Goal: Browse casually

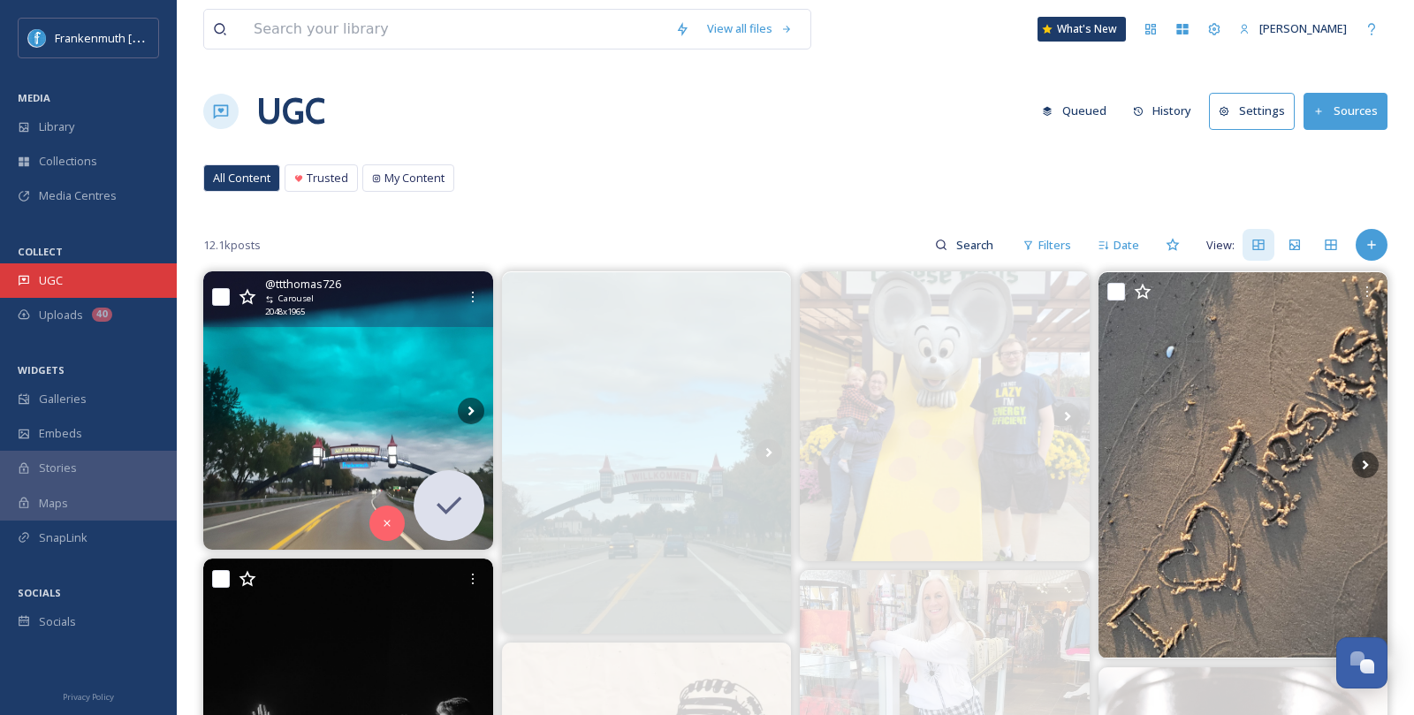
scroll to position [2723, 0]
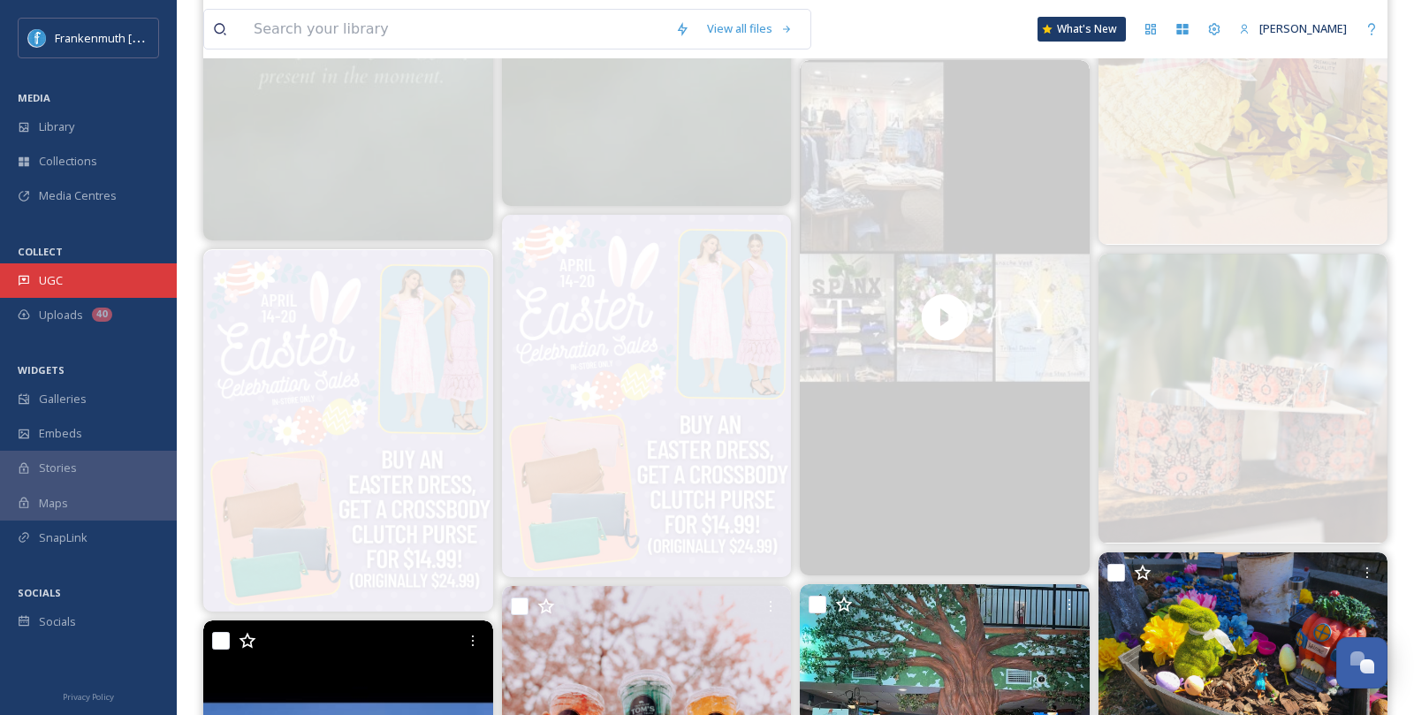
click at [90, 285] on div "UGC" at bounding box center [88, 280] width 177 height 34
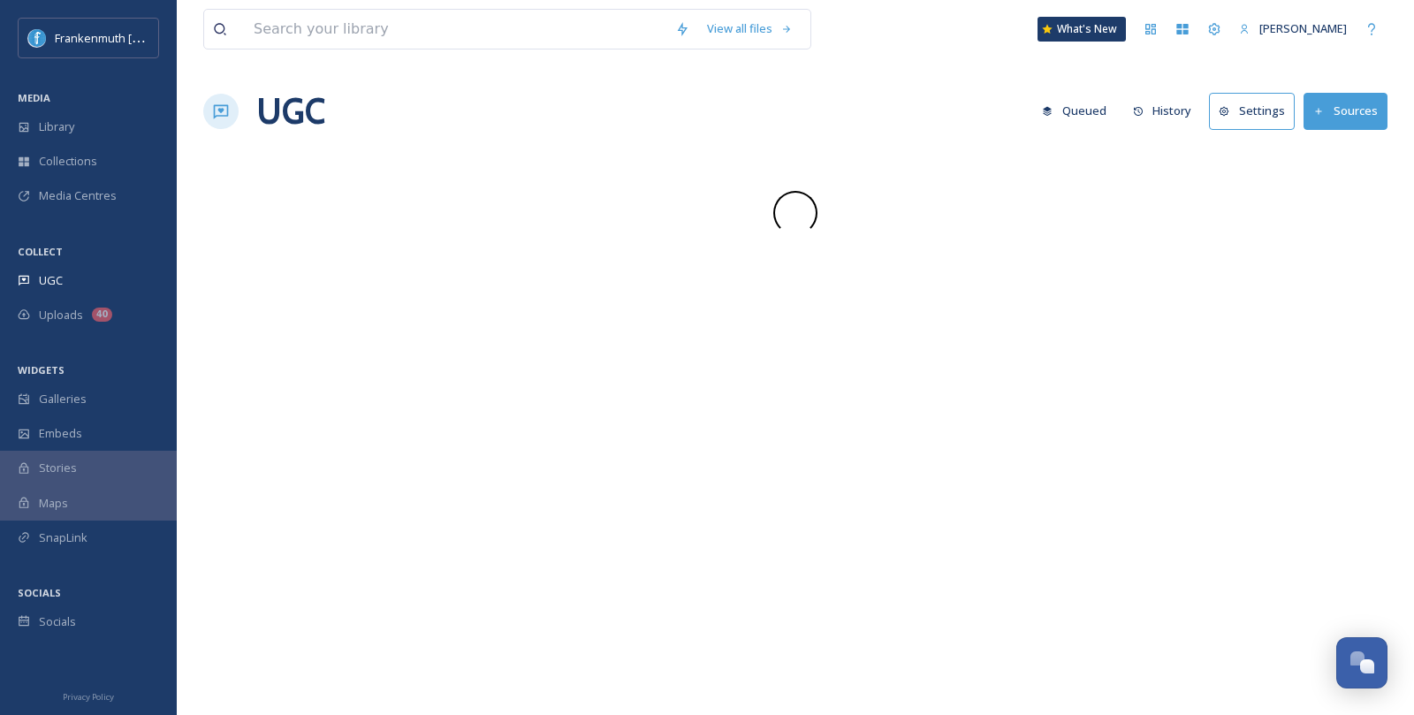
click at [90, 285] on div "UGC" at bounding box center [88, 280] width 177 height 34
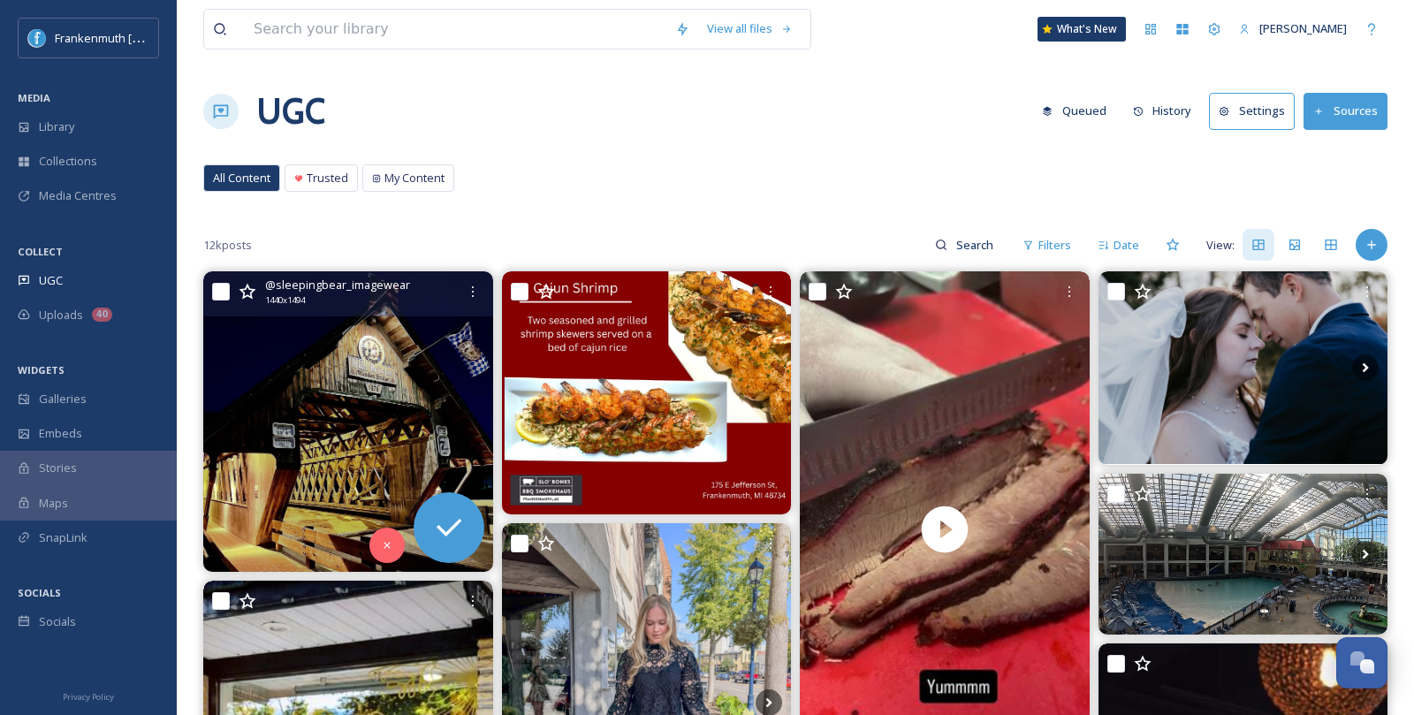
click at [333, 419] on img at bounding box center [348, 421] width 290 height 301
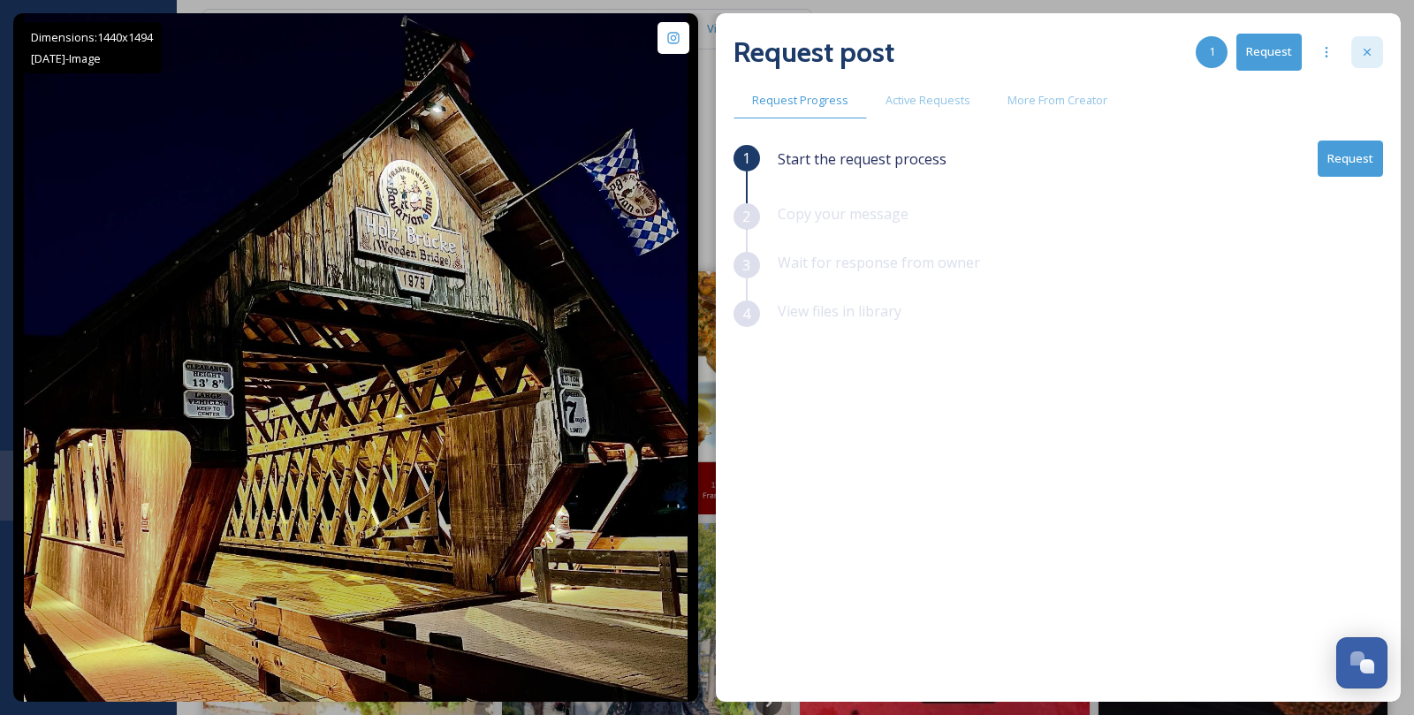
click at [1363, 50] on icon at bounding box center [1367, 52] width 14 height 14
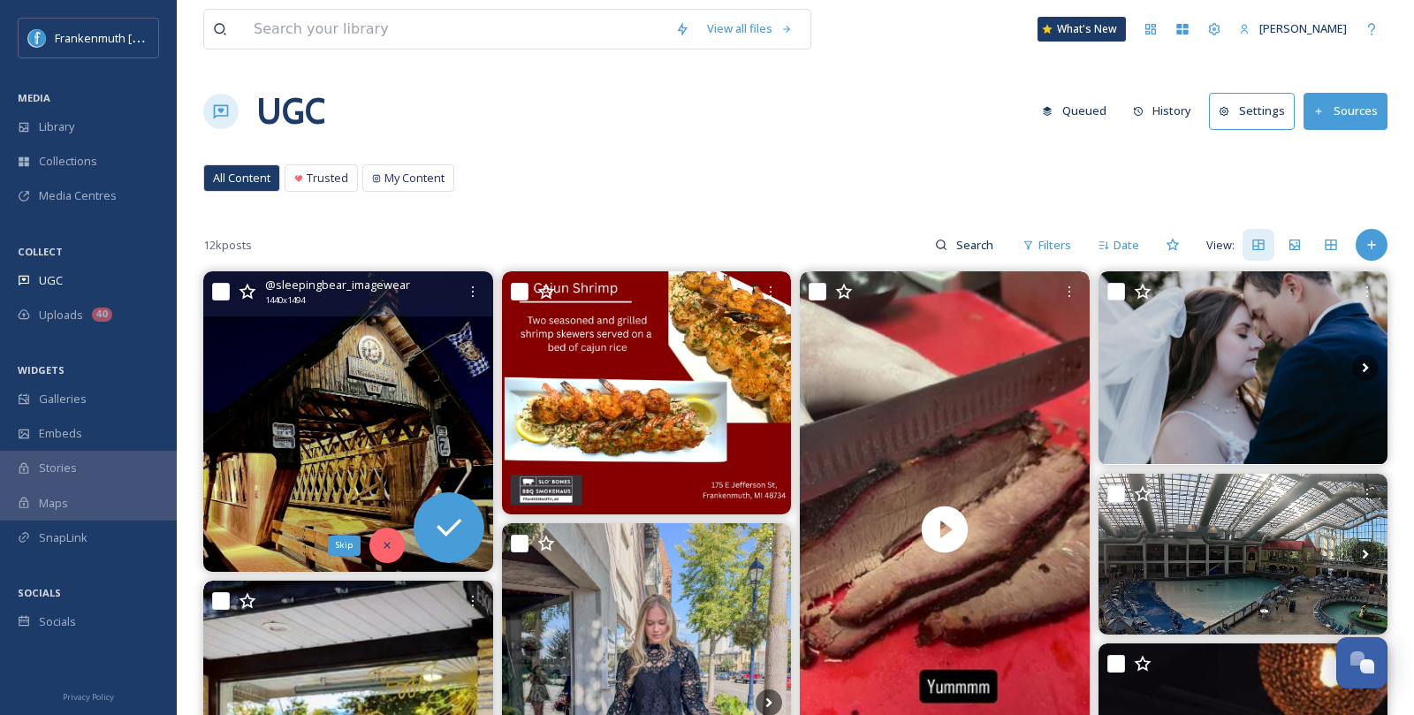
click at [382, 539] on icon at bounding box center [387, 545] width 12 height 12
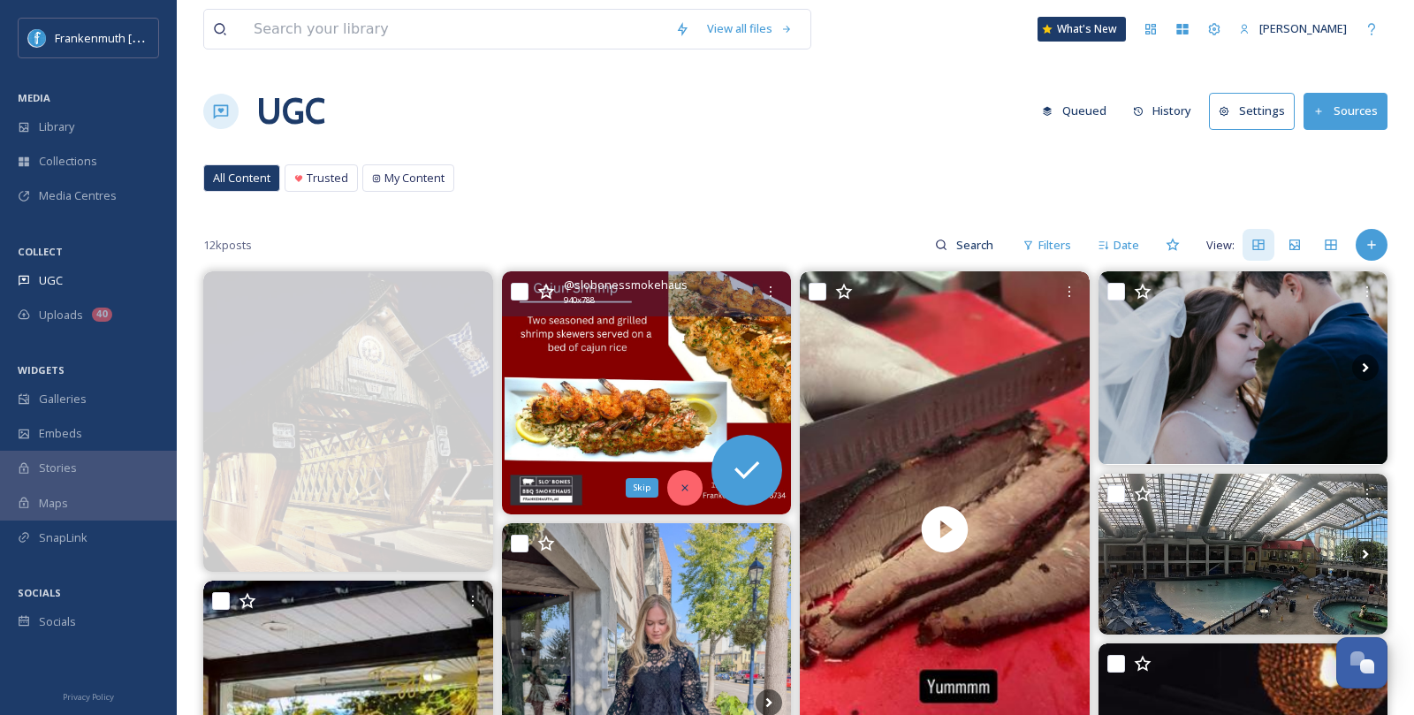
click at [695, 489] on div "Skip" at bounding box center [684, 487] width 35 height 35
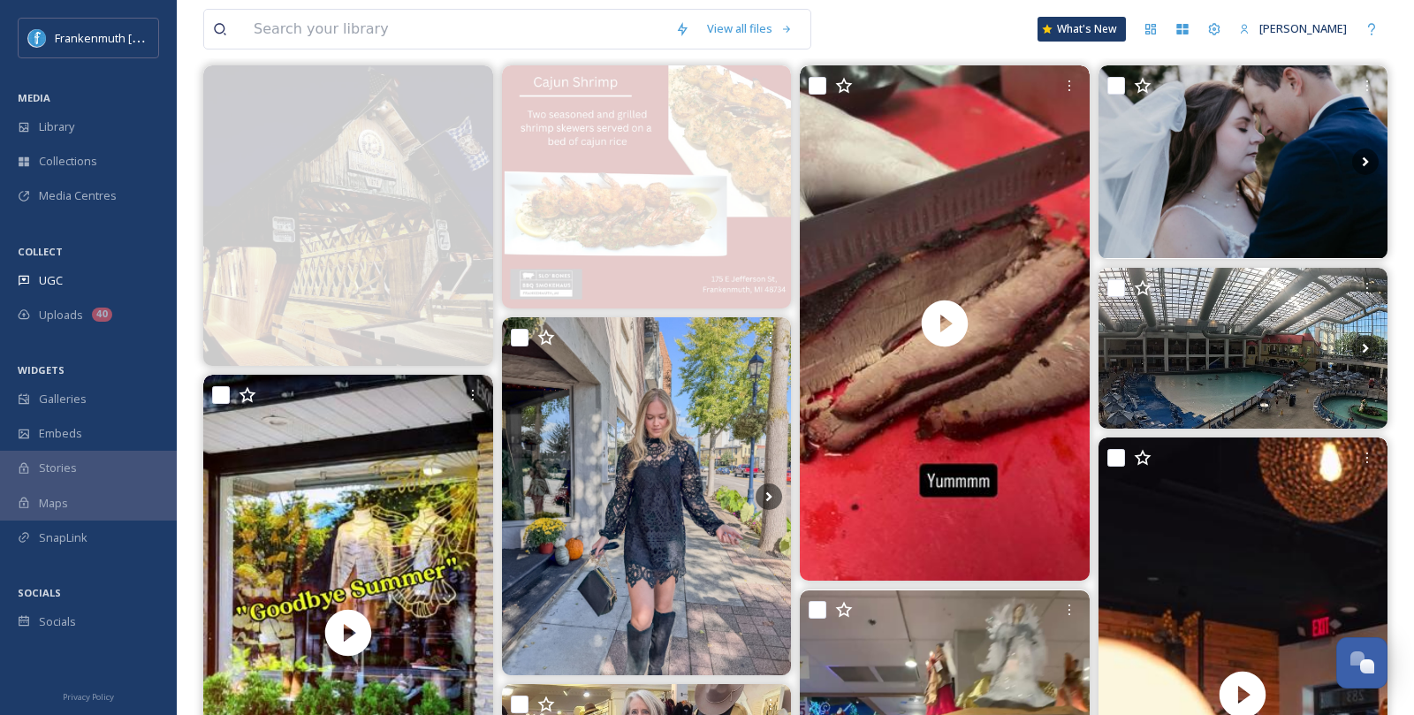
scroll to position [209, 0]
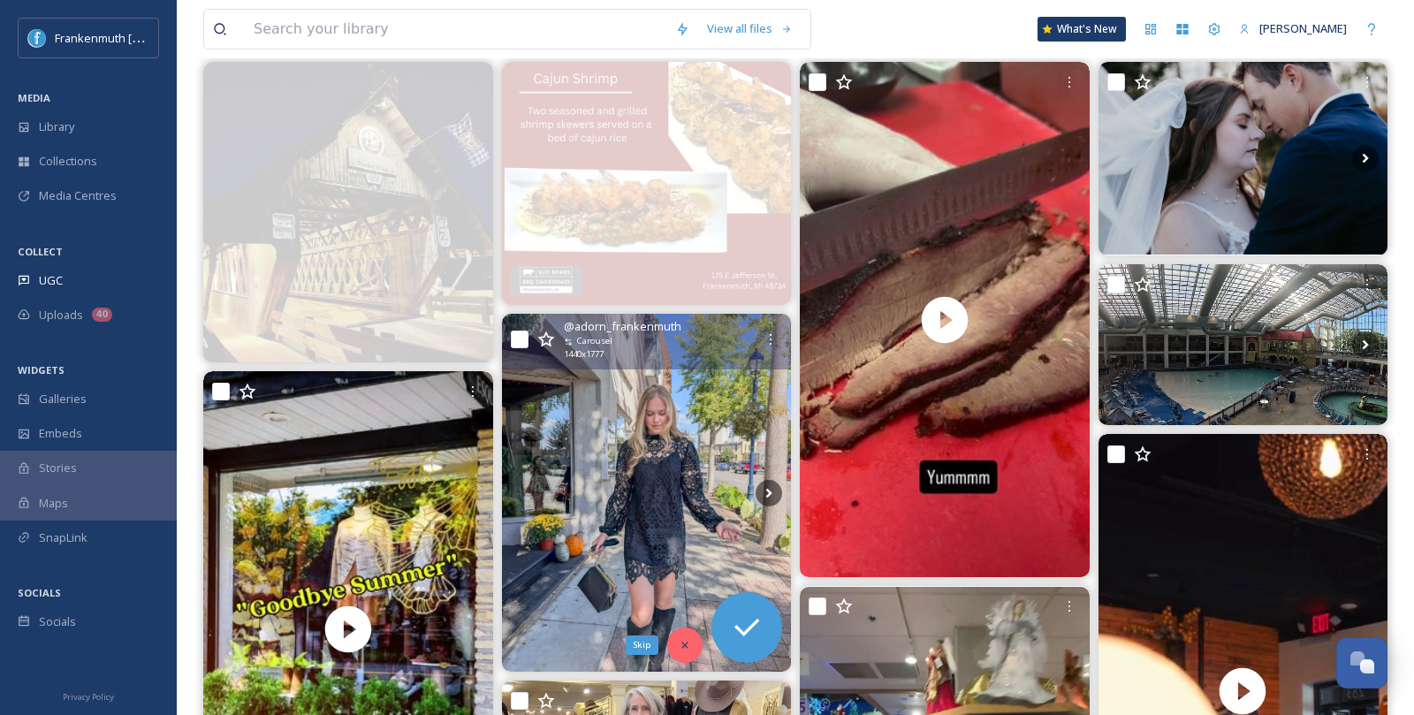
click at [691, 644] on div "Skip" at bounding box center [684, 645] width 35 height 35
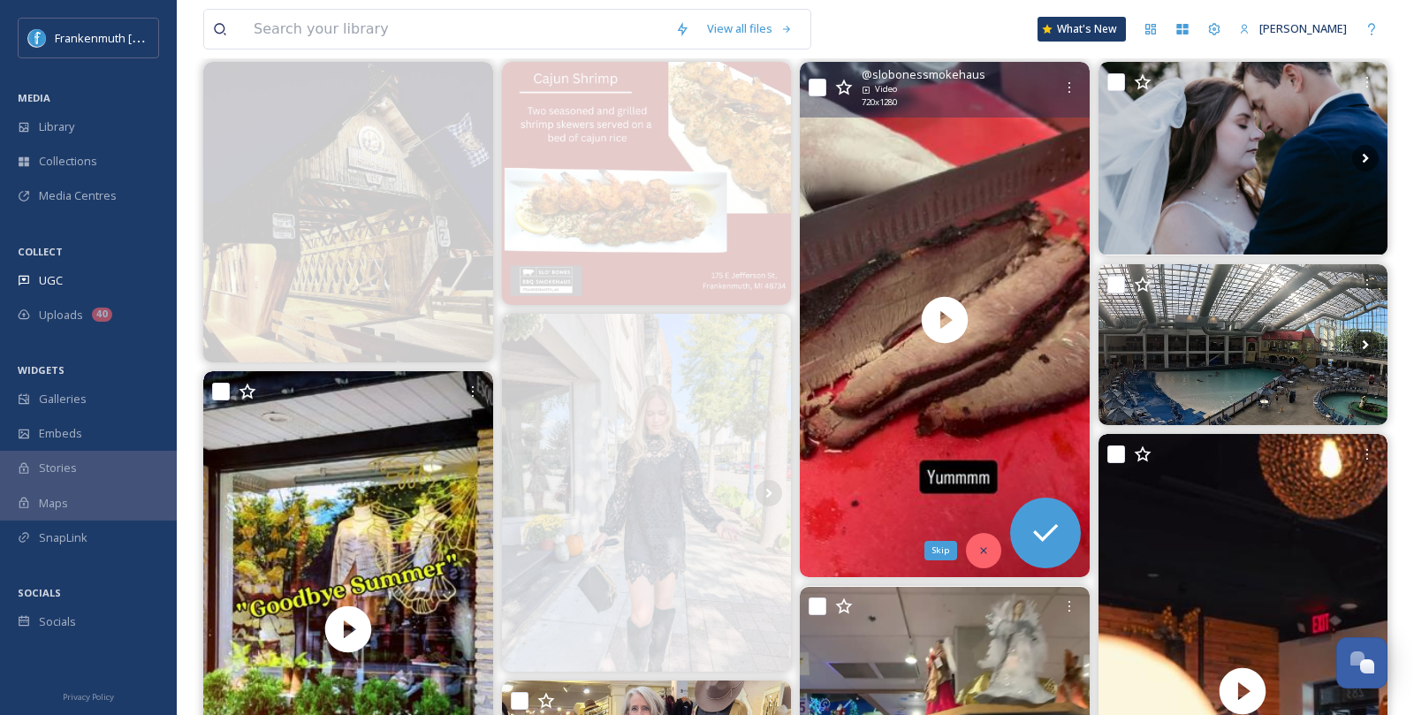
click at [992, 556] on div "Skip" at bounding box center [983, 550] width 35 height 35
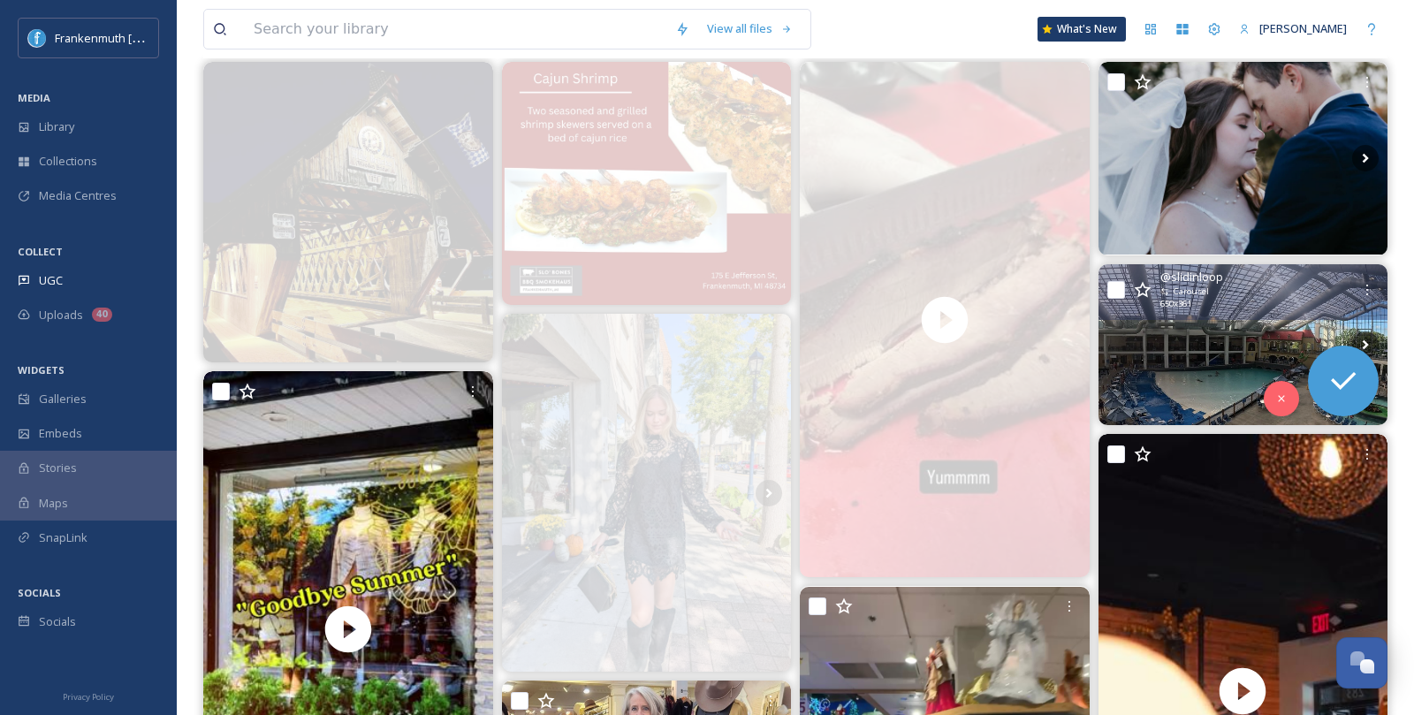
click at [1213, 325] on img at bounding box center [1244, 344] width 290 height 161
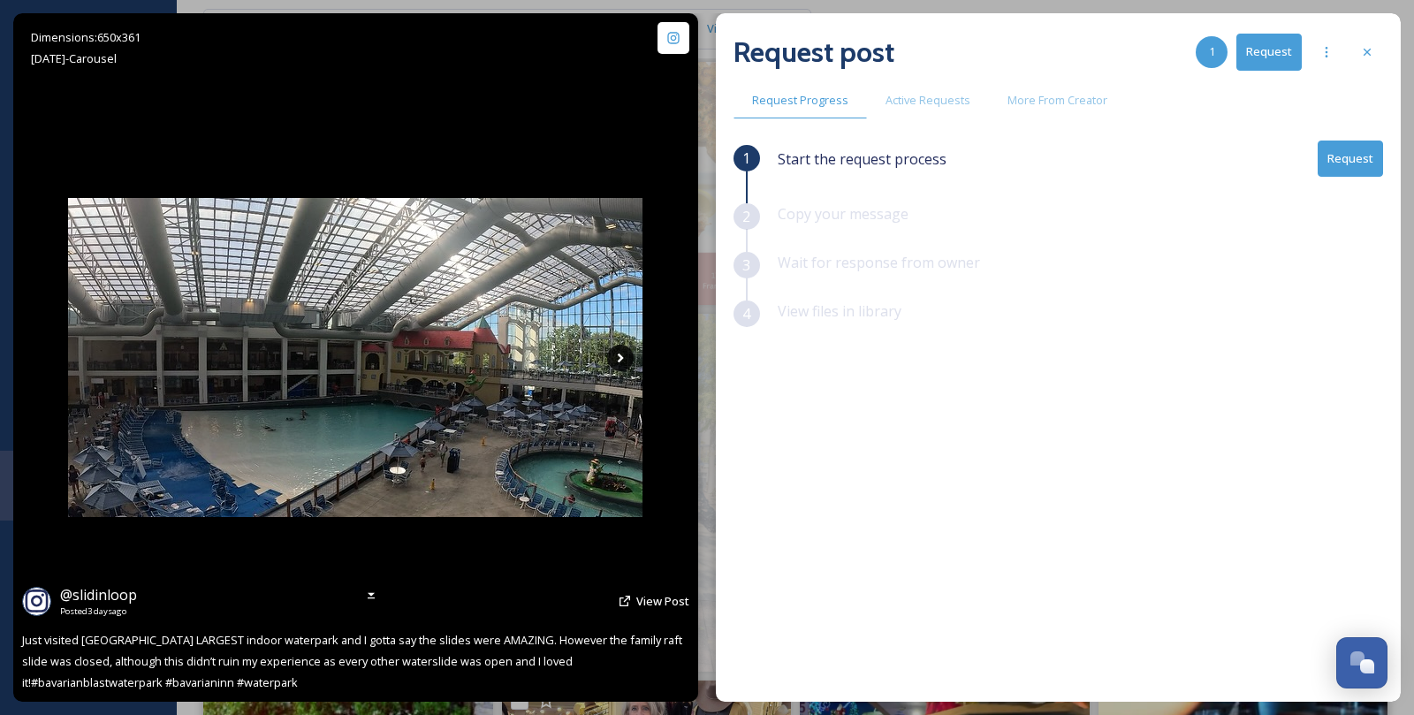
click at [625, 356] on icon at bounding box center [620, 358] width 27 height 27
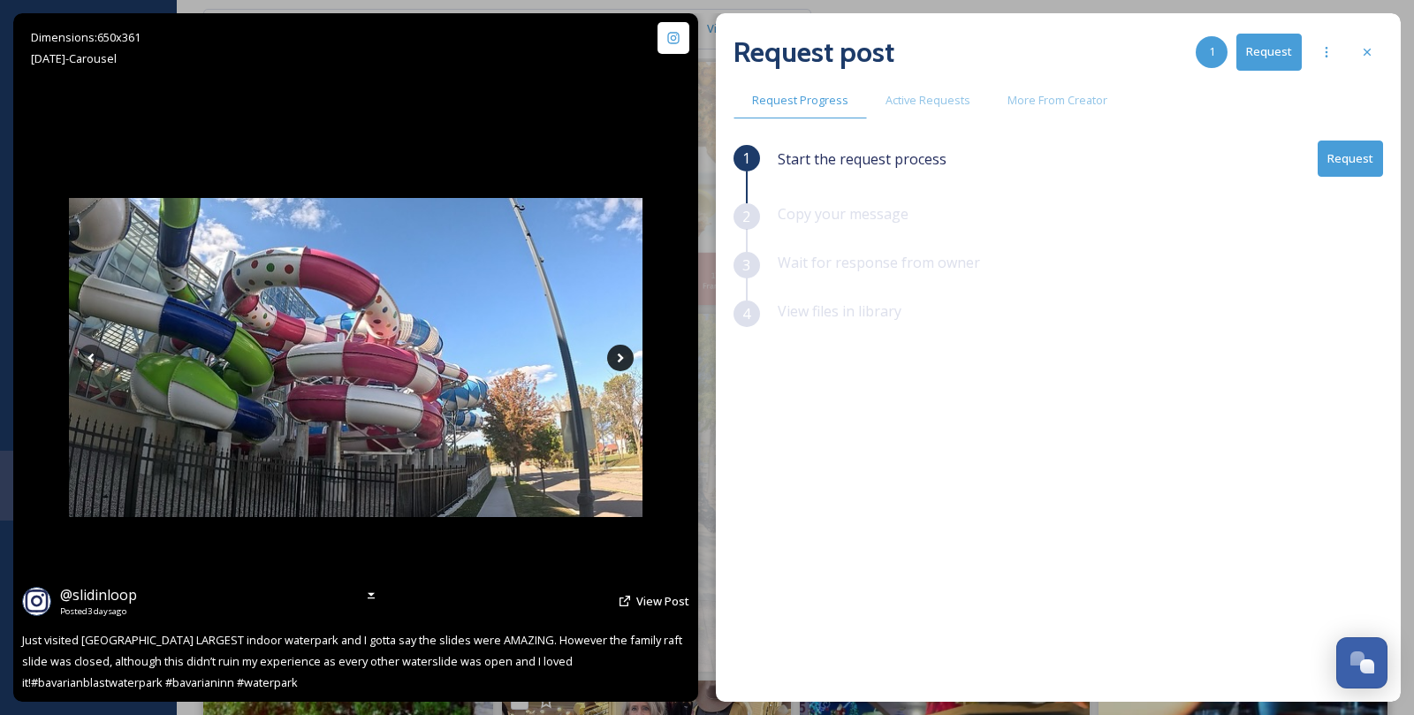
click at [622, 356] on icon at bounding box center [620, 358] width 27 height 27
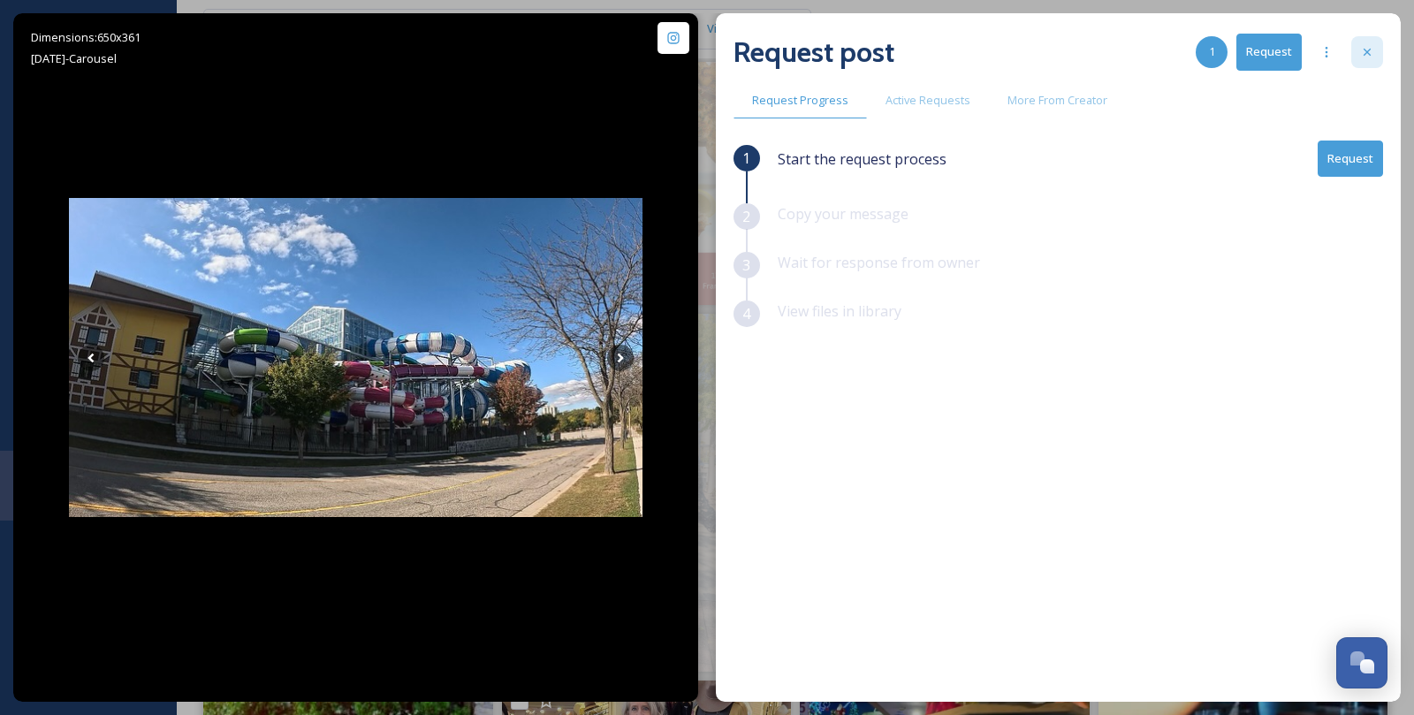
click at [1365, 58] on icon at bounding box center [1367, 52] width 14 height 14
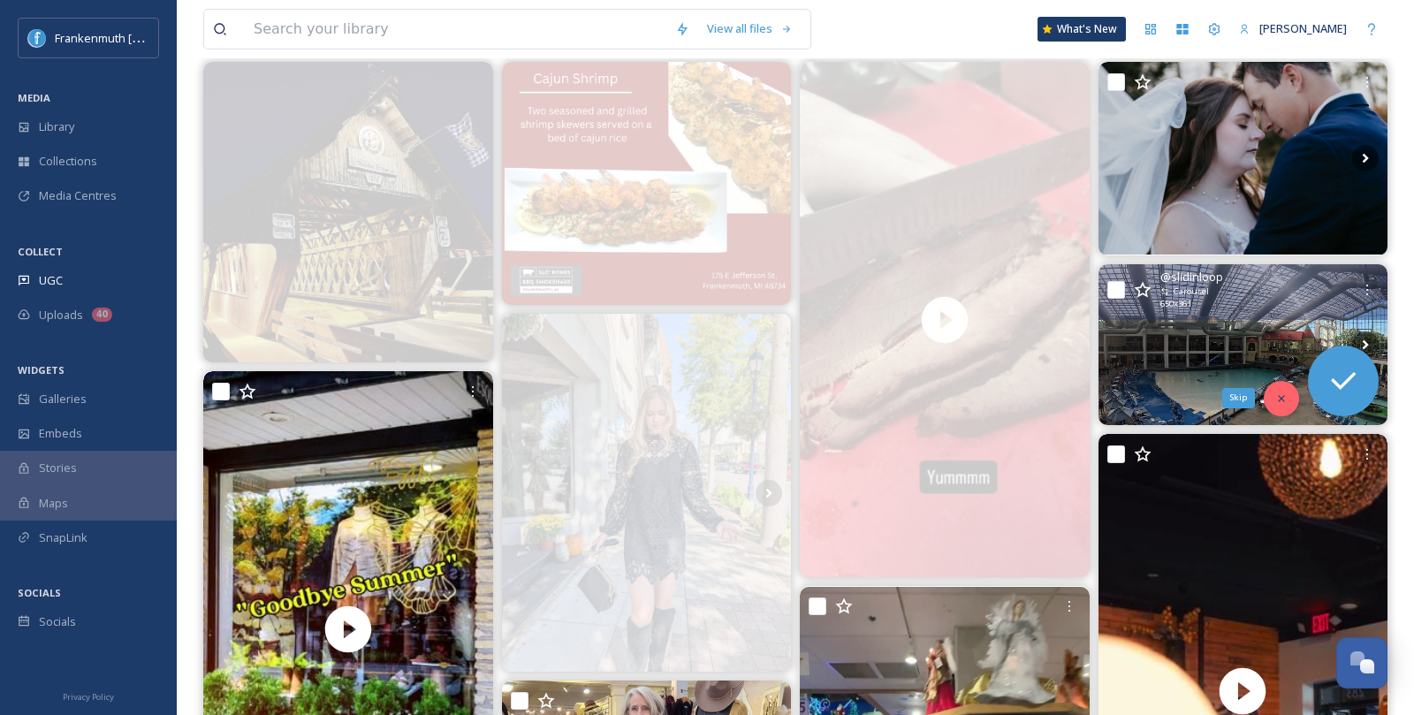
click at [1283, 403] on div "Skip" at bounding box center [1281, 398] width 35 height 35
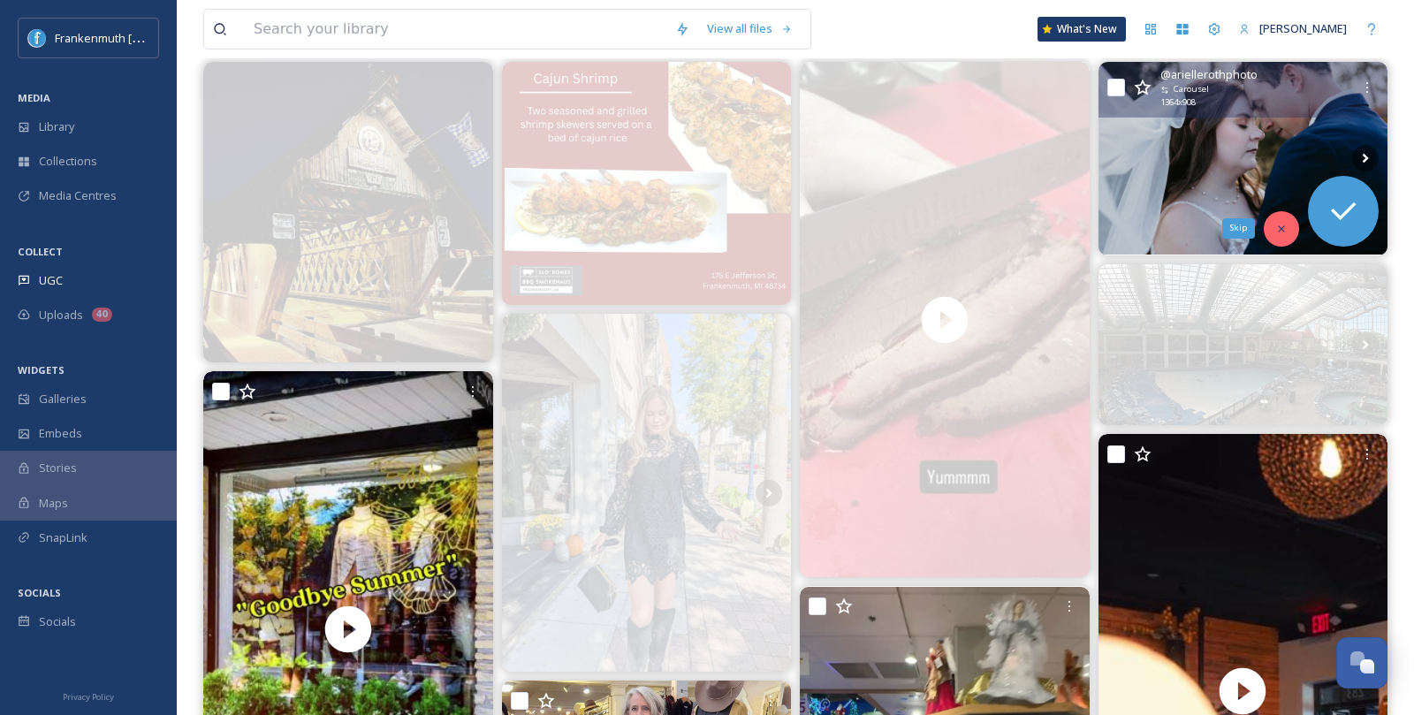
click at [1278, 227] on icon at bounding box center [1282, 229] width 12 height 12
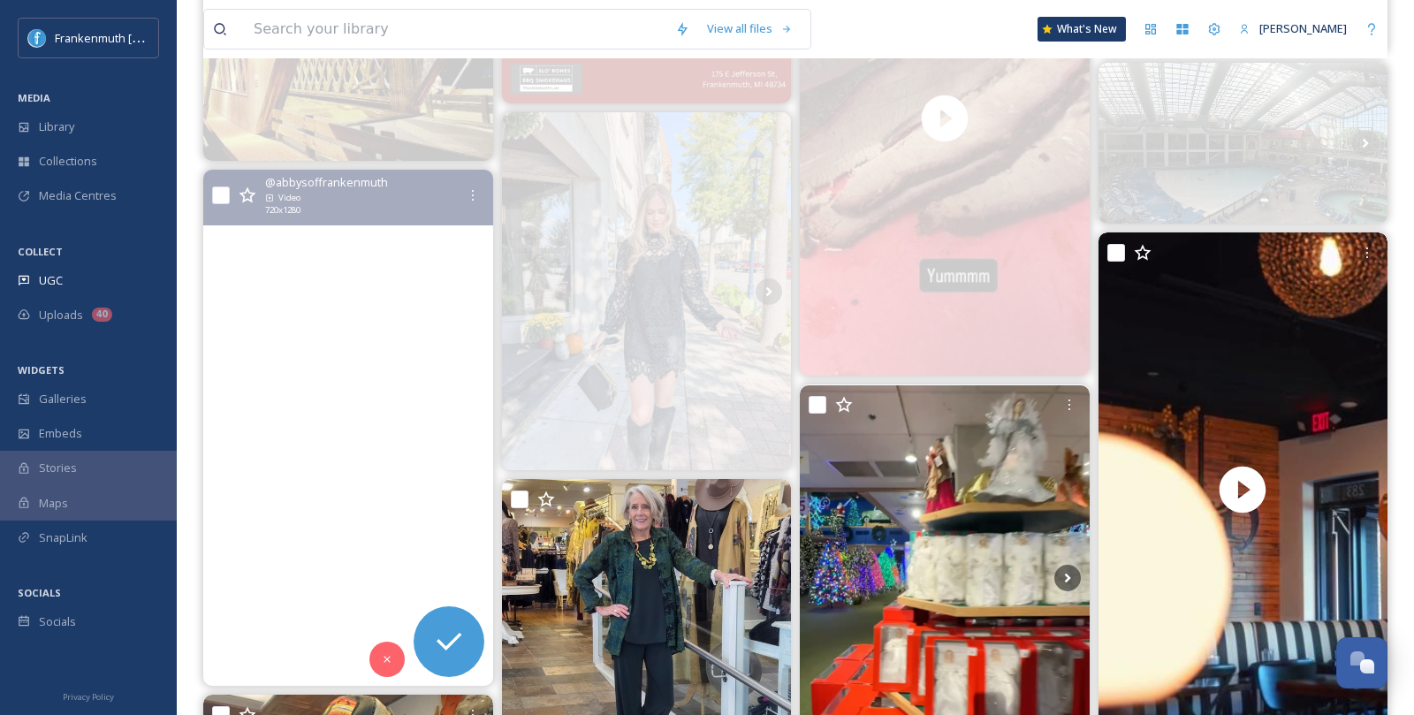
scroll to position [412, 0]
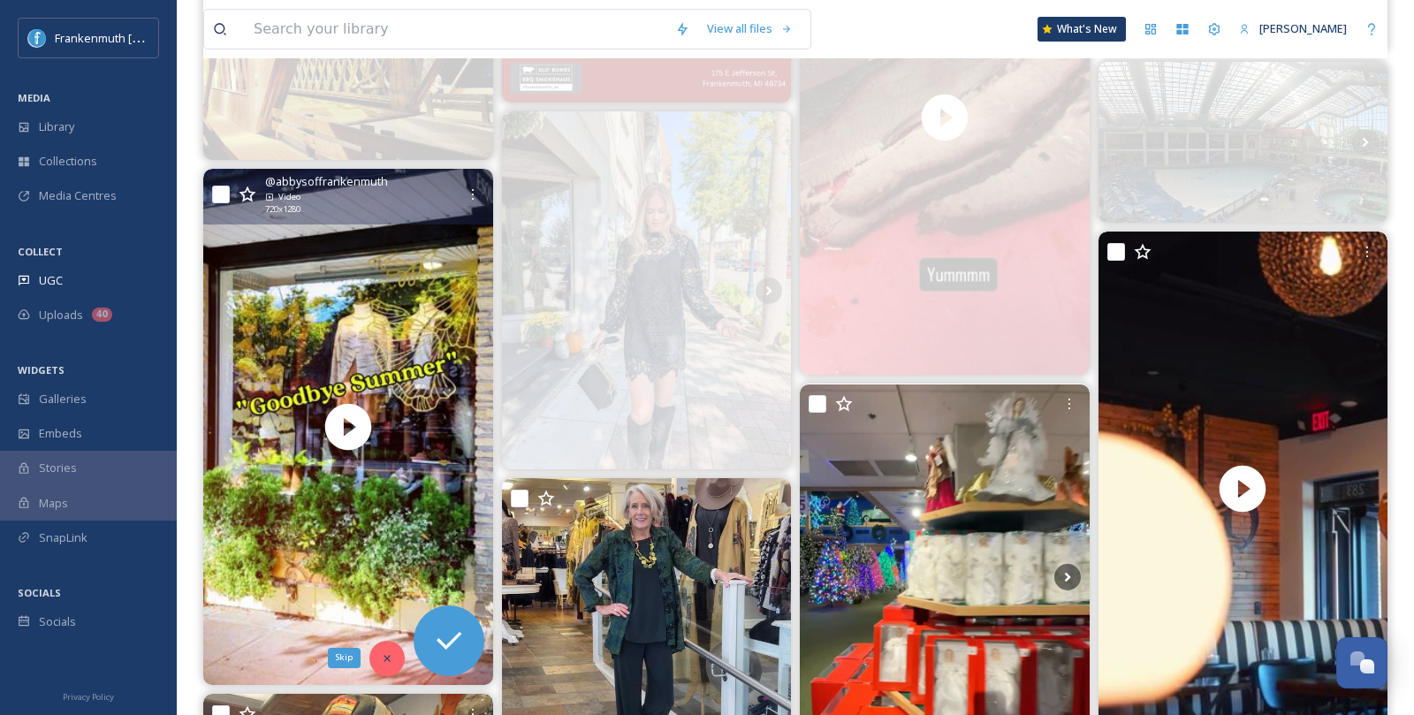
click at [390, 656] on icon at bounding box center [387, 658] width 12 height 12
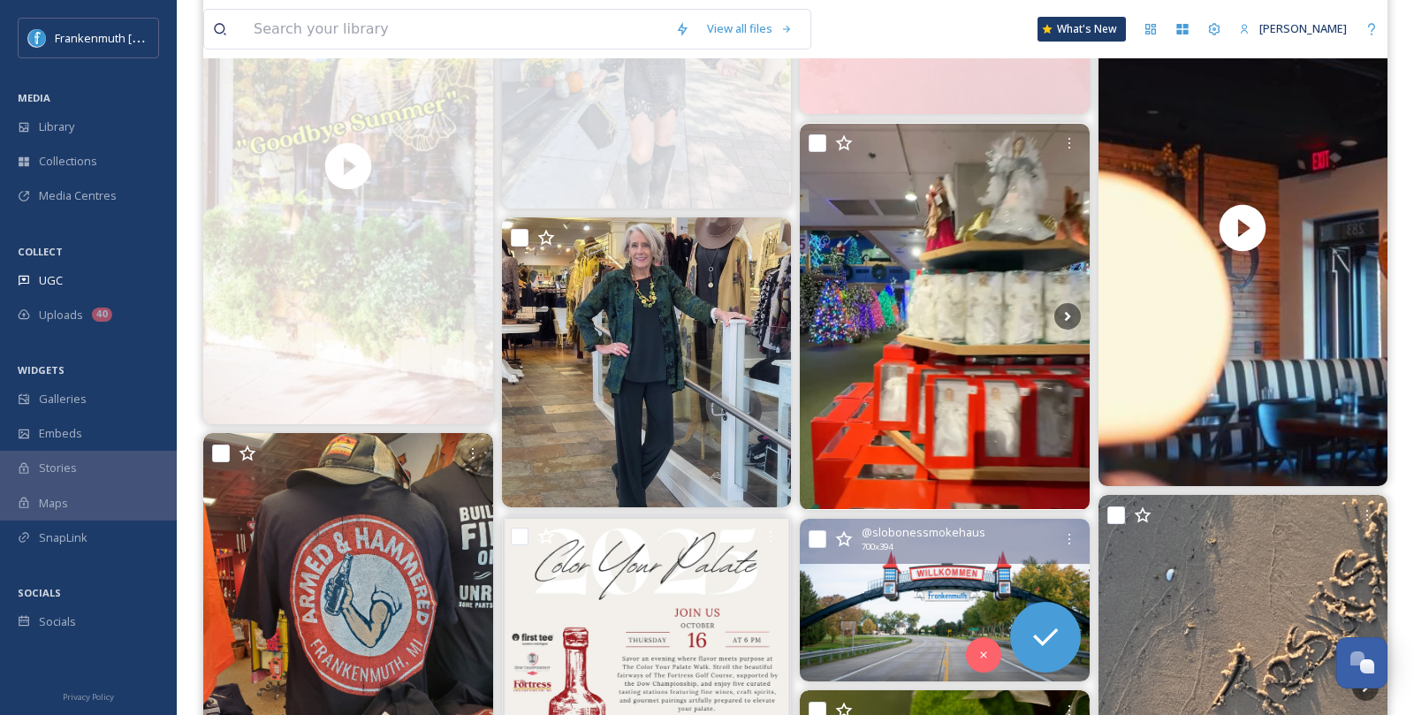
scroll to position [683, 0]
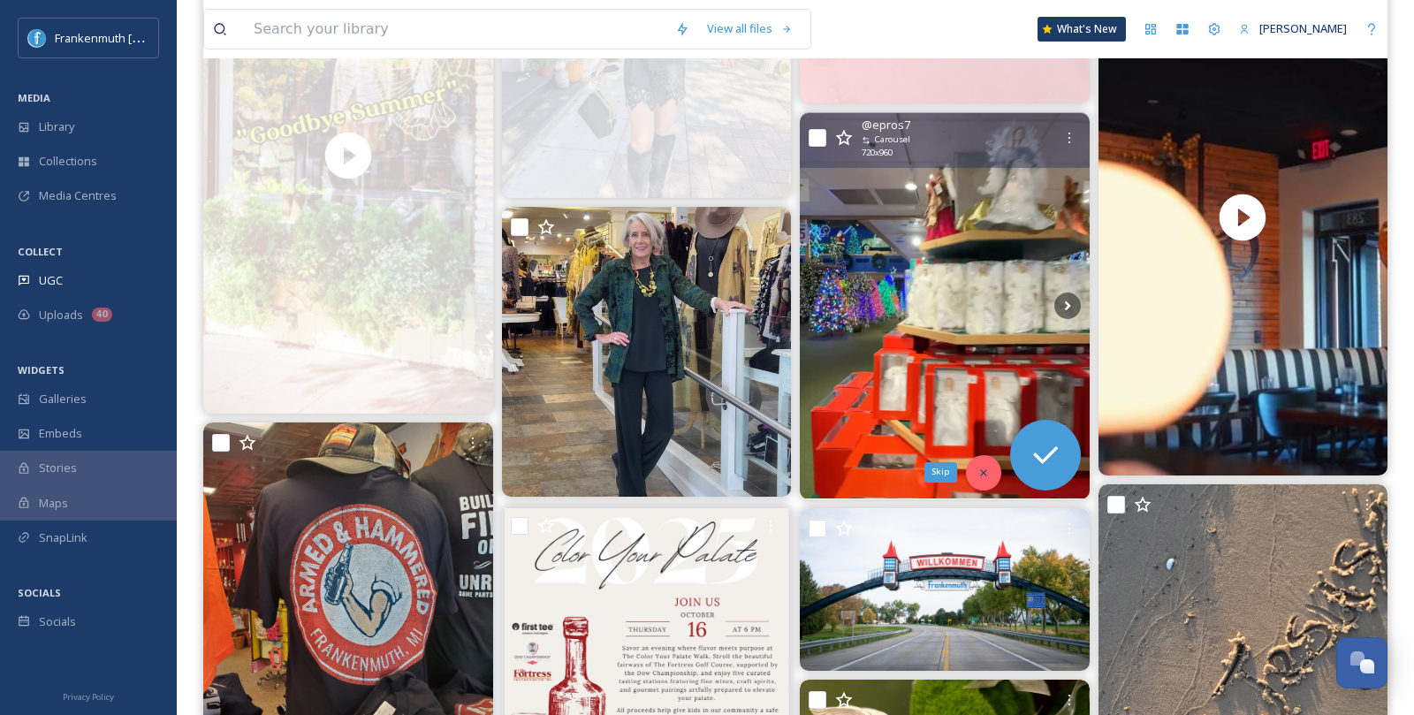
click at [986, 467] on icon at bounding box center [984, 473] width 12 height 12
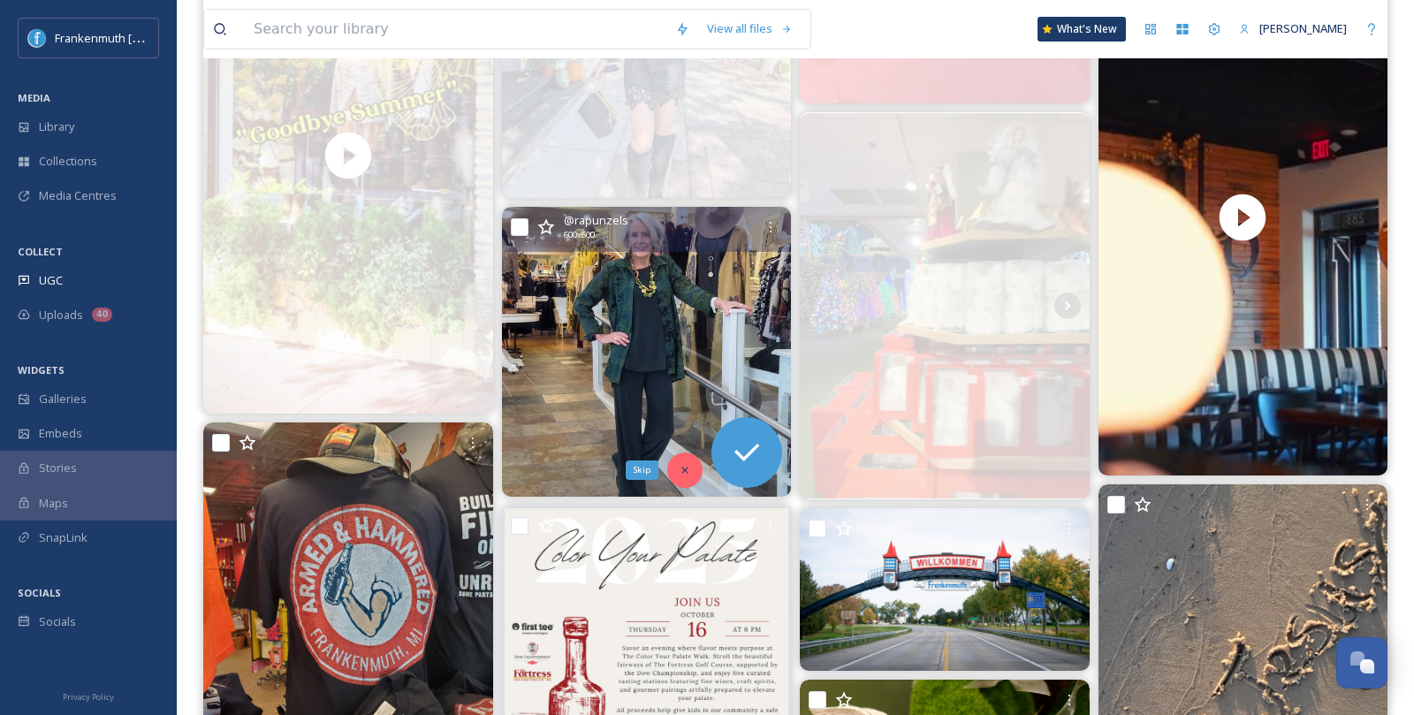
click at [680, 468] on icon at bounding box center [685, 470] width 12 height 12
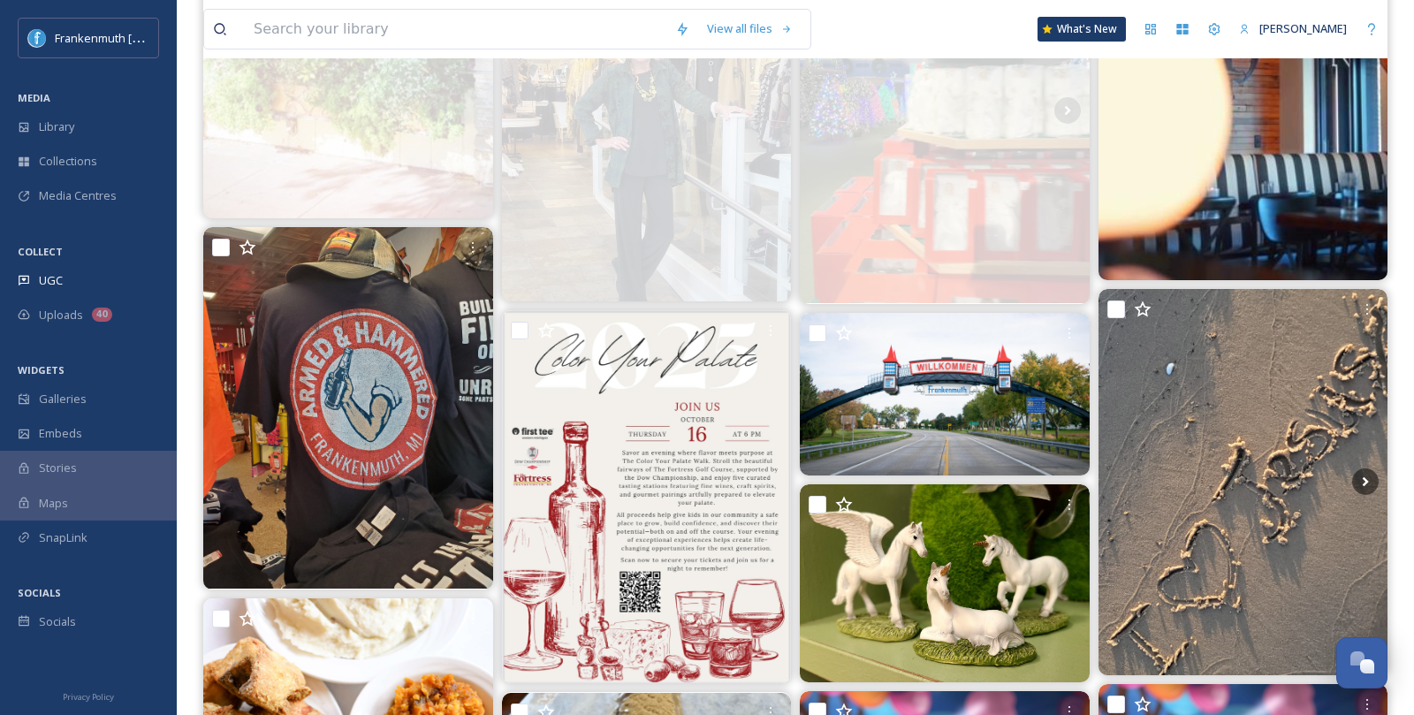
scroll to position [904, 0]
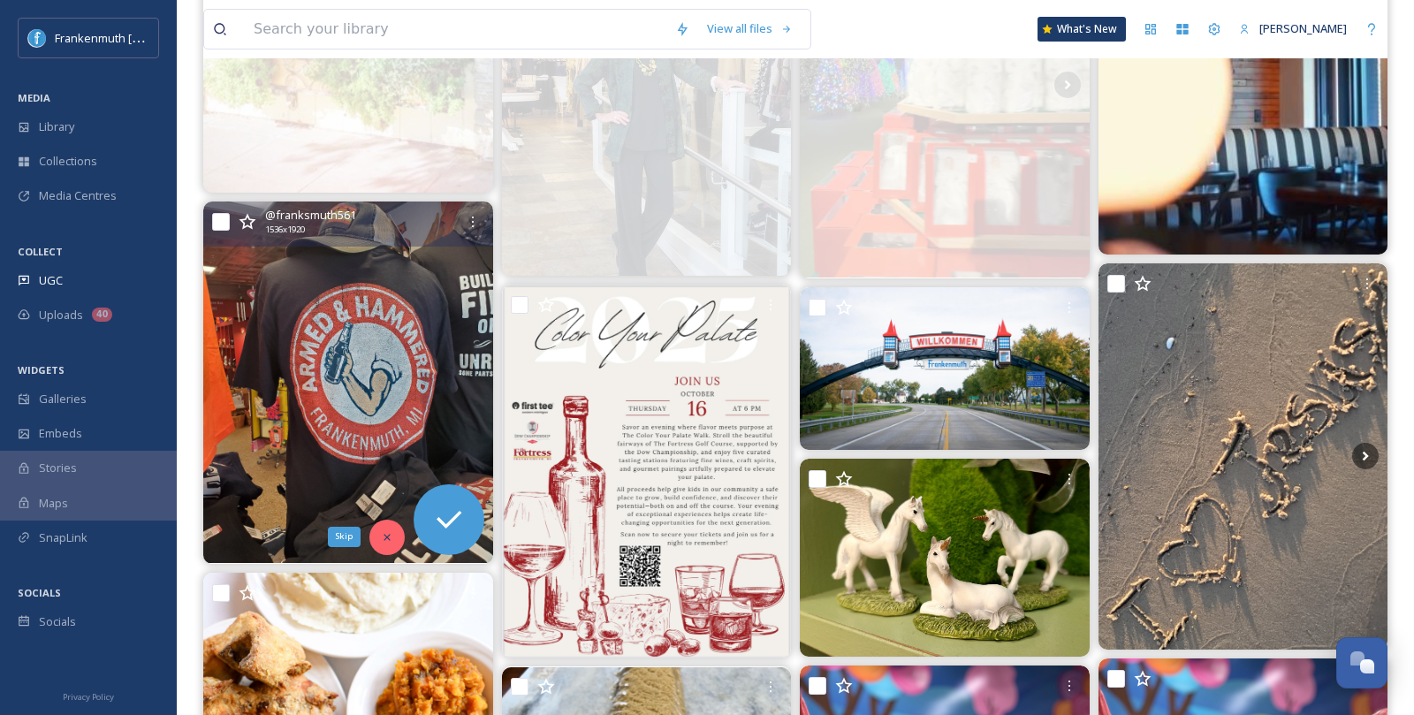
click at [380, 524] on div "Skip" at bounding box center [386, 537] width 35 height 35
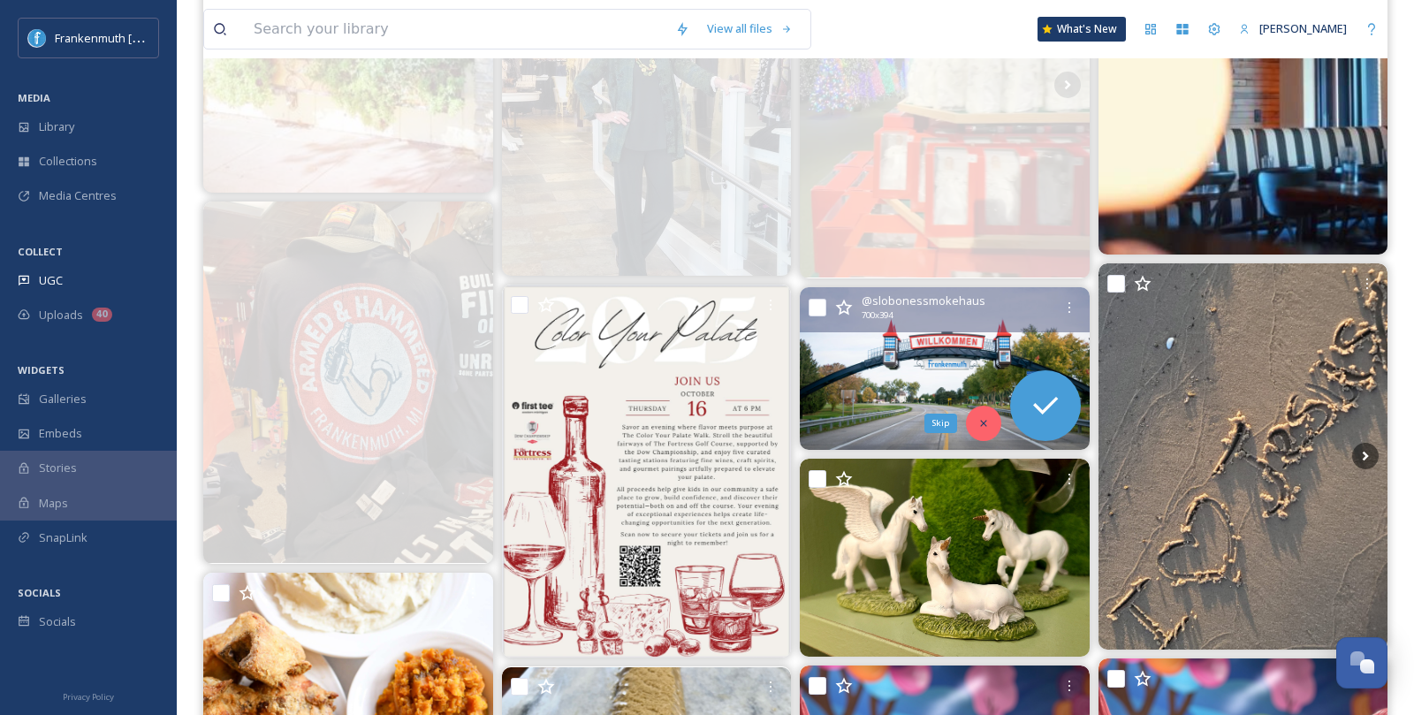
click at [987, 409] on div "Skip" at bounding box center [983, 423] width 35 height 35
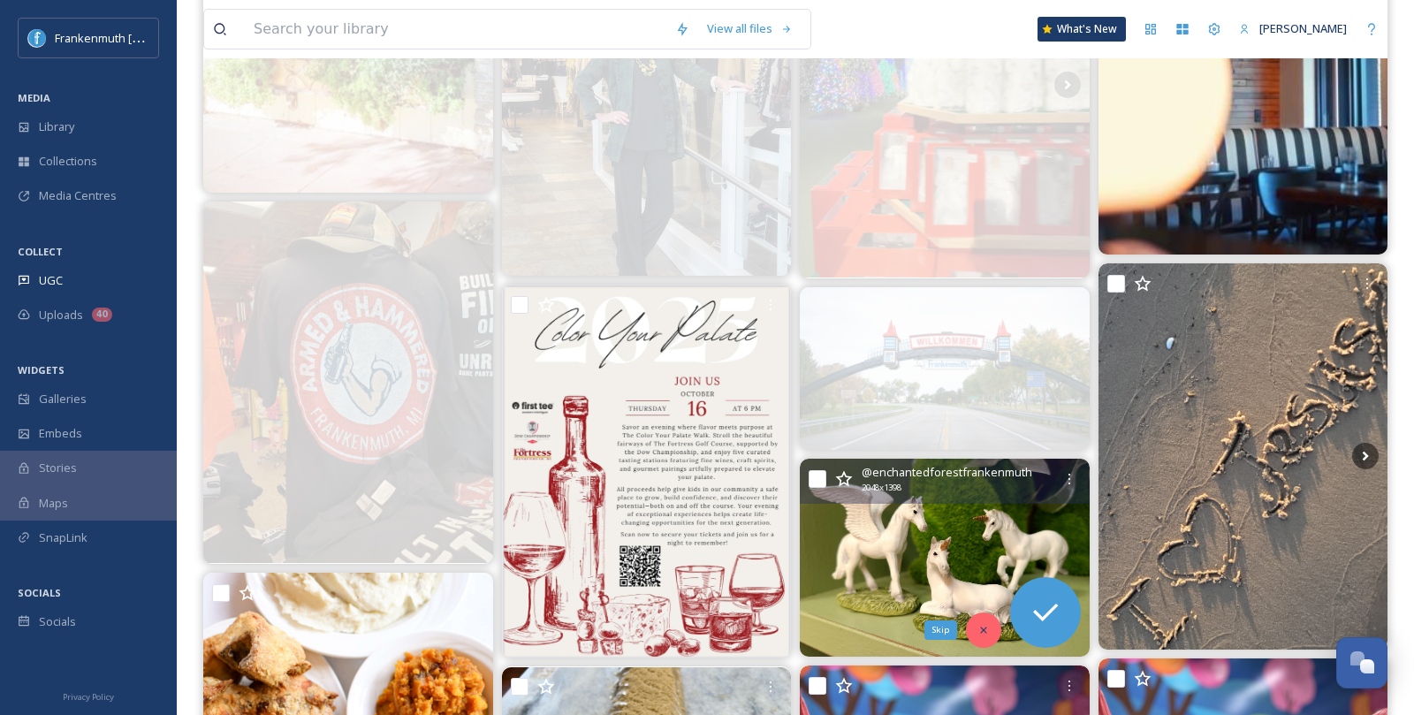
click at [989, 621] on div "Skip" at bounding box center [983, 630] width 35 height 35
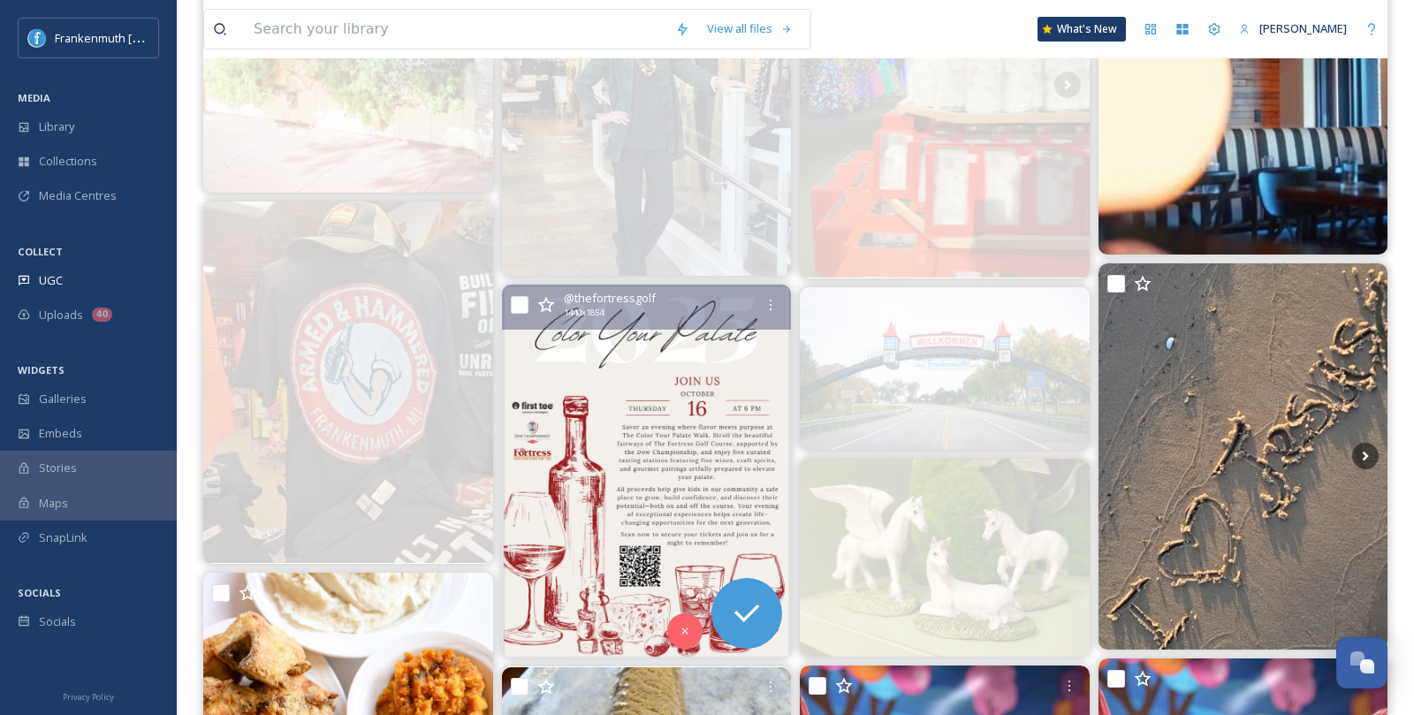
click at [699, 645] on img at bounding box center [647, 471] width 290 height 373
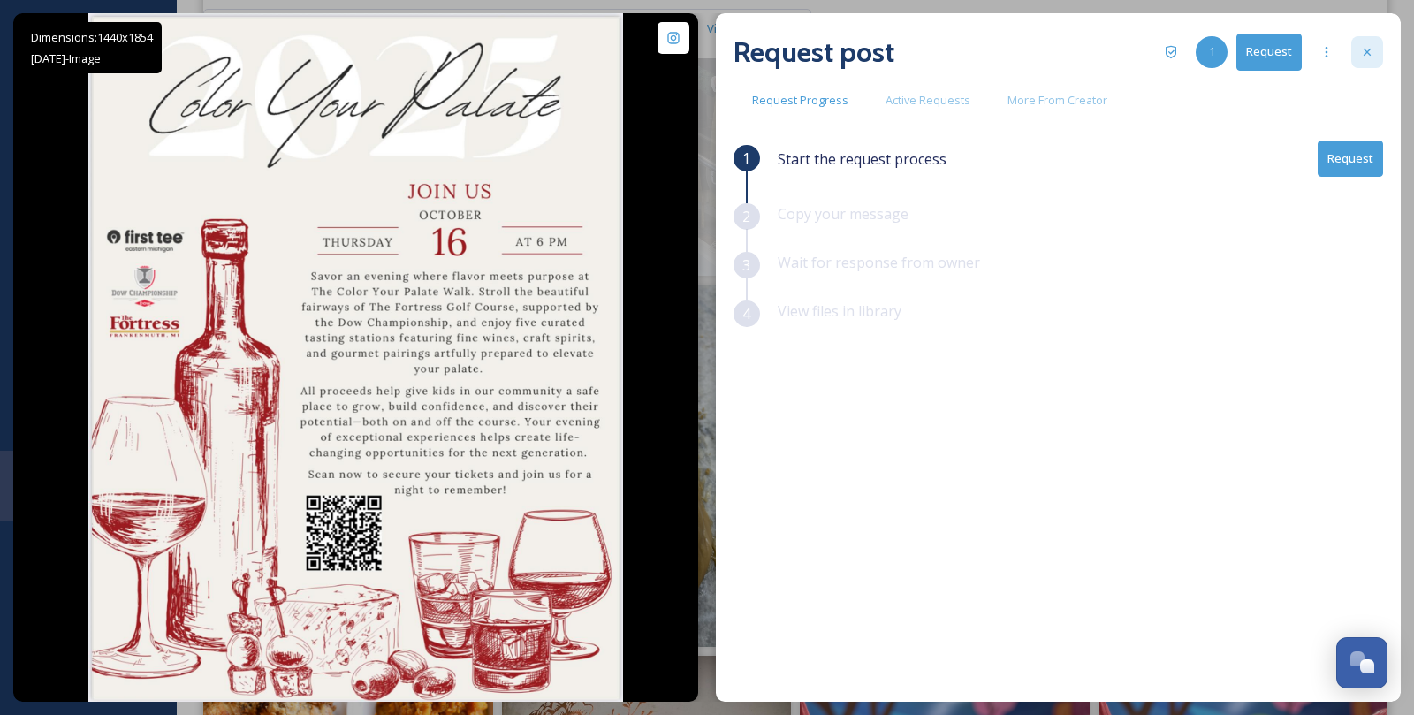
click at [1368, 57] on icon at bounding box center [1367, 52] width 14 height 14
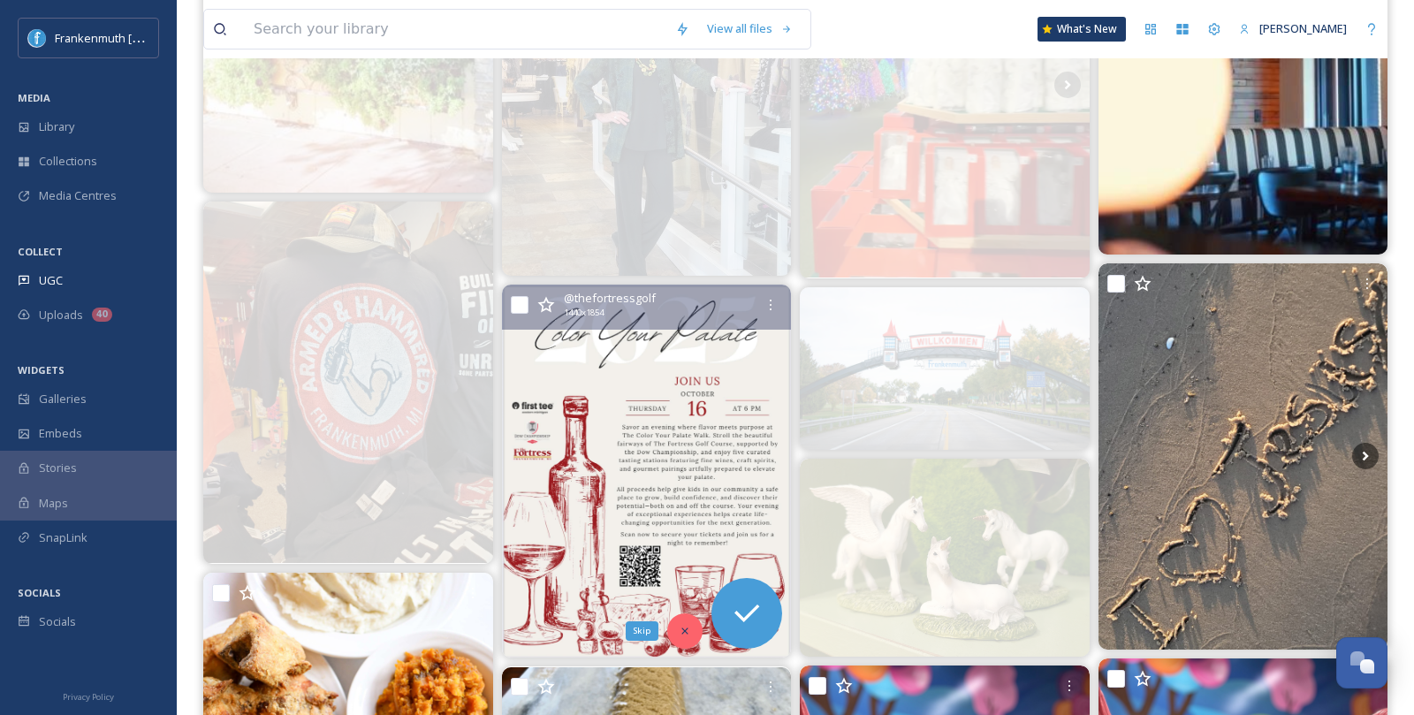
click at [680, 638] on div "Skip" at bounding box center [684, 630] width 35 height 35
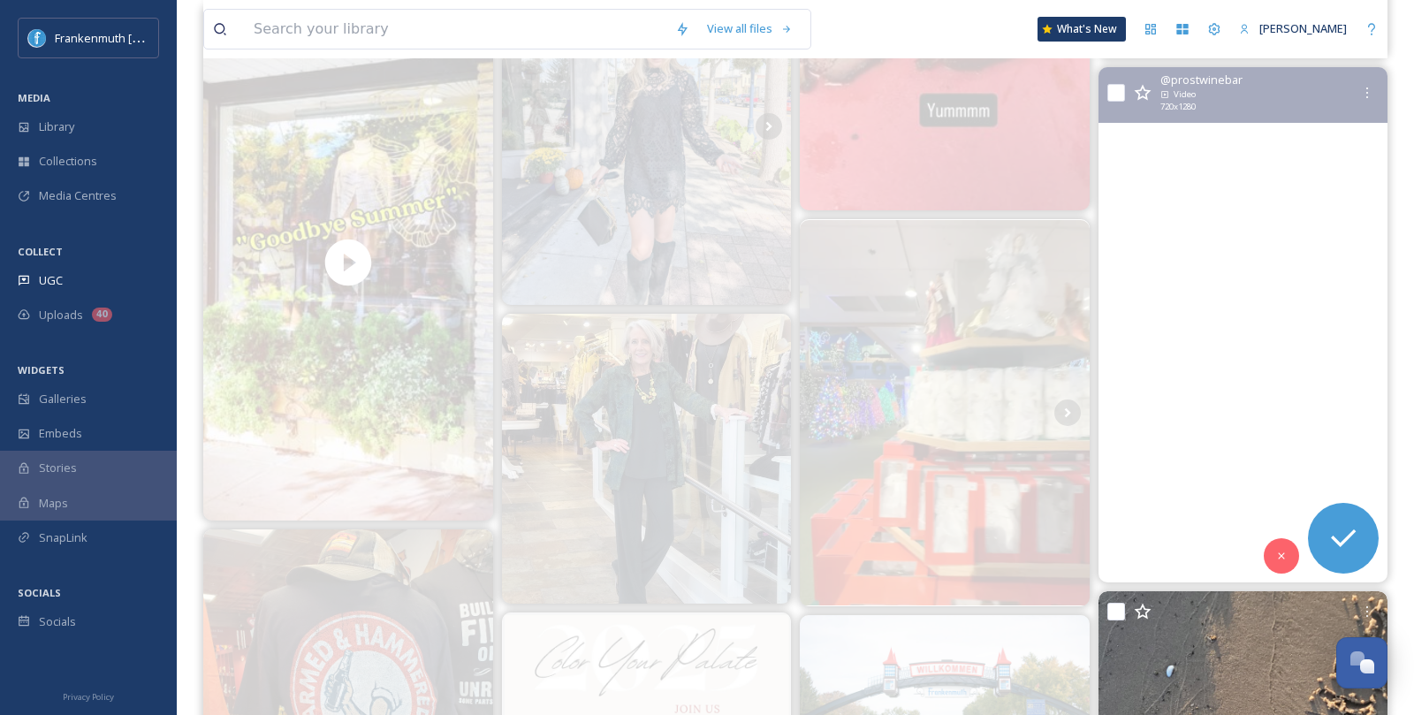
scroll to position [575, 0]
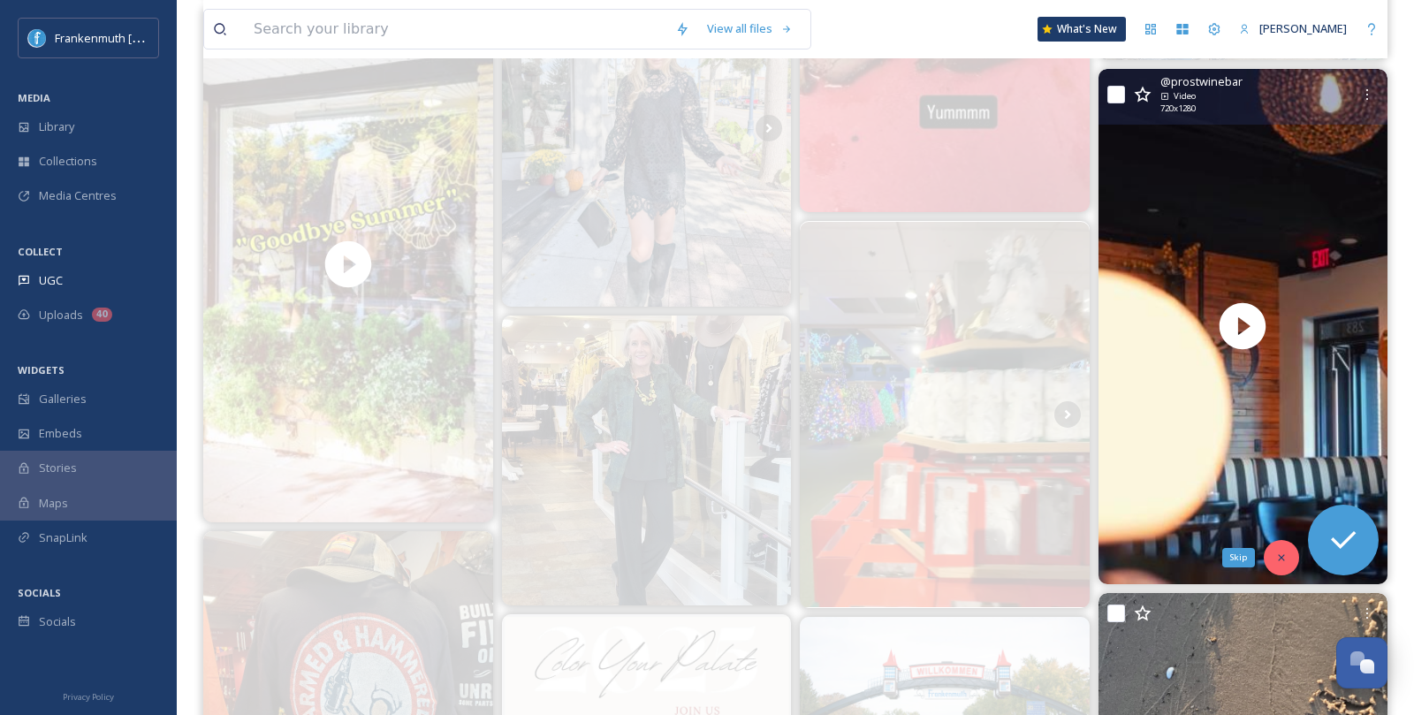
click at [1290, 559] on div "Skip" at bounding box center [1281, 557] width 35 height 35
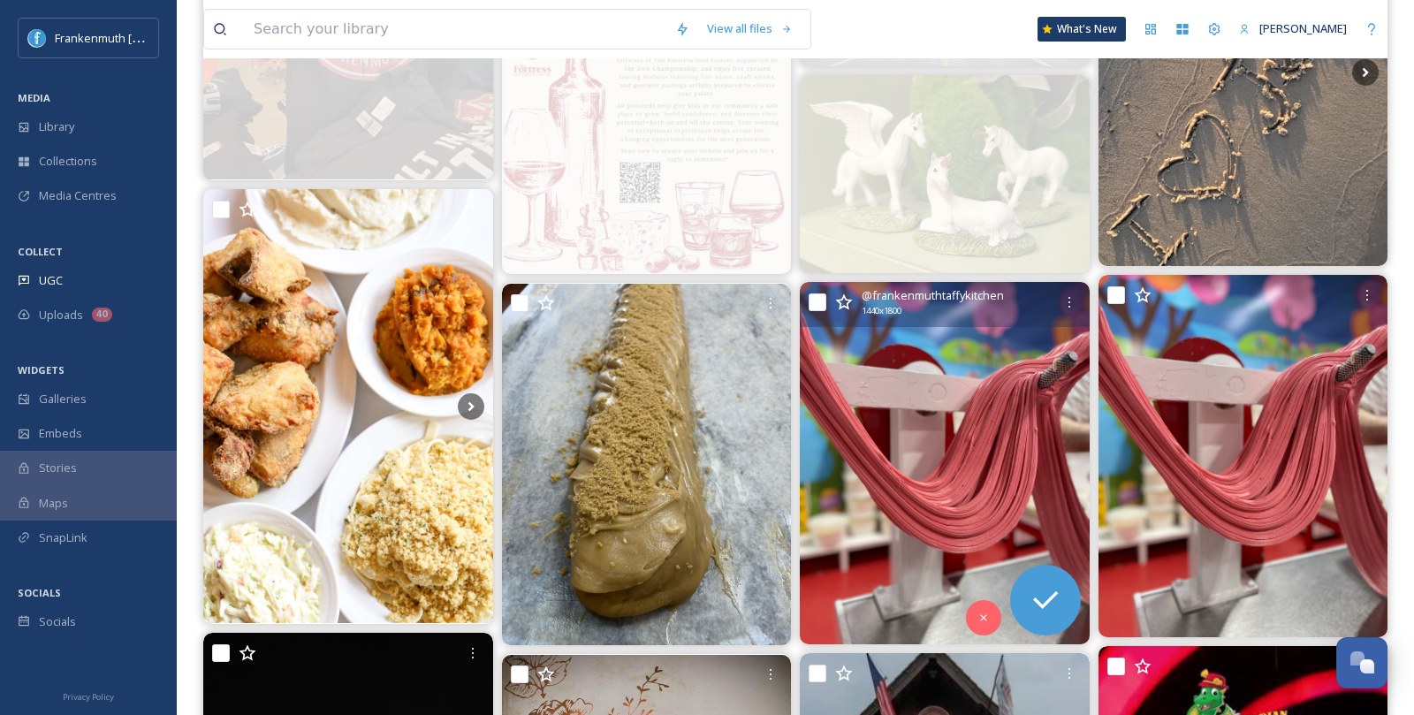
scroll to position [1308, 0]
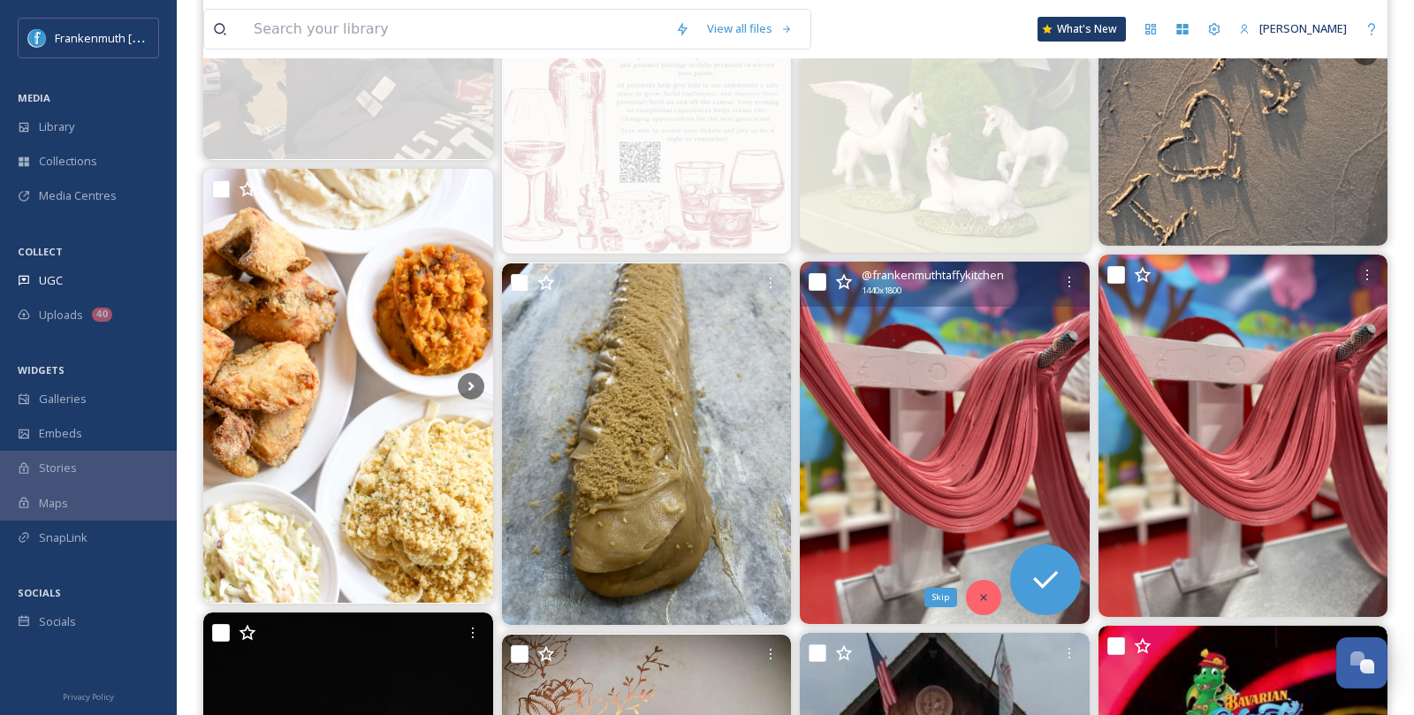
click at [979, 598] on icon at bounding box center [984, 597] width 12 height 12
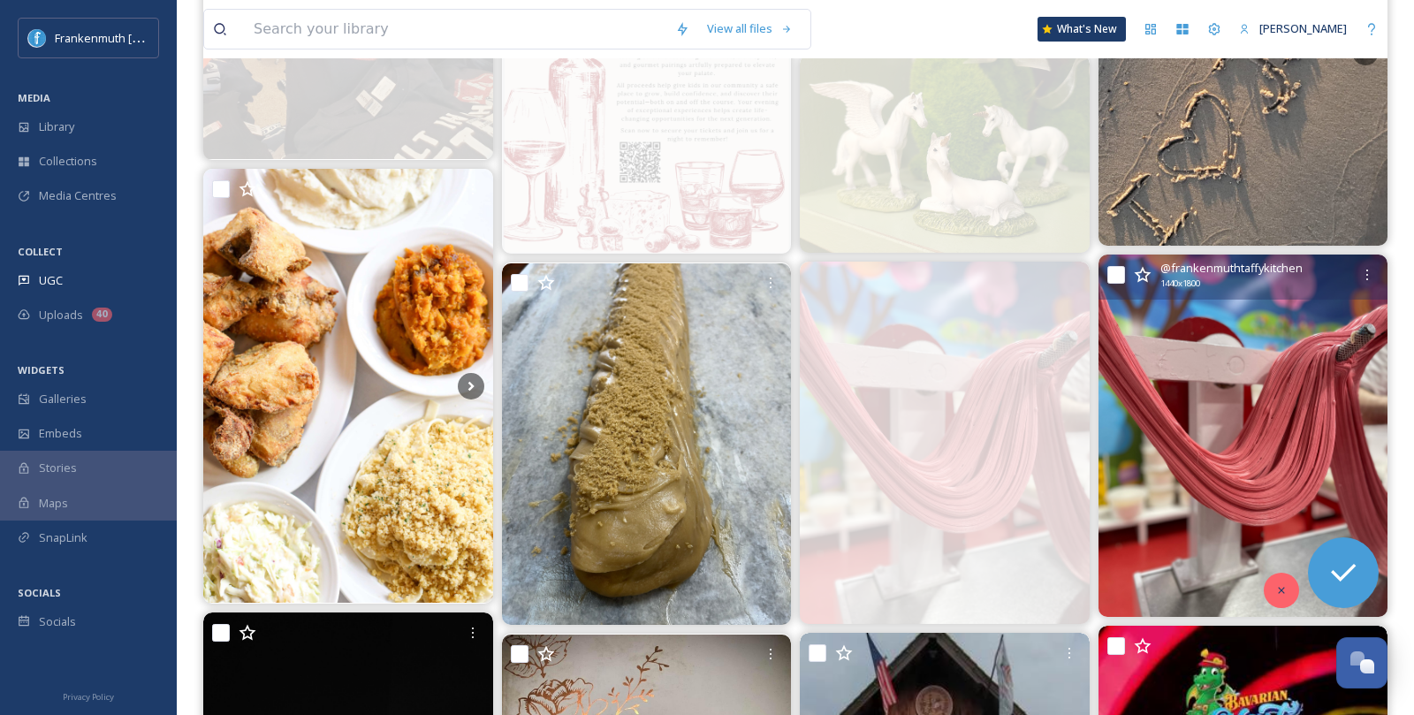
click at [1291, 594] on div at bounding box center [1281, 590] width 35 height 35
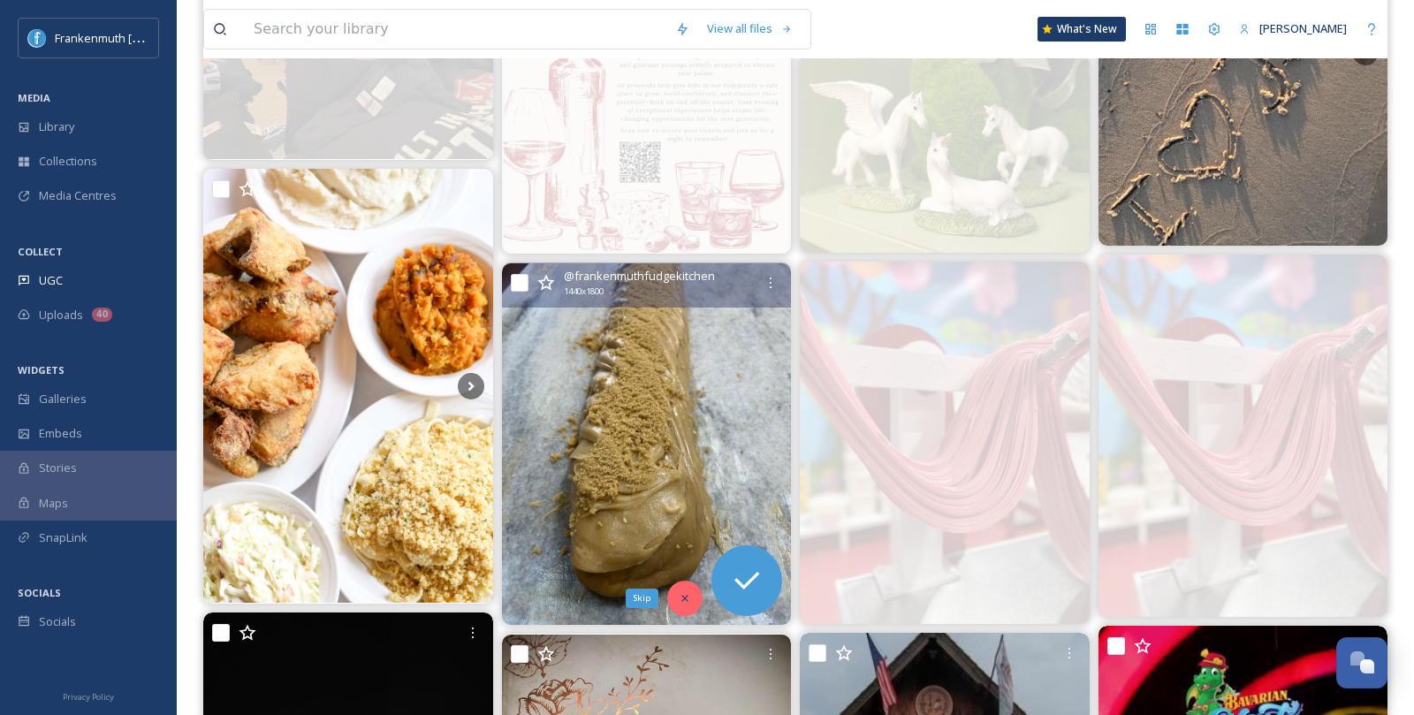
click at [690, 594] on icon at bounding box center [685, 598] width 12 height 12
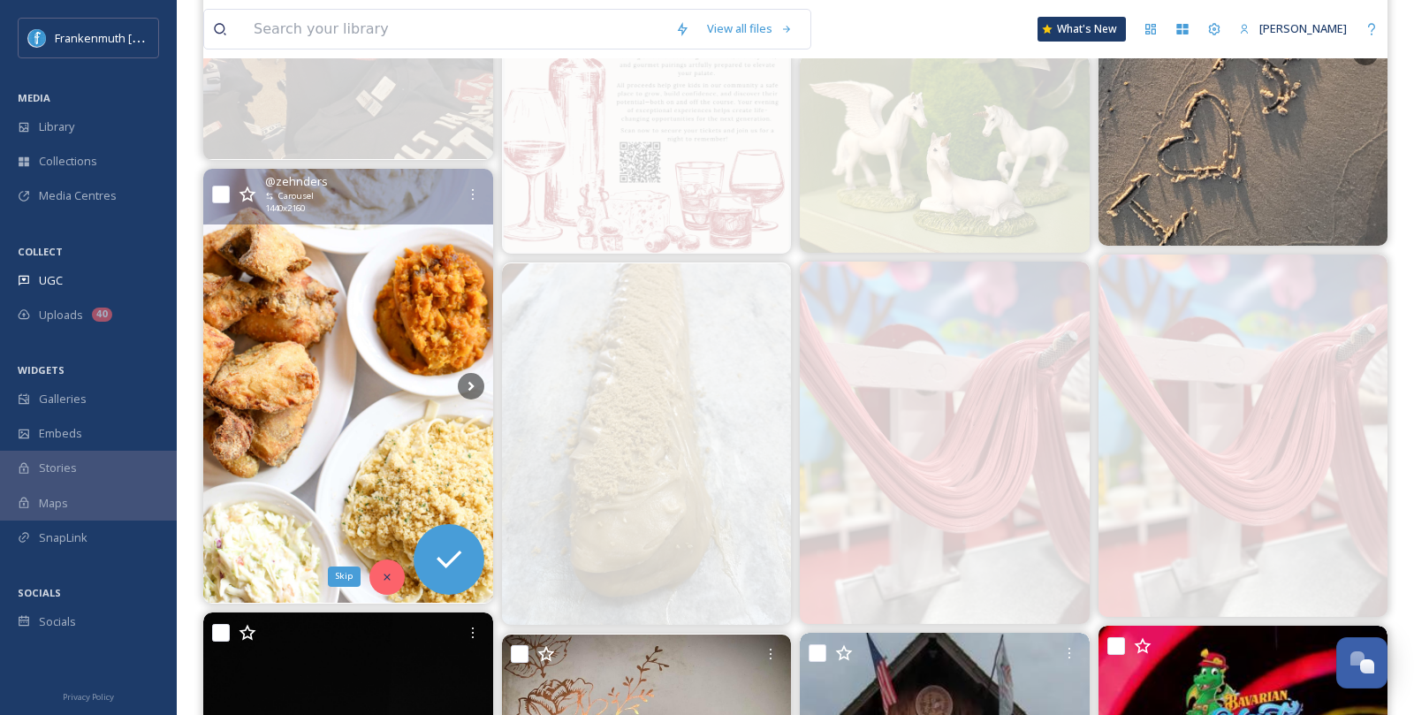
click at [392, 564] on div "Skip" at bounding box center [386, 577] width 35 height 35
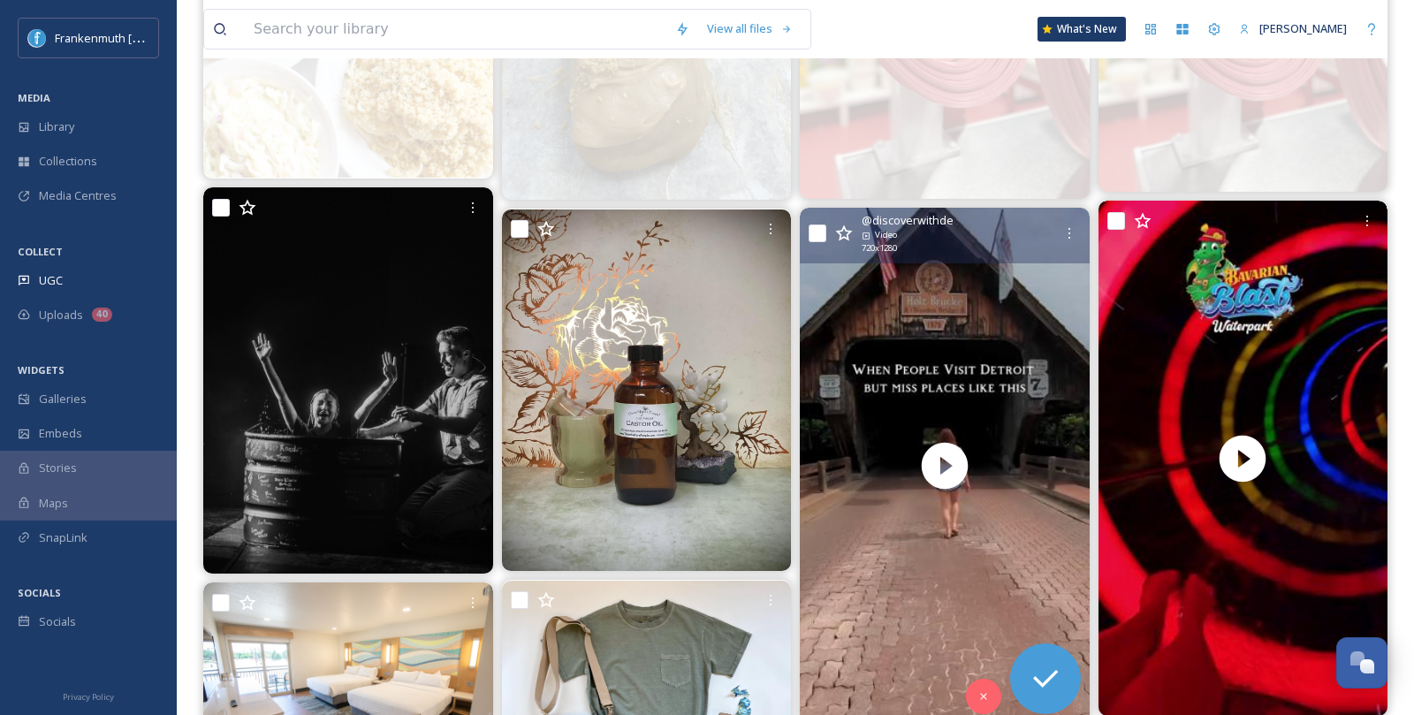
scroll to position [1748, 0]
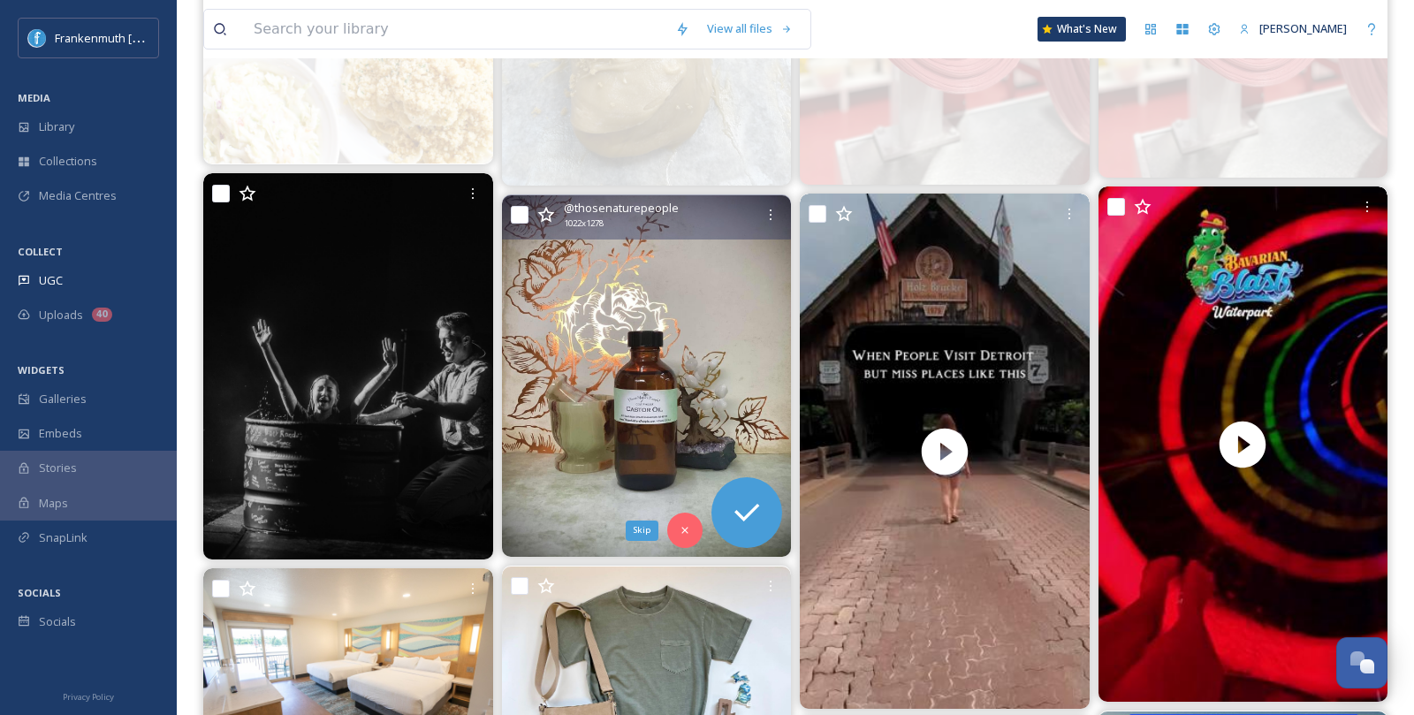
click at [687, 537] on div "Skip" at bounding box center [684, 530] width 35 height 35
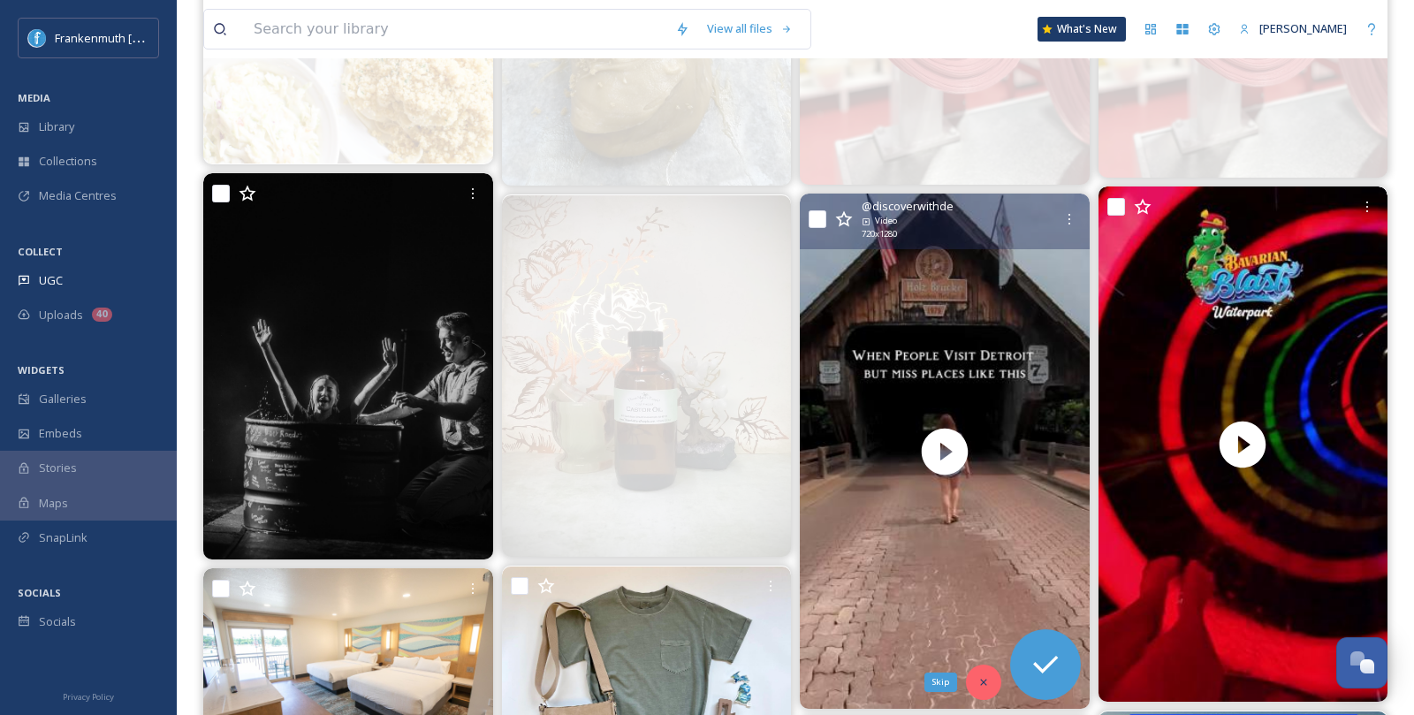
click at [991, 679] on div "Skip" at bounding box center [983, 682] width 35 height 35
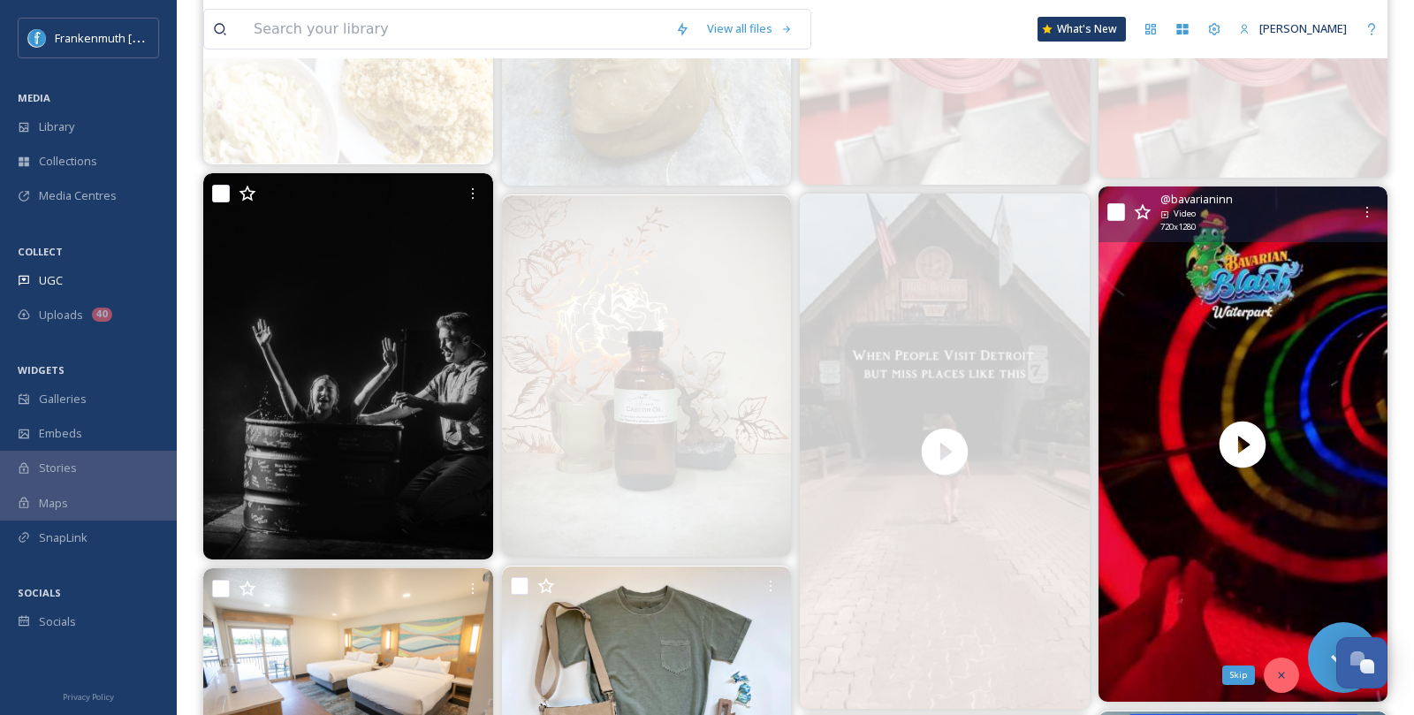
click at [1272, 668] on div "Skip" at bounding box center [1281, 675] width 35 height 35
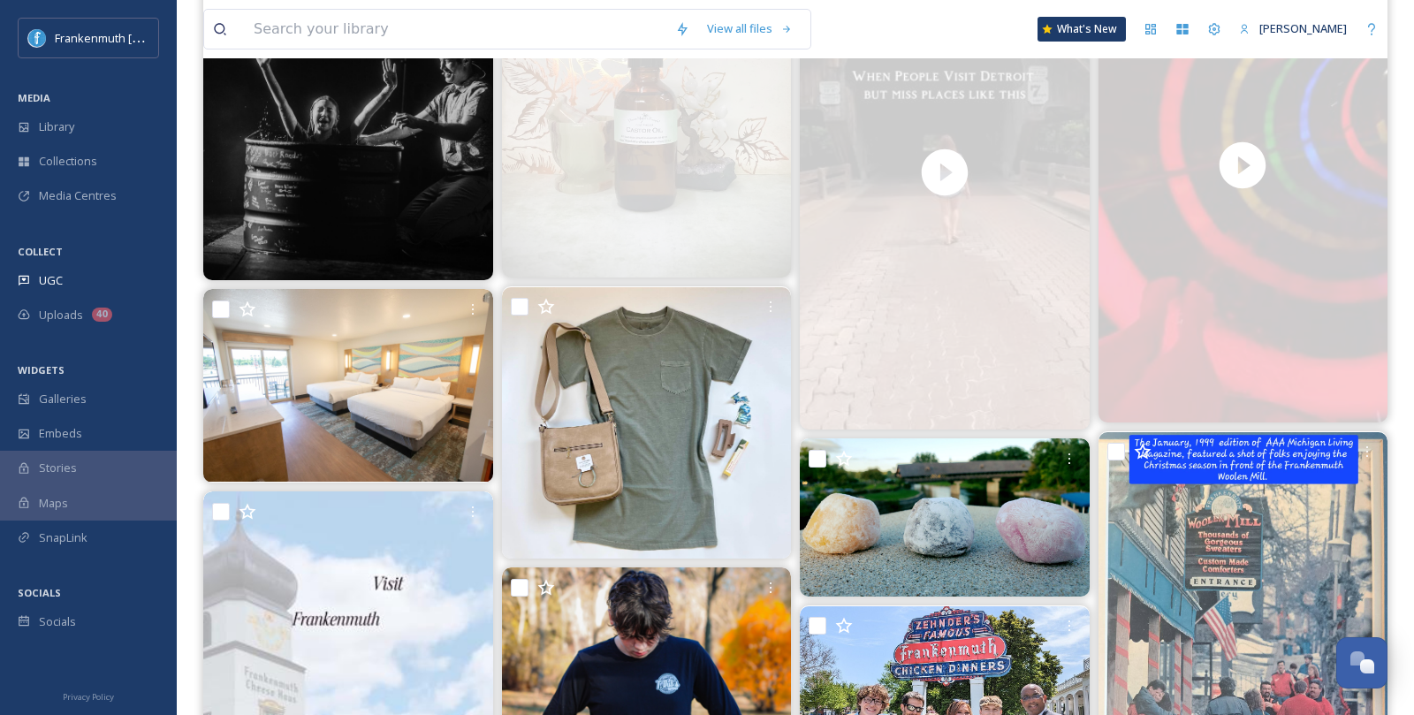
scroll to position [2039, 0]
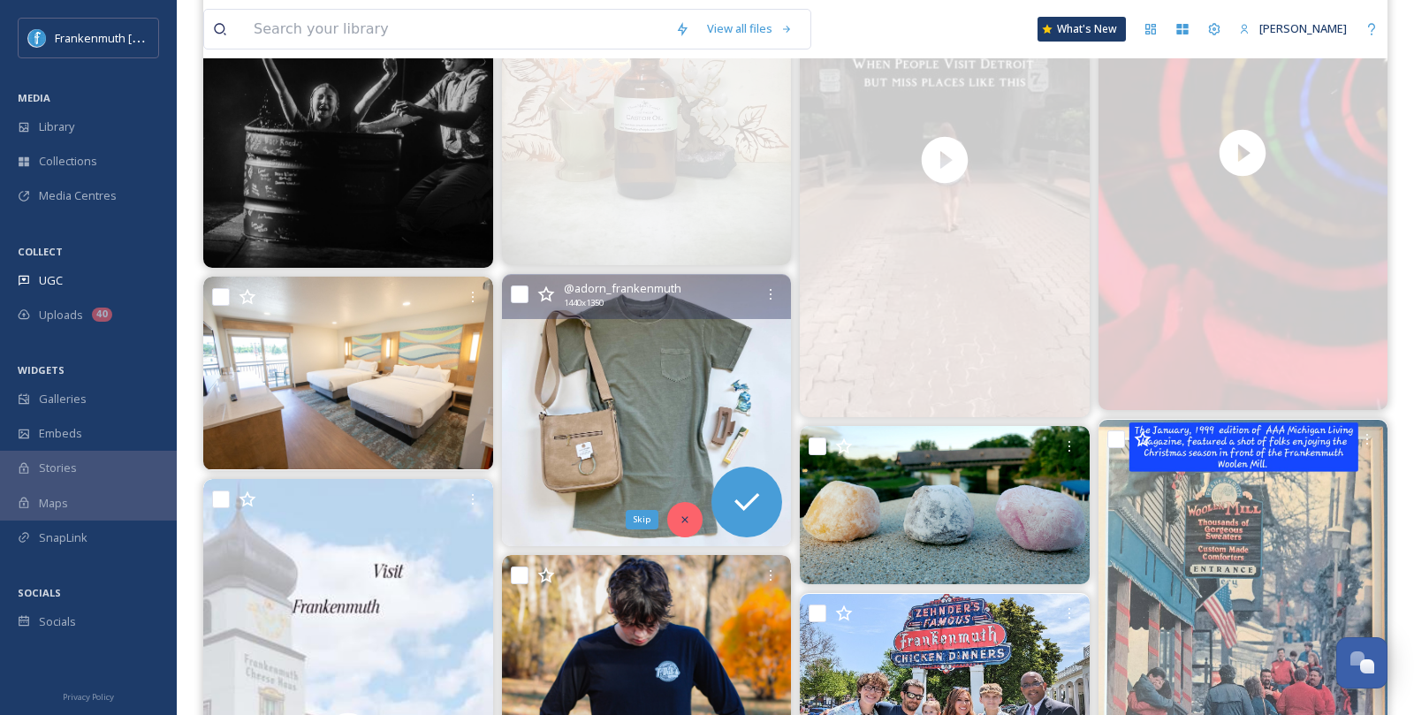
click at [689, 516] on icon at bounding box center [685, 520] width 12 height 12
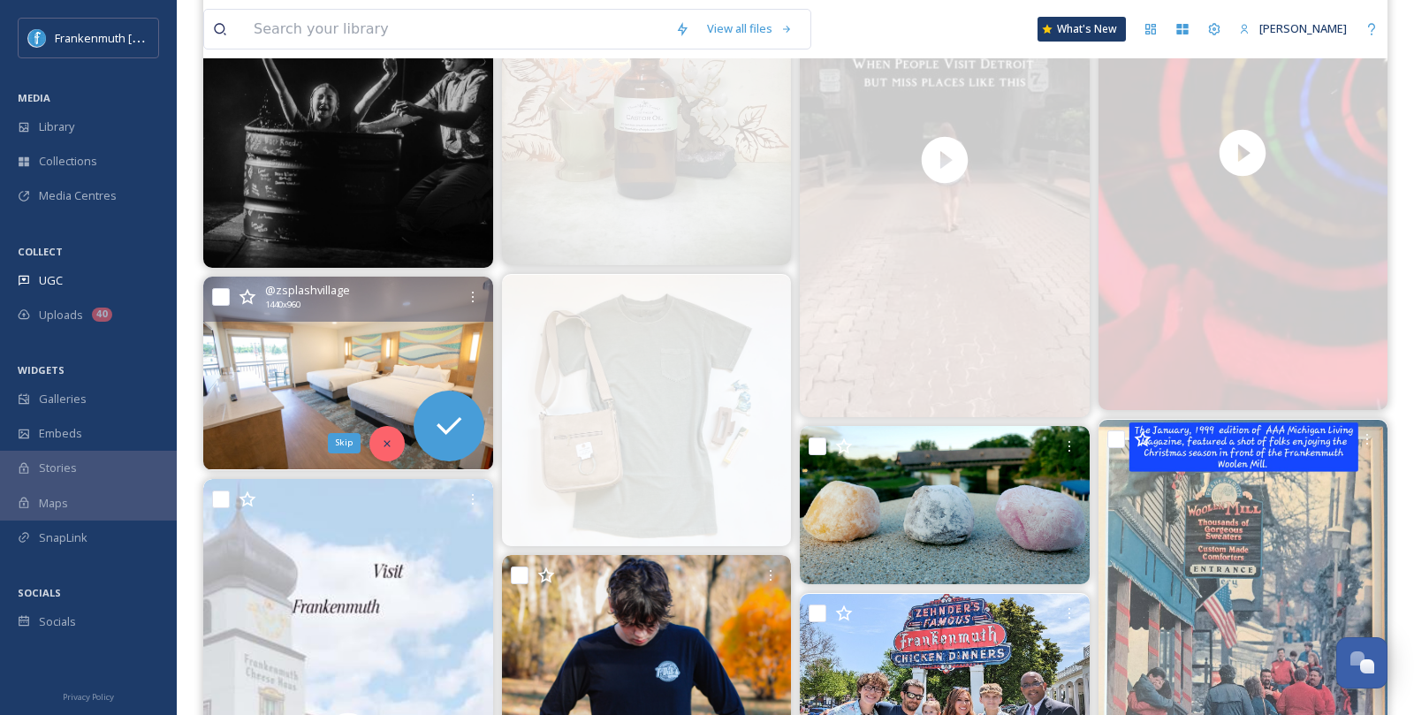
click at [391, 446] on icon at bounding box center [387, 444] width 12 height 12
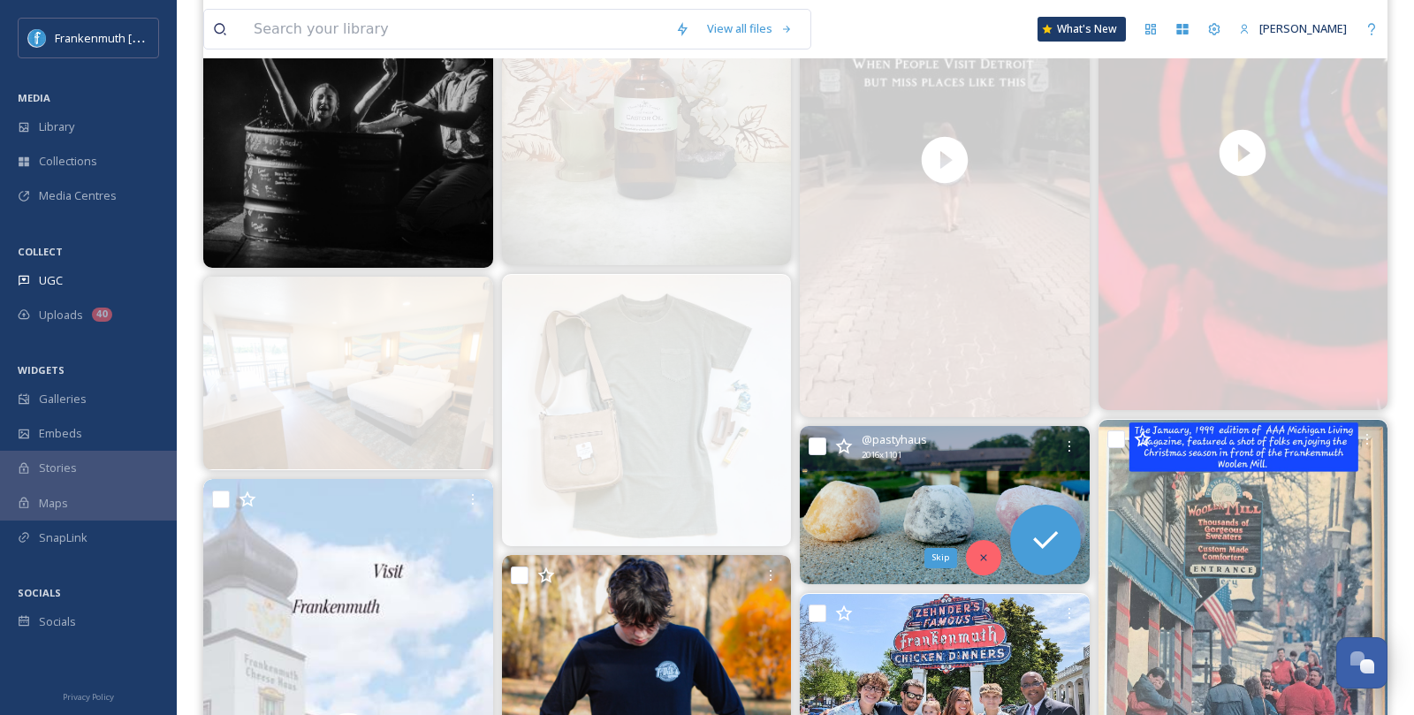
click at [990, 551] on div "Skip" at bounding box center [983, 557] width 35 height 35
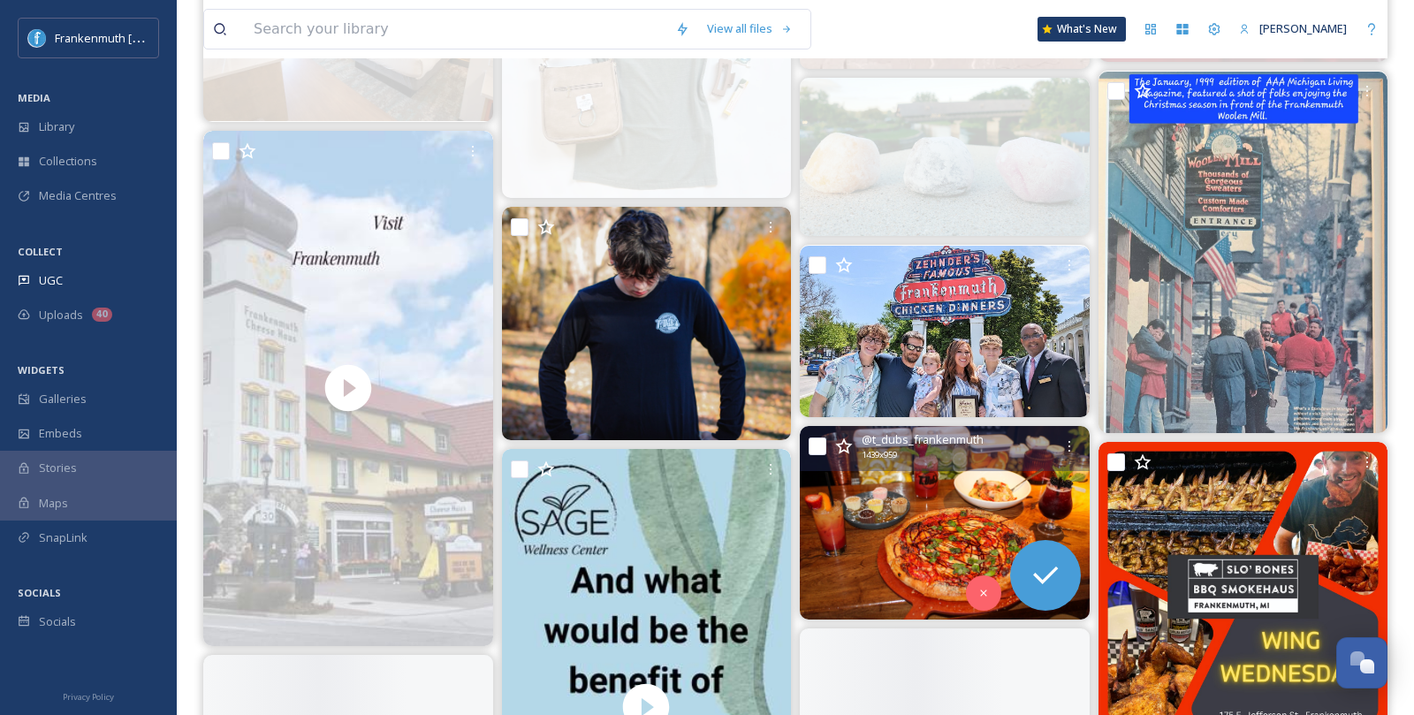
scroll to position [2389, 0]
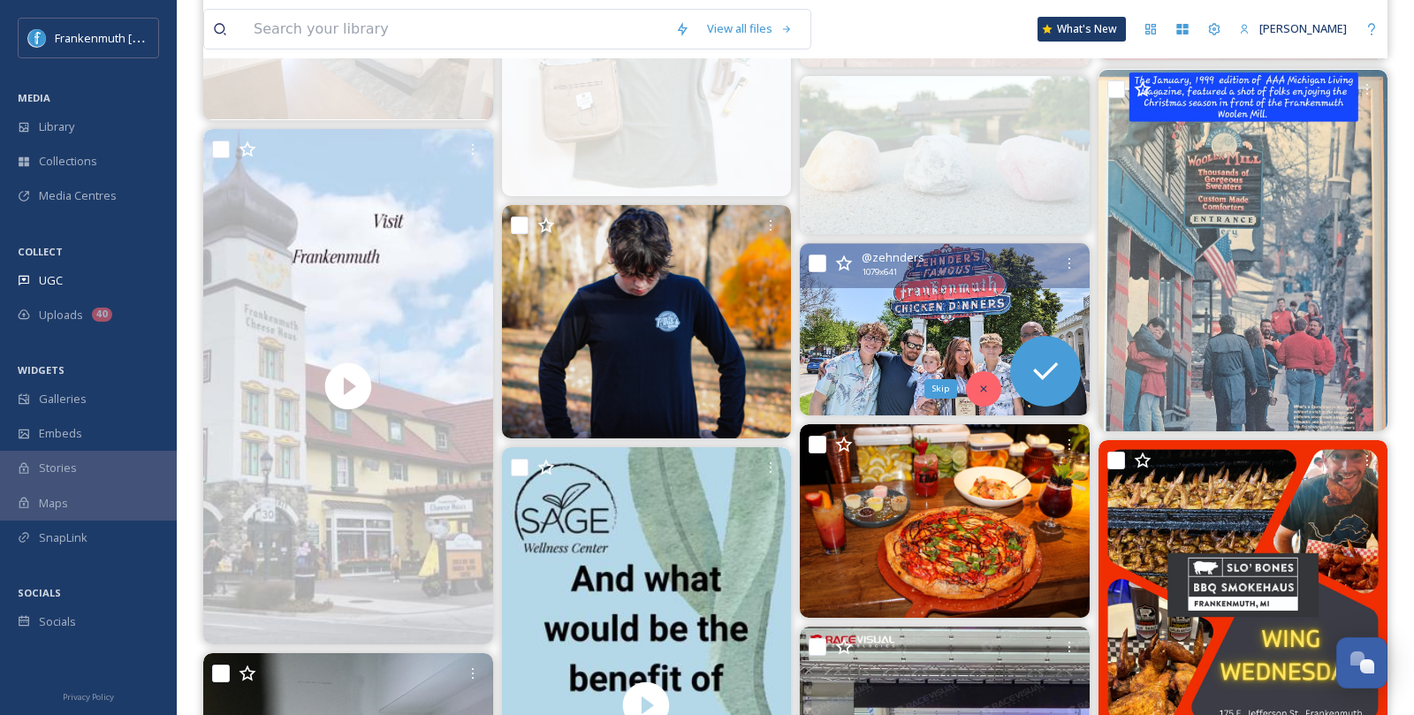
click at [990, 383] on div "Skip" at bounding box center [983, 388] width 35 height 35
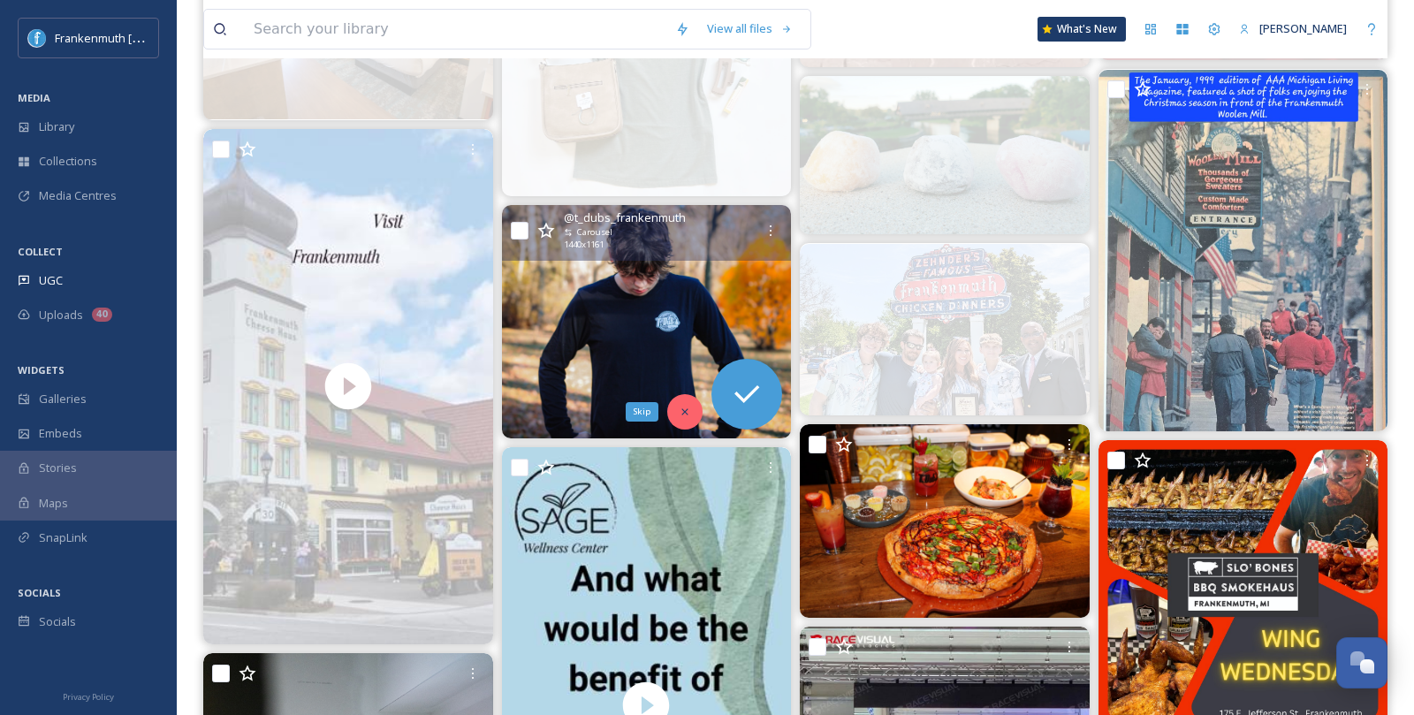
click at [689, 400] on div "Skip" at bounding box center [684, 411] width 35 height 35
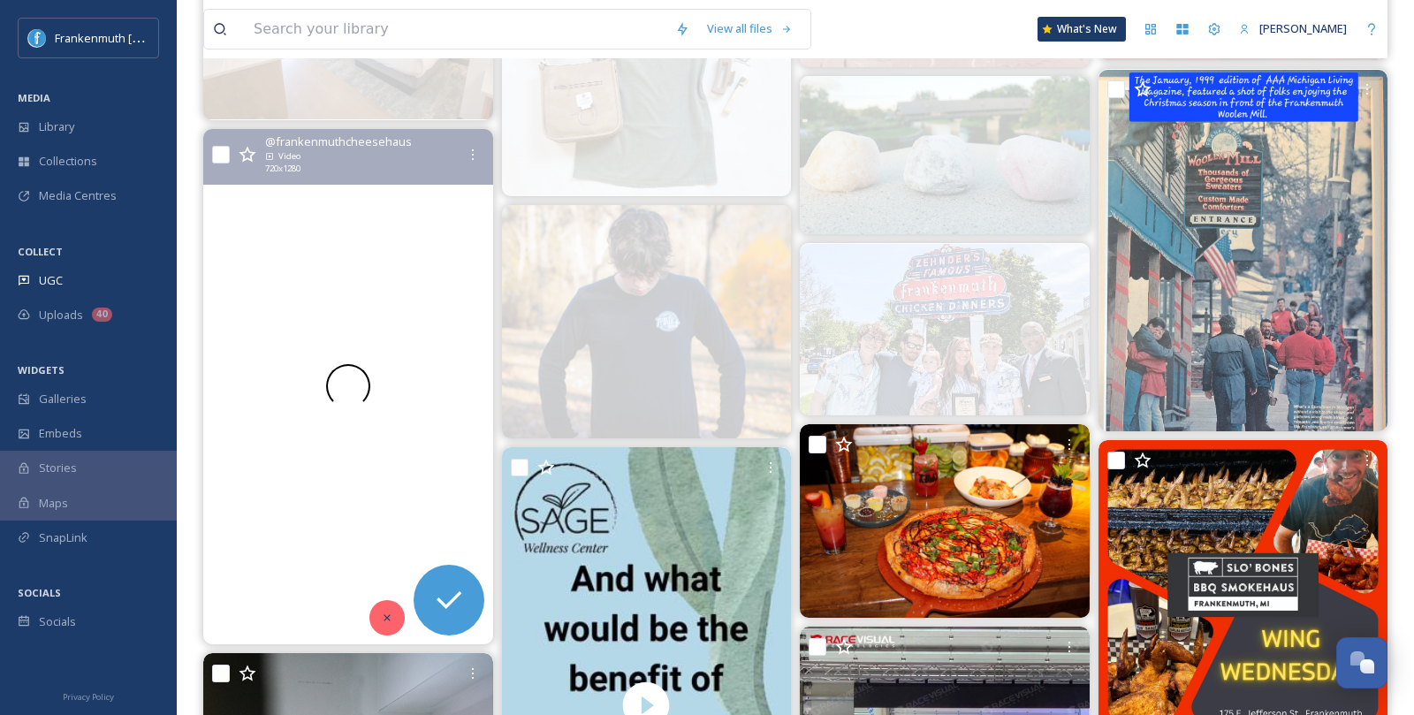
click at [384, 617] on icon at bounding box center [387, 618] width 12 height 12
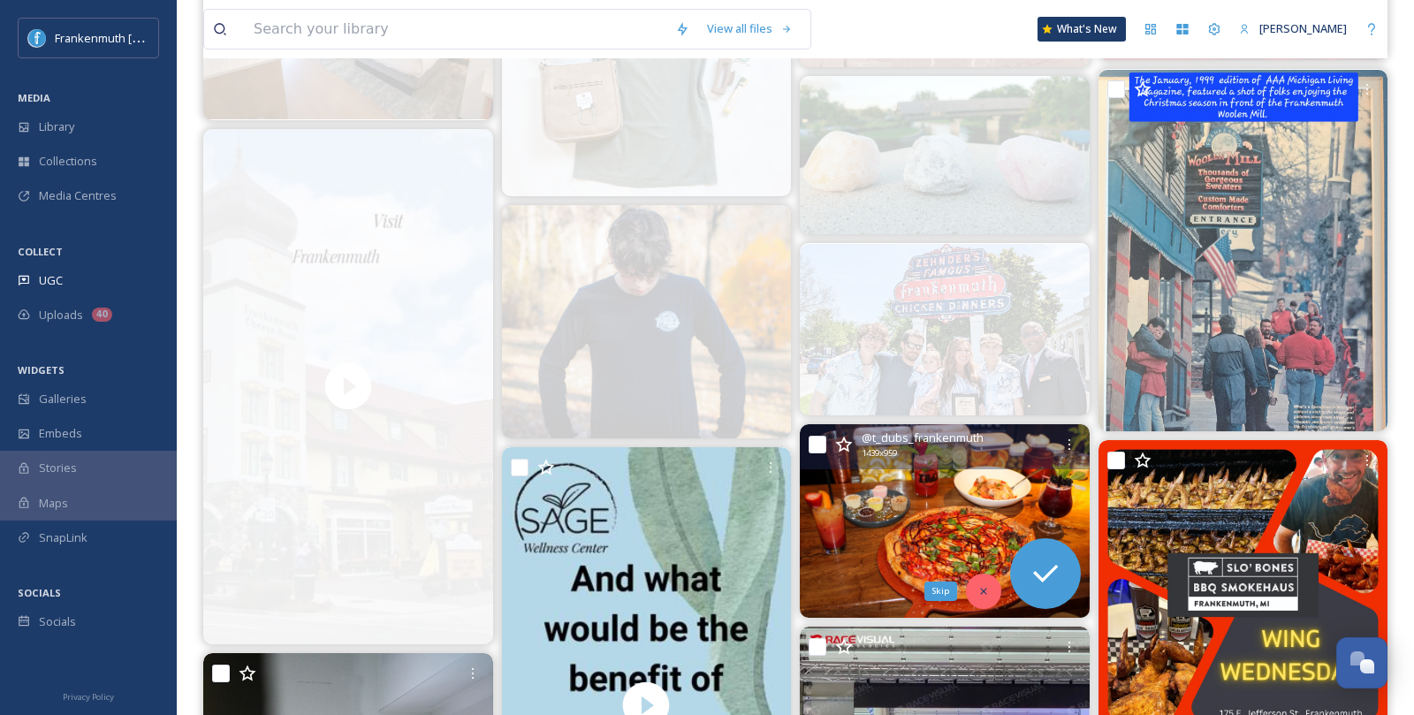
click at [992, 592] on div "Skip" at bounding box center [983, 591] width 35 height 35
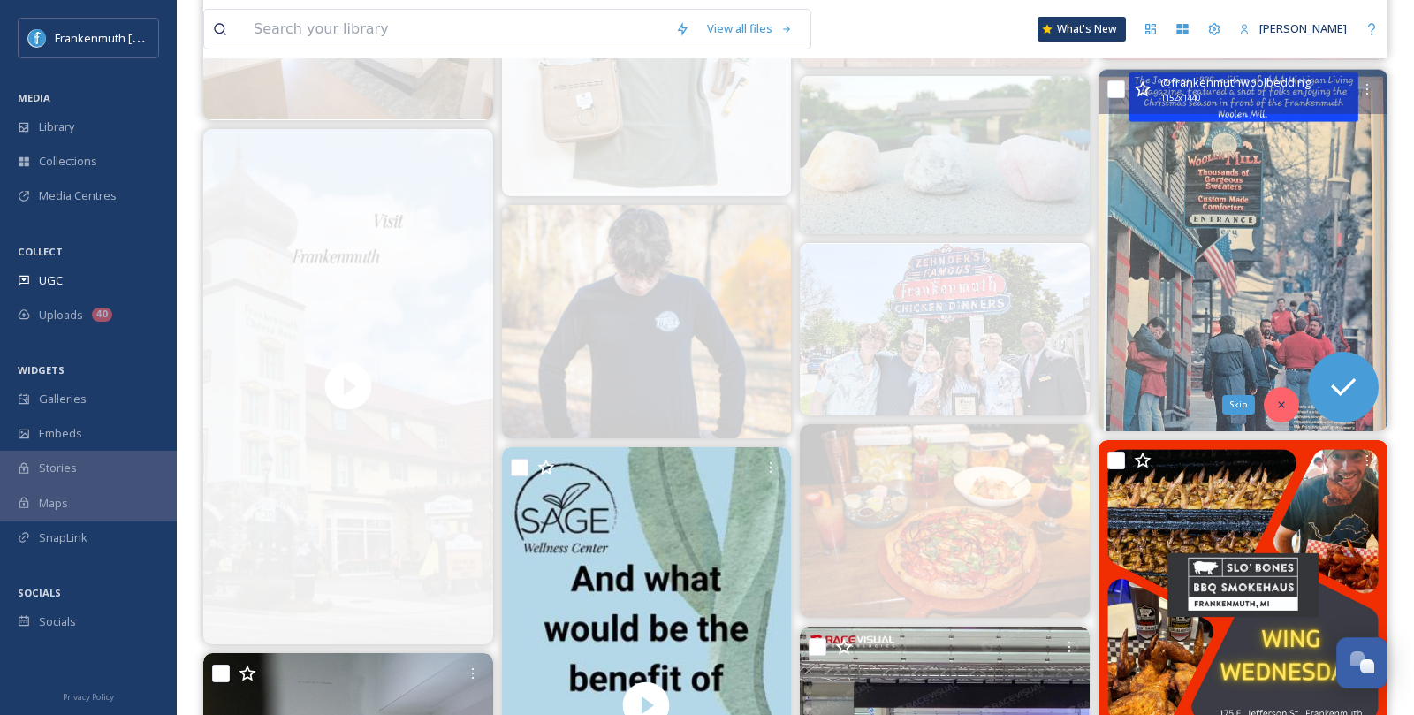
click at [1287, 413] on div "Skip" at bounding box center [1281, 404] width 35 height 35
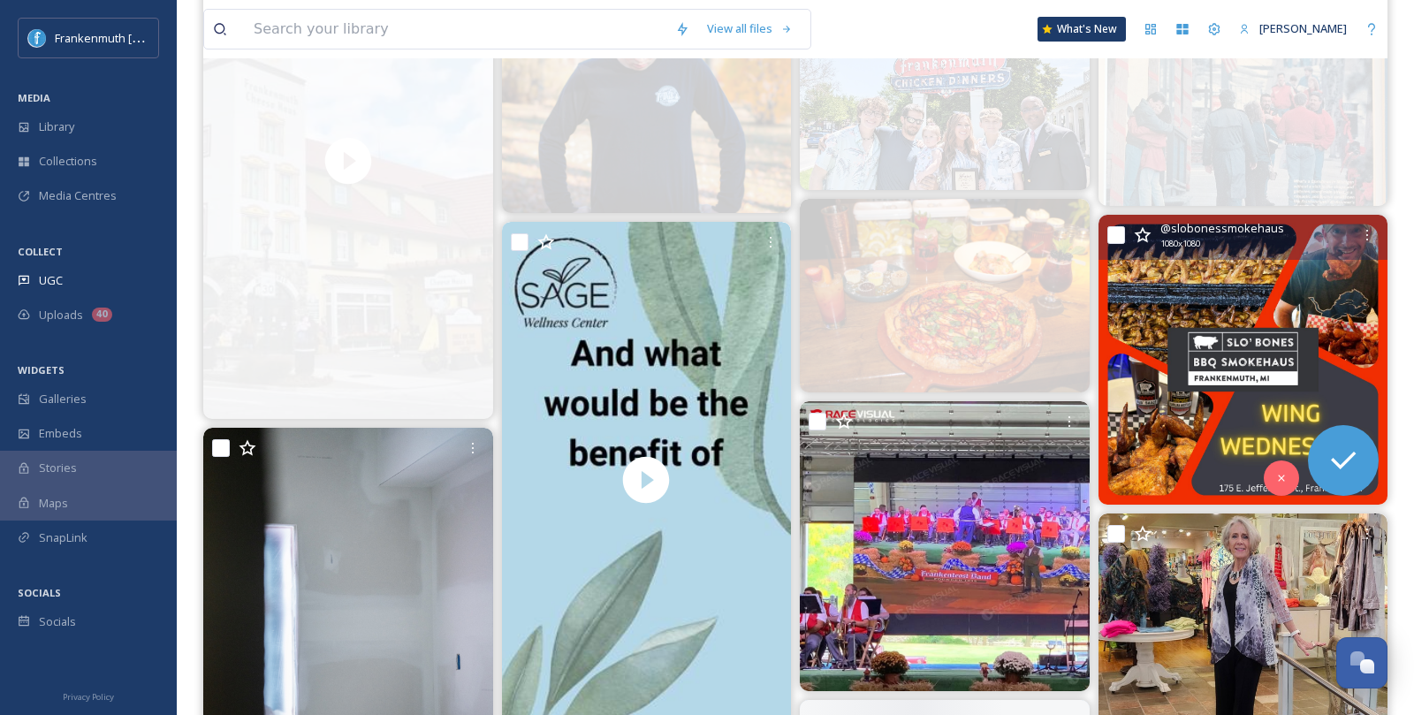
scroll to position [2625, 0]
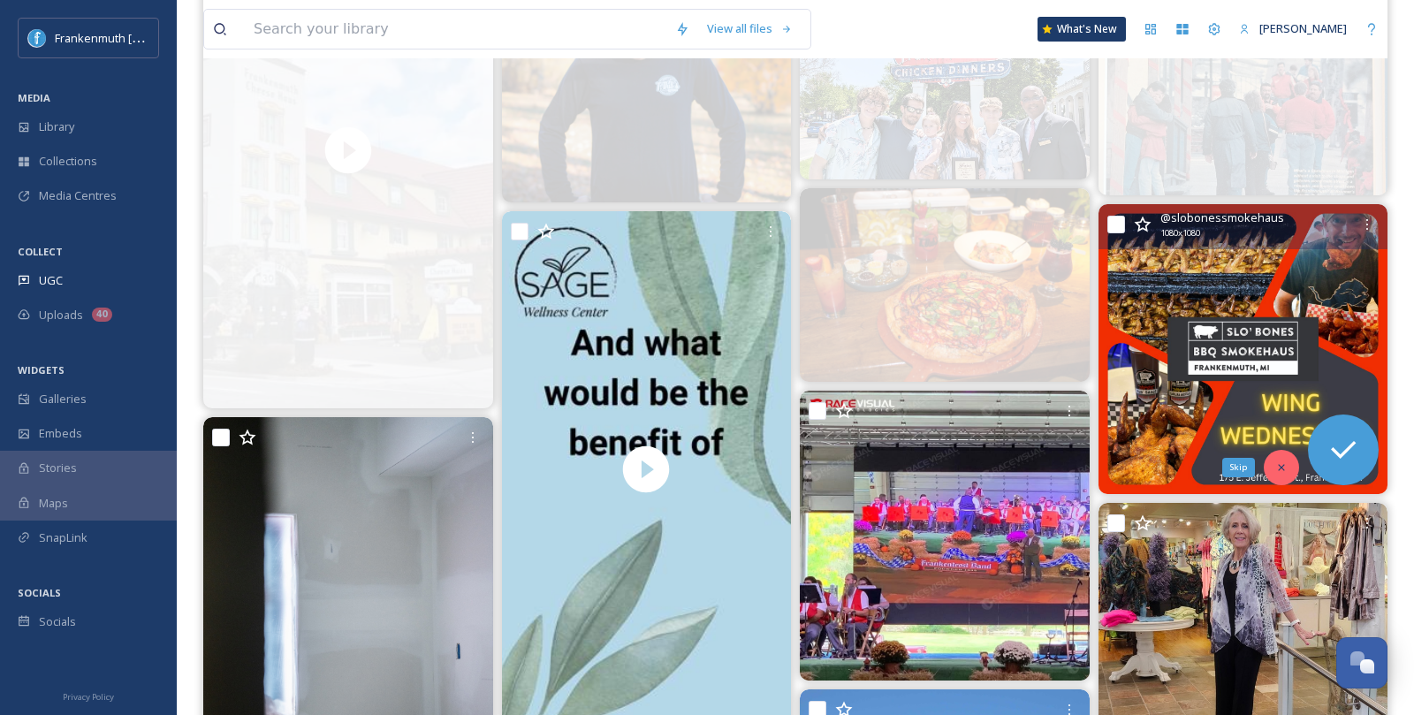
click at [1284, 472] on icon at bounding box center [1282, 467] width 12 height 12
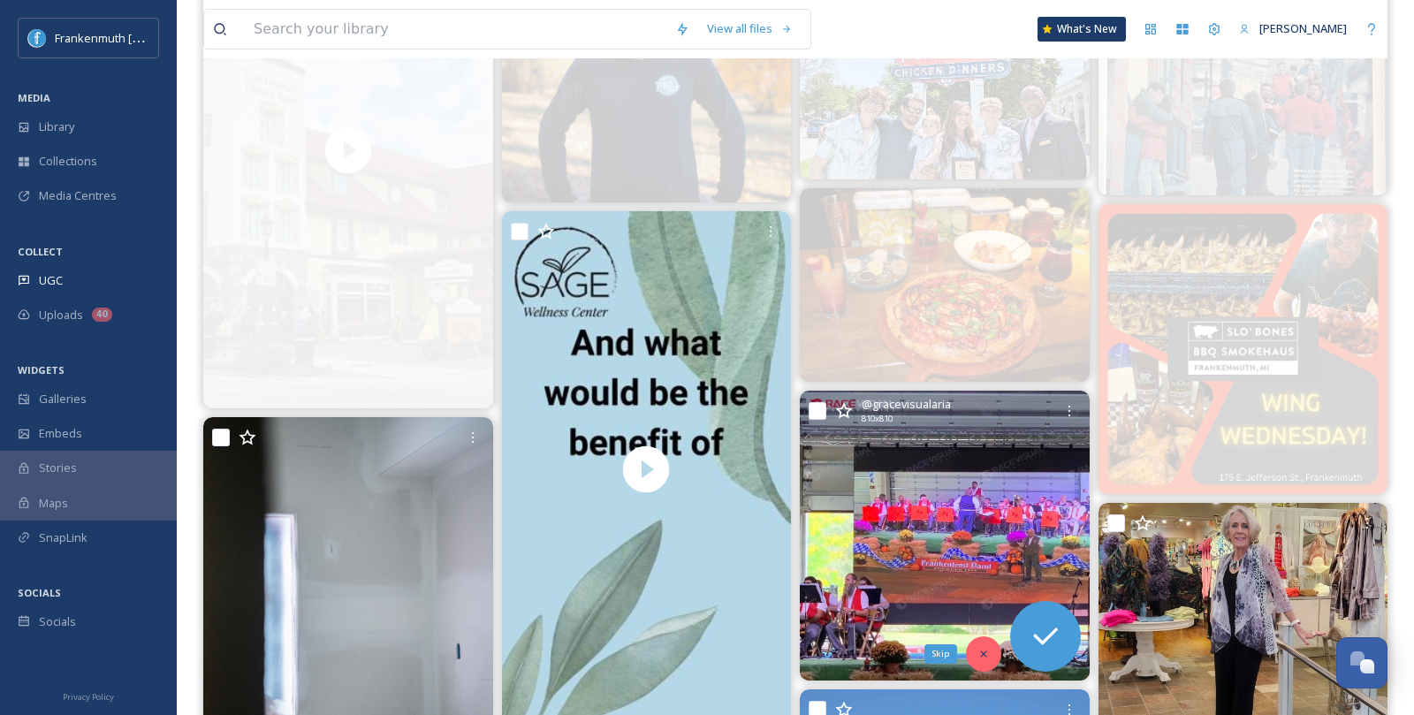
click at [979, 639] on div "Skip" at bounding box center [983, 653] width 35 height 35
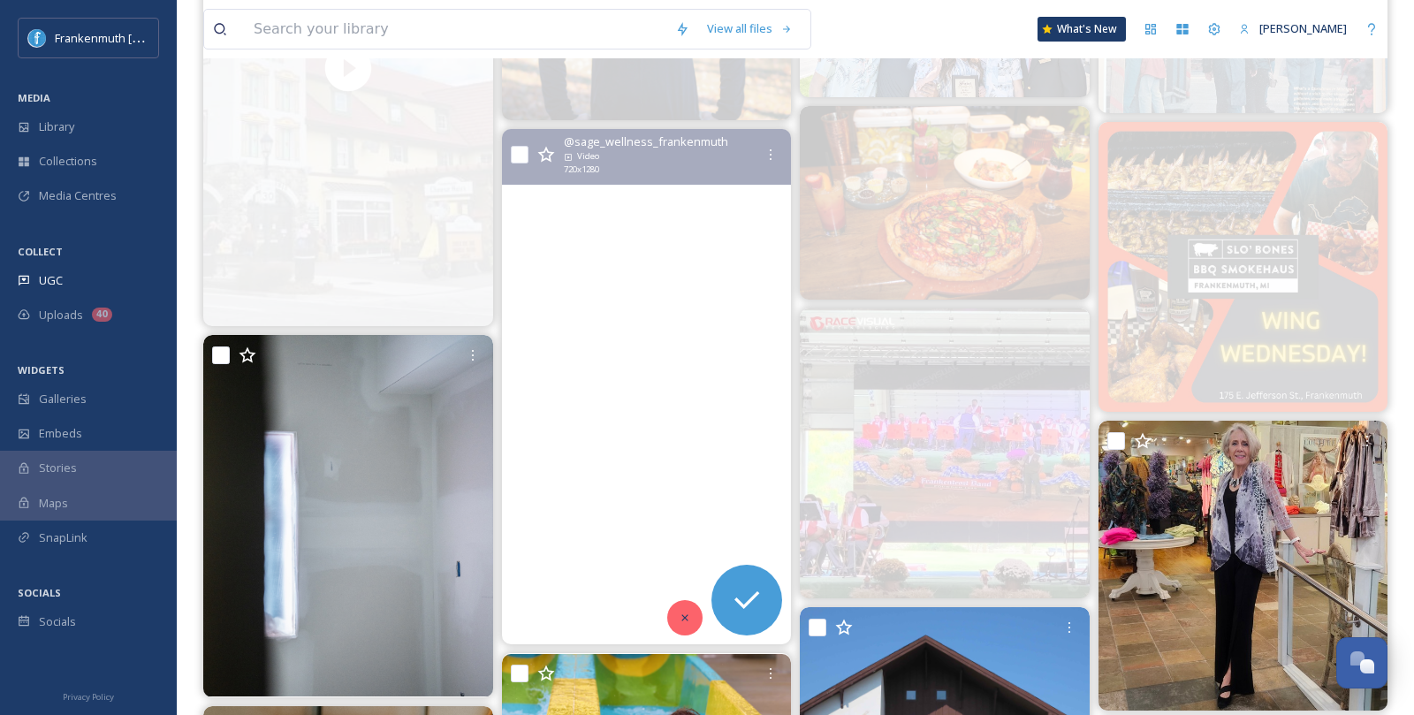
scroll to position [2708, 0]
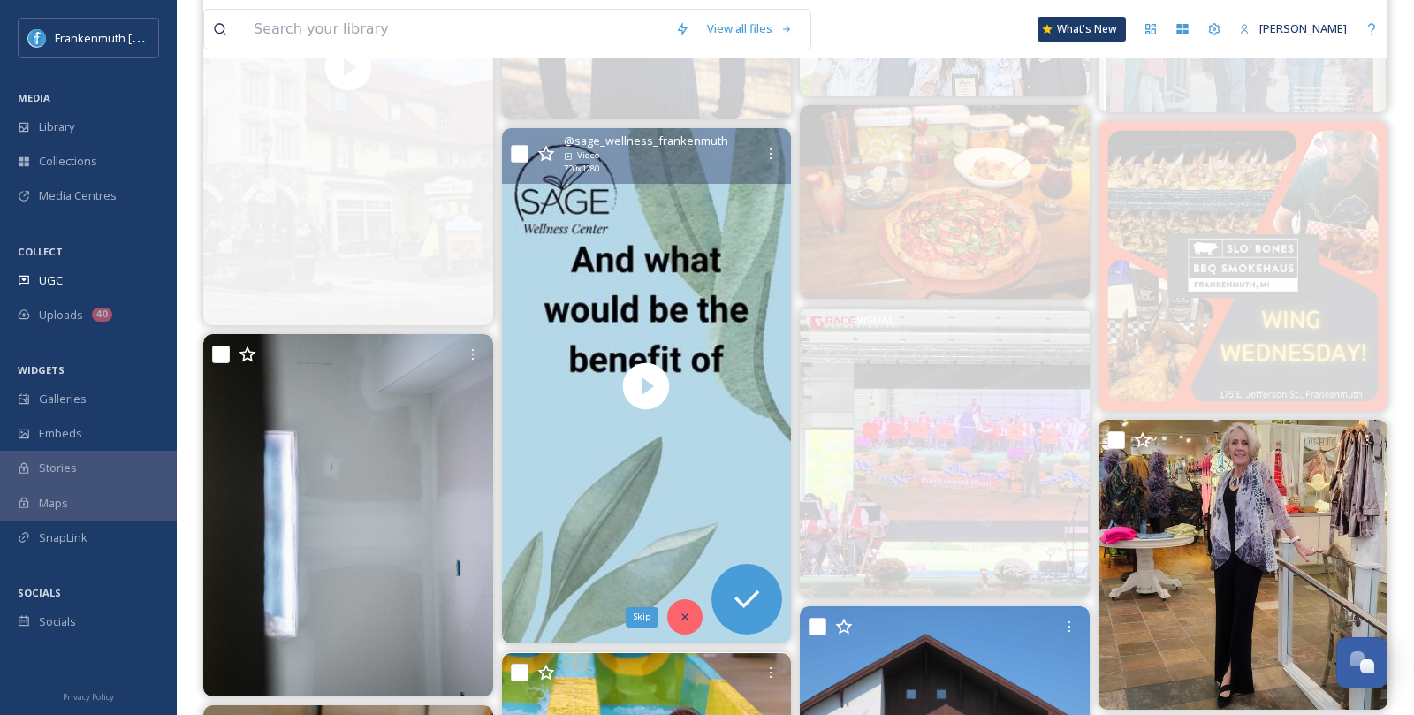
click at [686, 619] on icon at bounding box center [685, 617] width 12 height 12
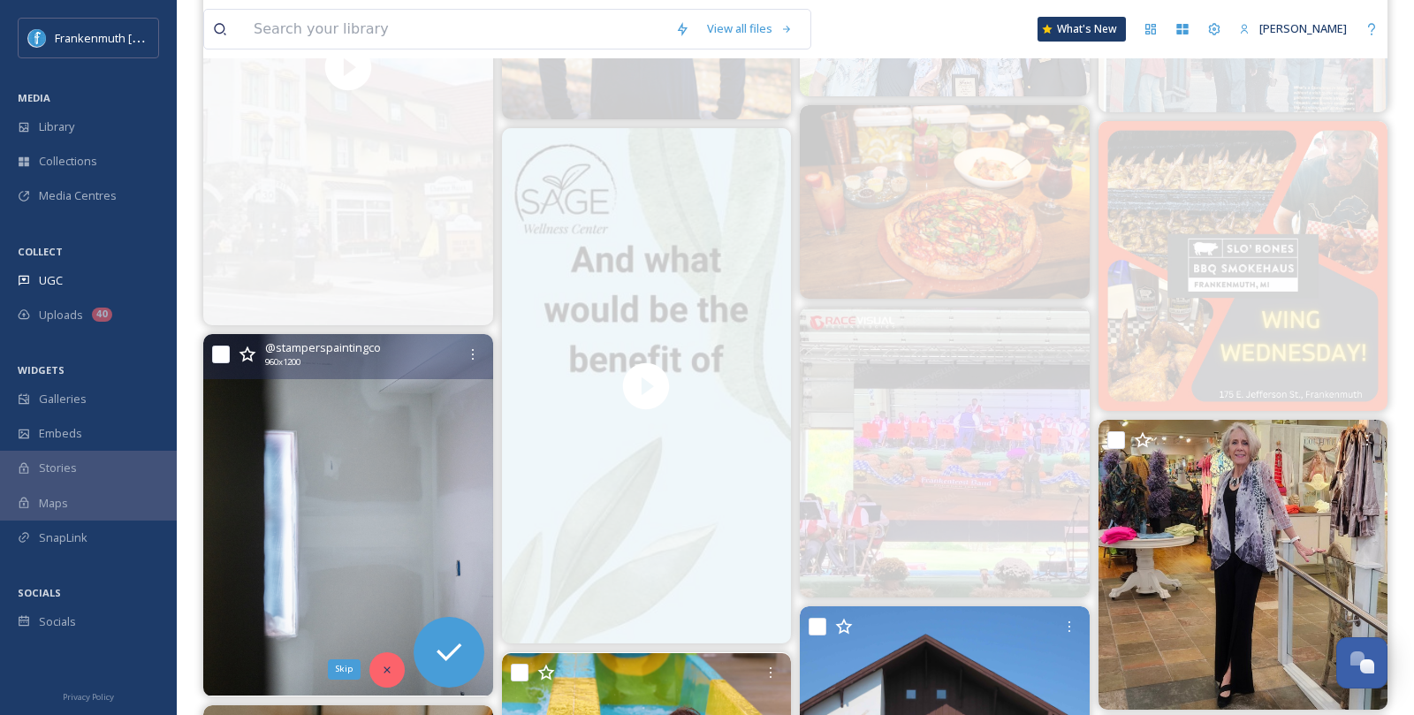
click at [387, 659] on div "Skip" at bounding box center [386, 669] width 35 height 35
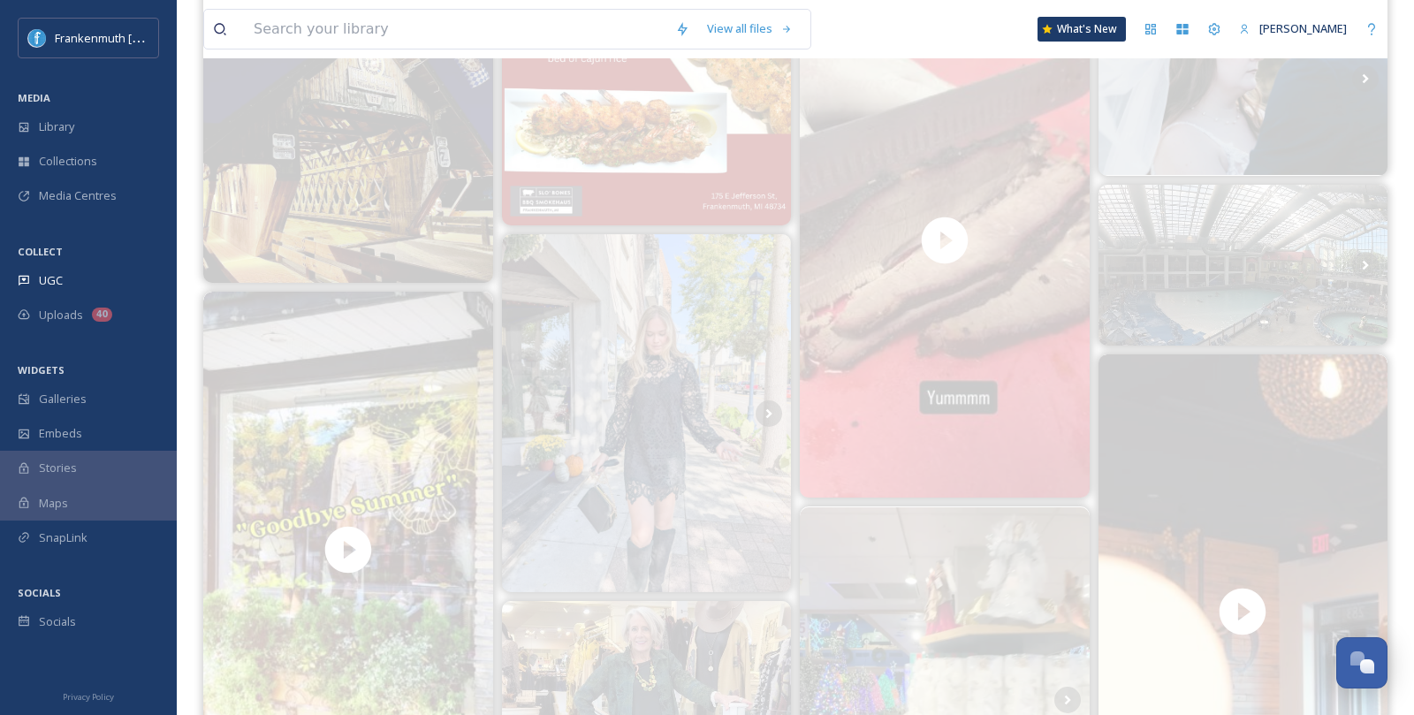
scroll to position [0, 0]
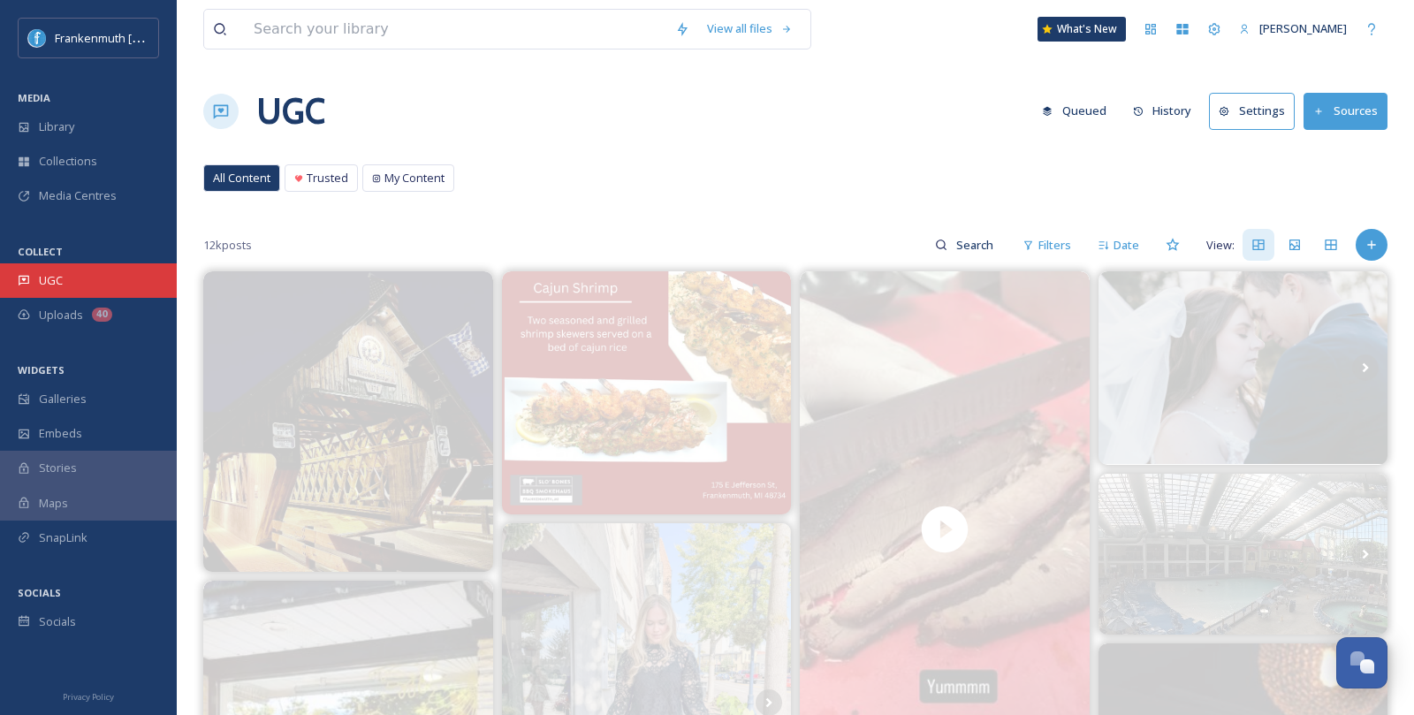
click at [95, 295] on div "UGC" at bounding box center [88, 280] width 177 height 34
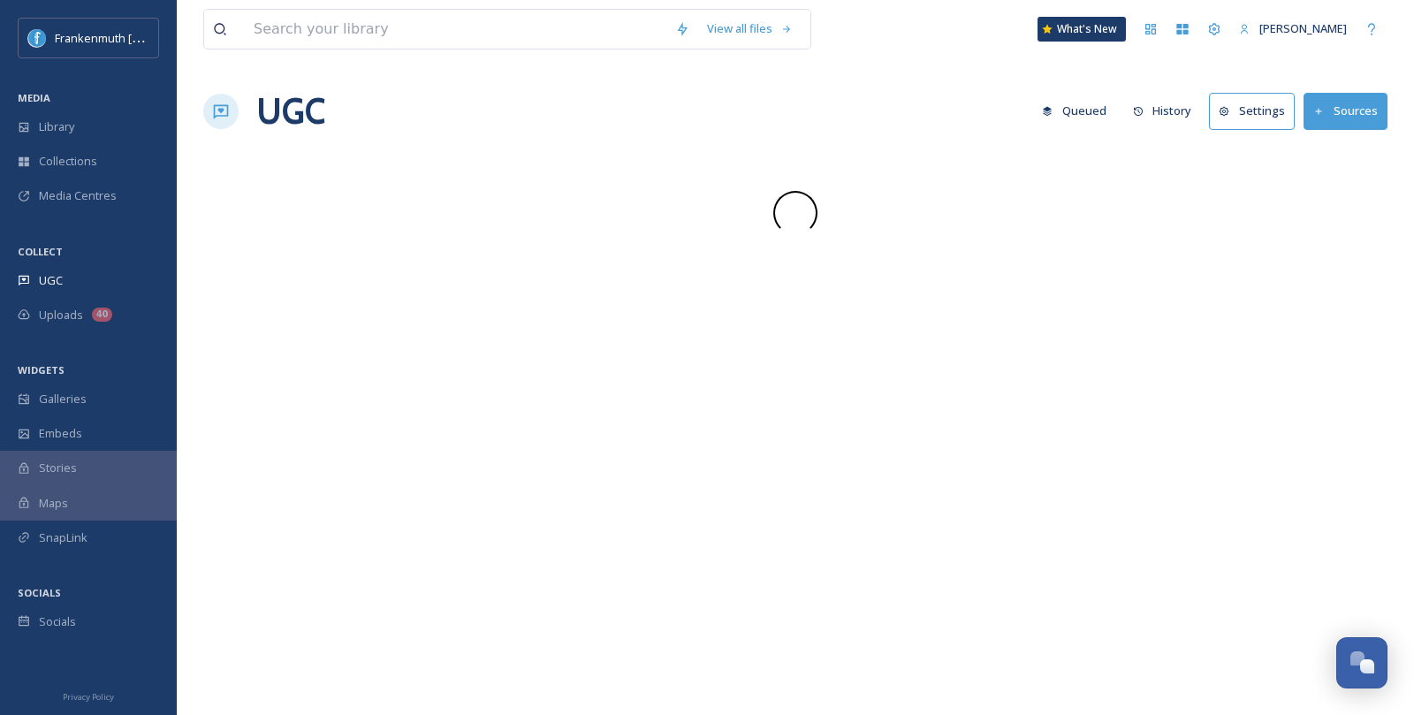
click at [95, 295] on div "UGC" at bounding box center [88, 280] width 177 height 34
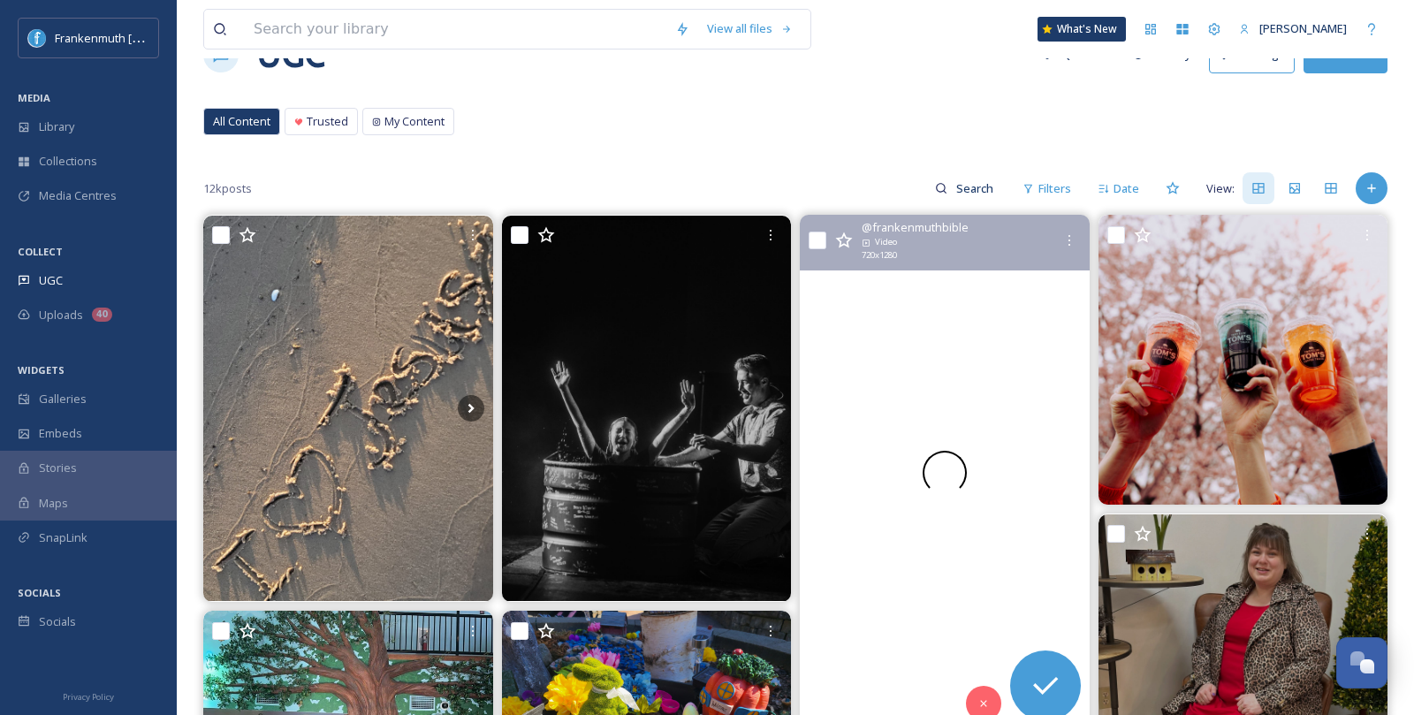
scroll to position [73, 0]
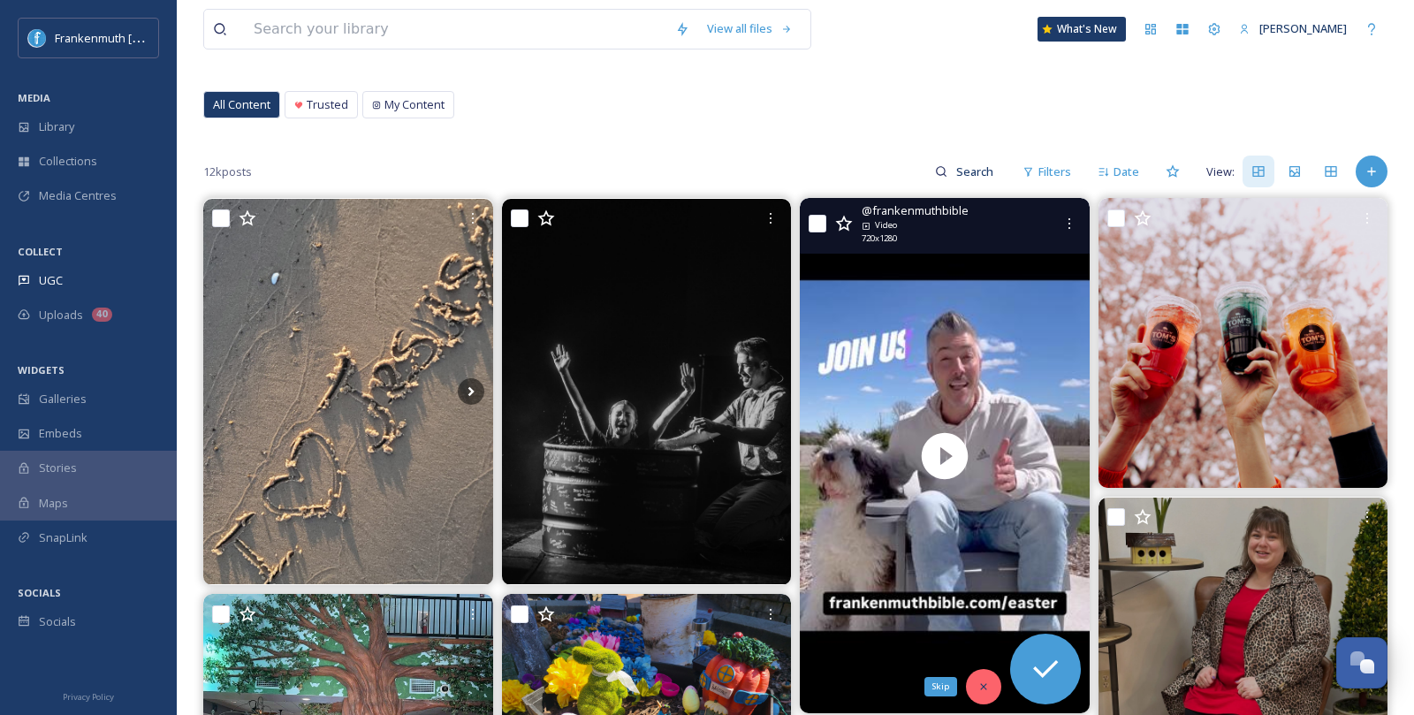
click at [982, 683] on icon at bounding box center [984, 687] width 12 height 12
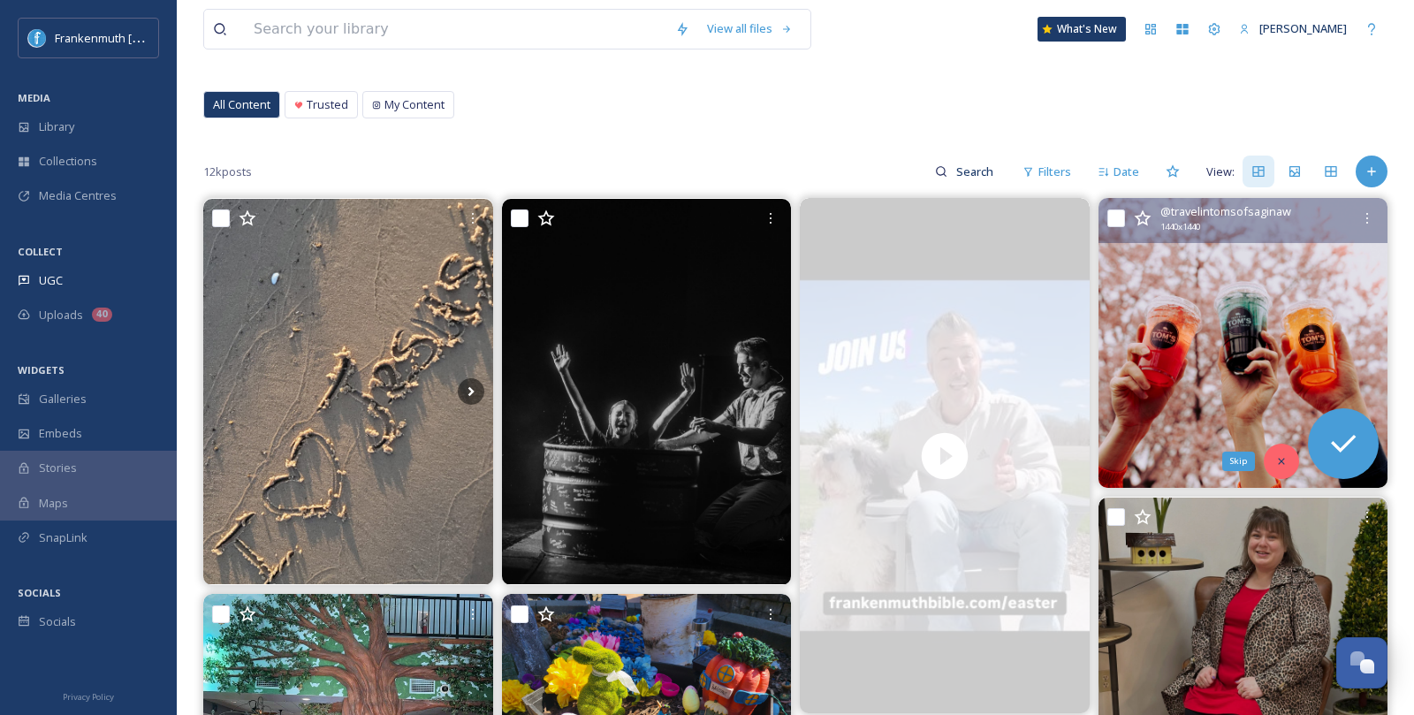
click at [1282, 461] on icon at bounding box center [1282, 461] width 12 height 12
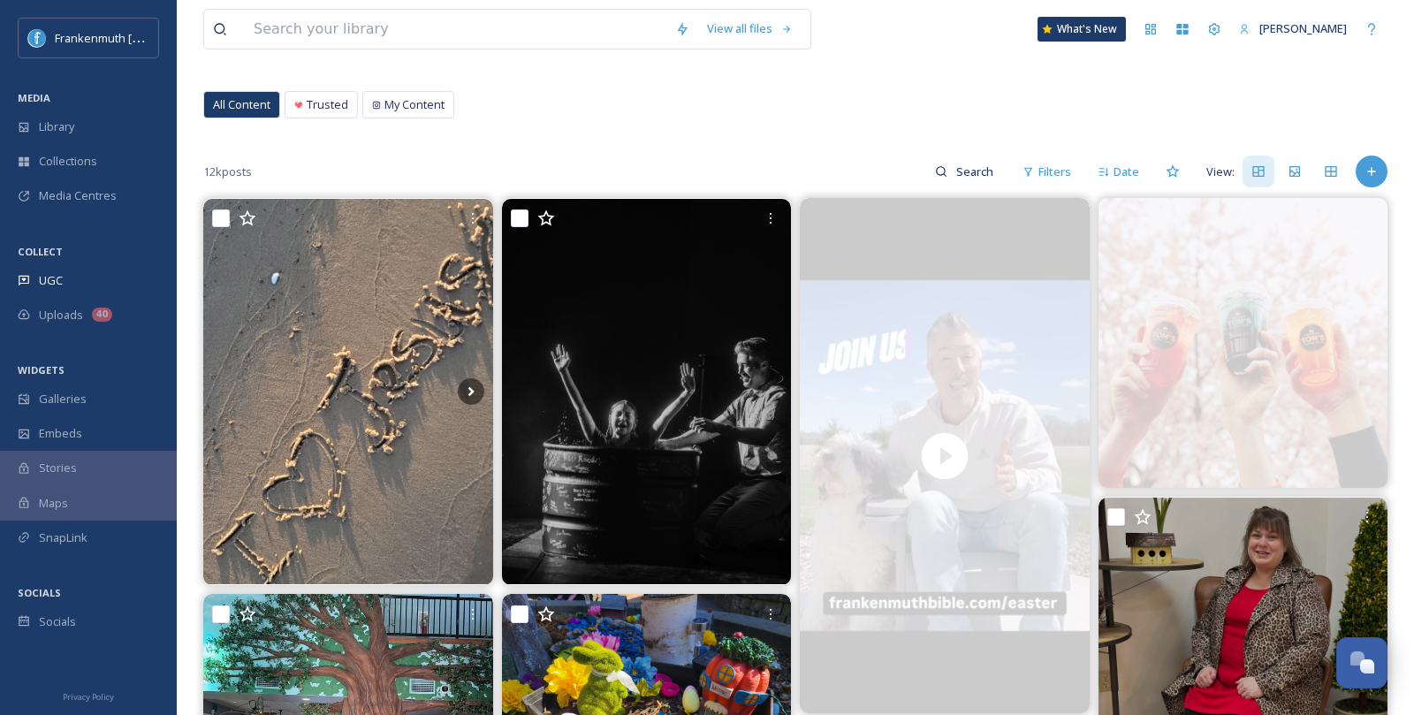
scroll to position [189, 0]
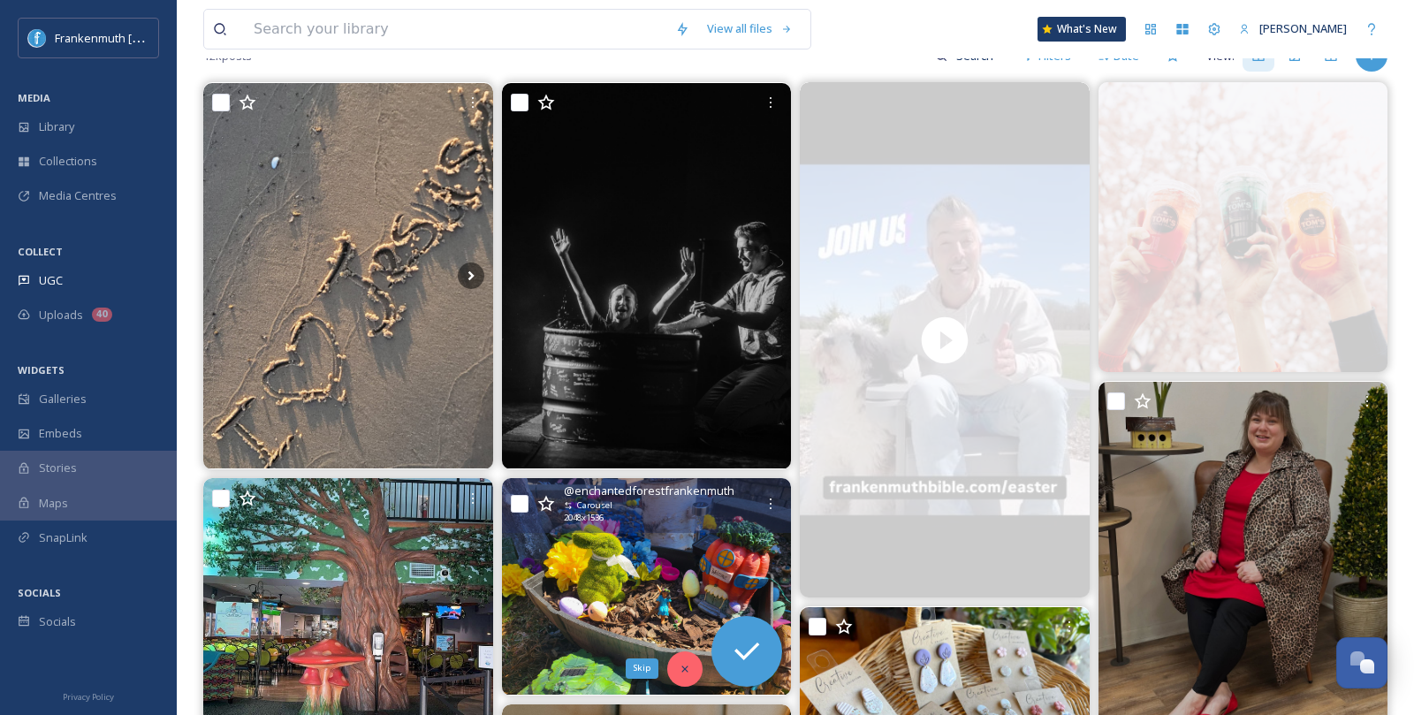
click at [687, 667] on icon at bounding box center [685, 669] width 12 height 12
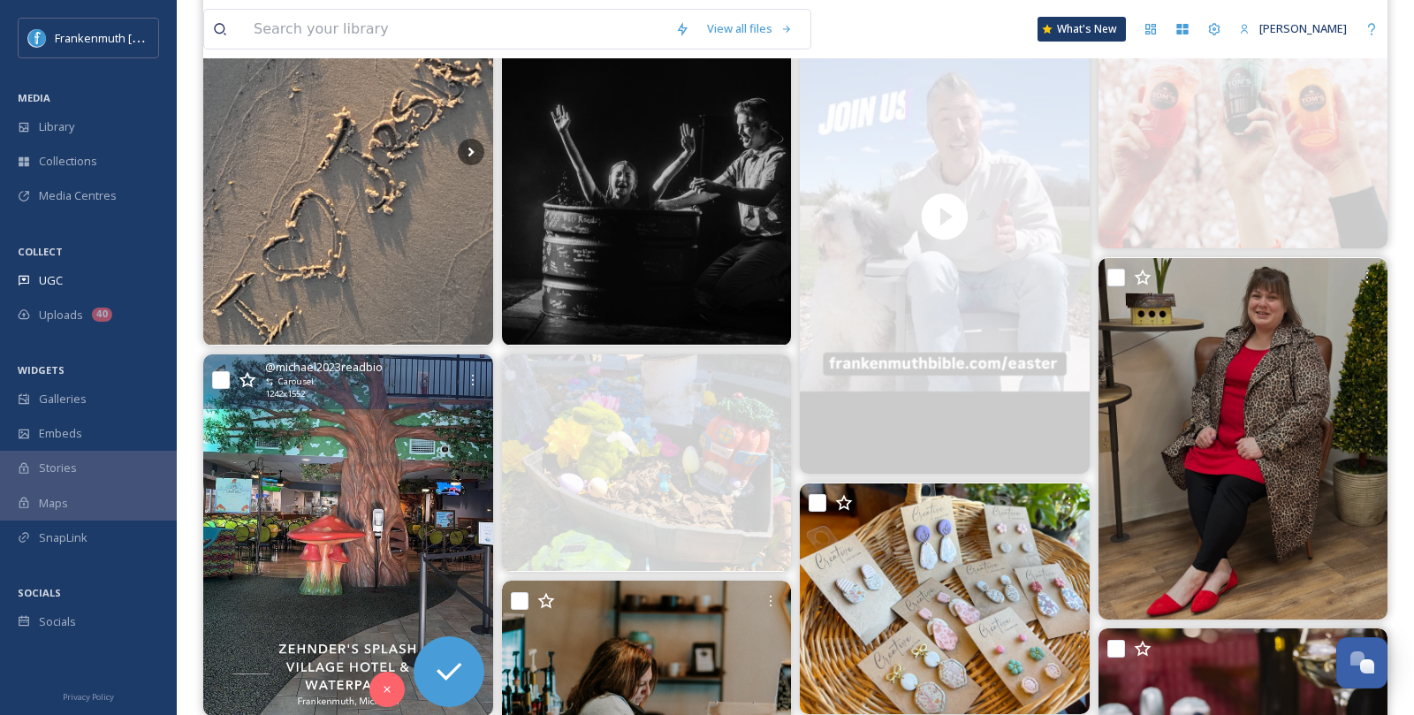
scroll to position [338, 0]
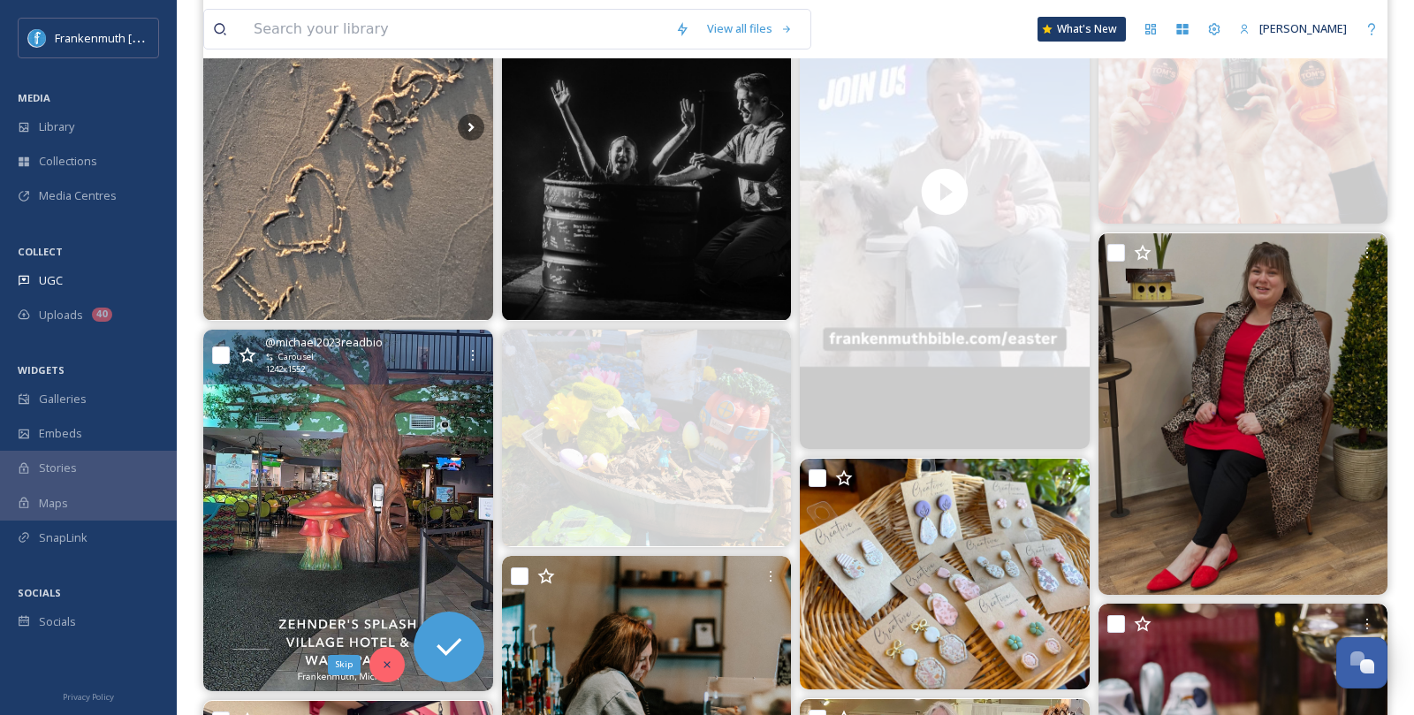
click at [386, 663] on icon at bounding box center [387, 665] width 6 height 6
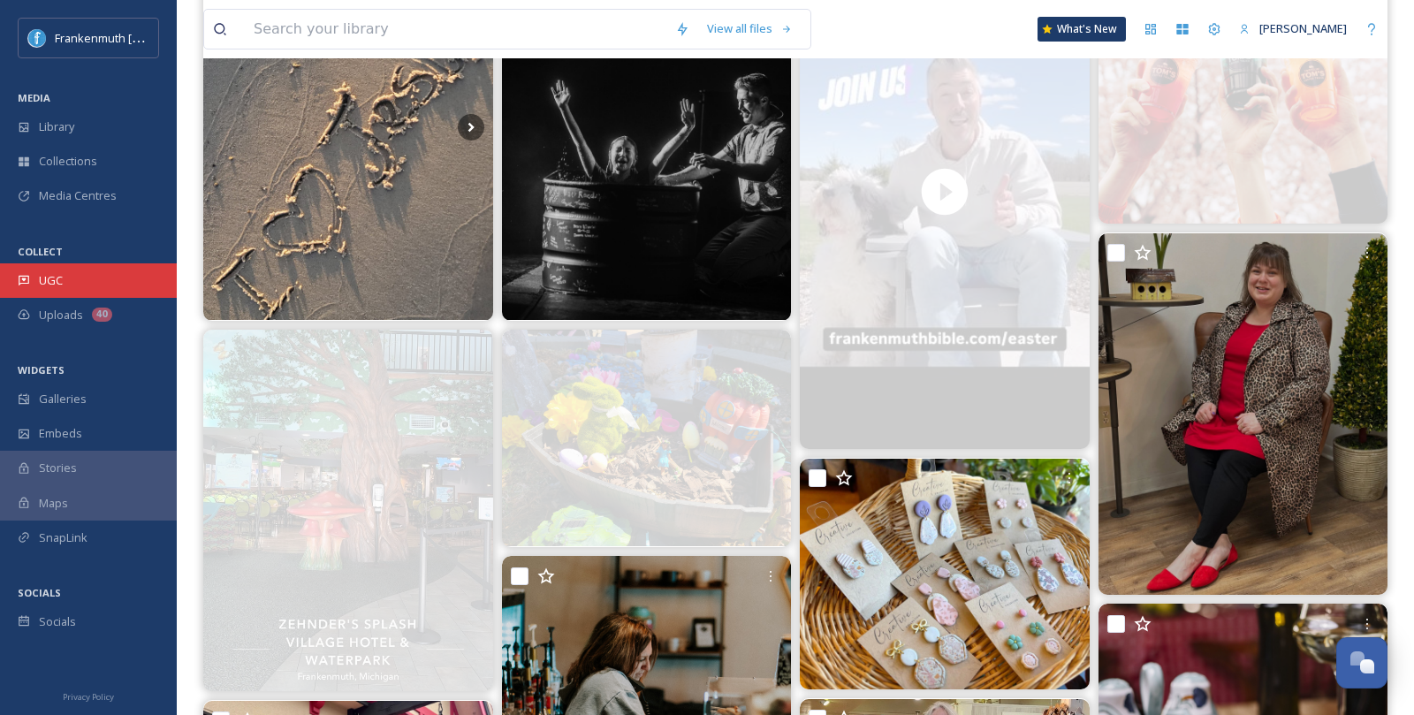
click at [133, 293] on div "UGC" at bounding box center [88, 280] width 177 height 34
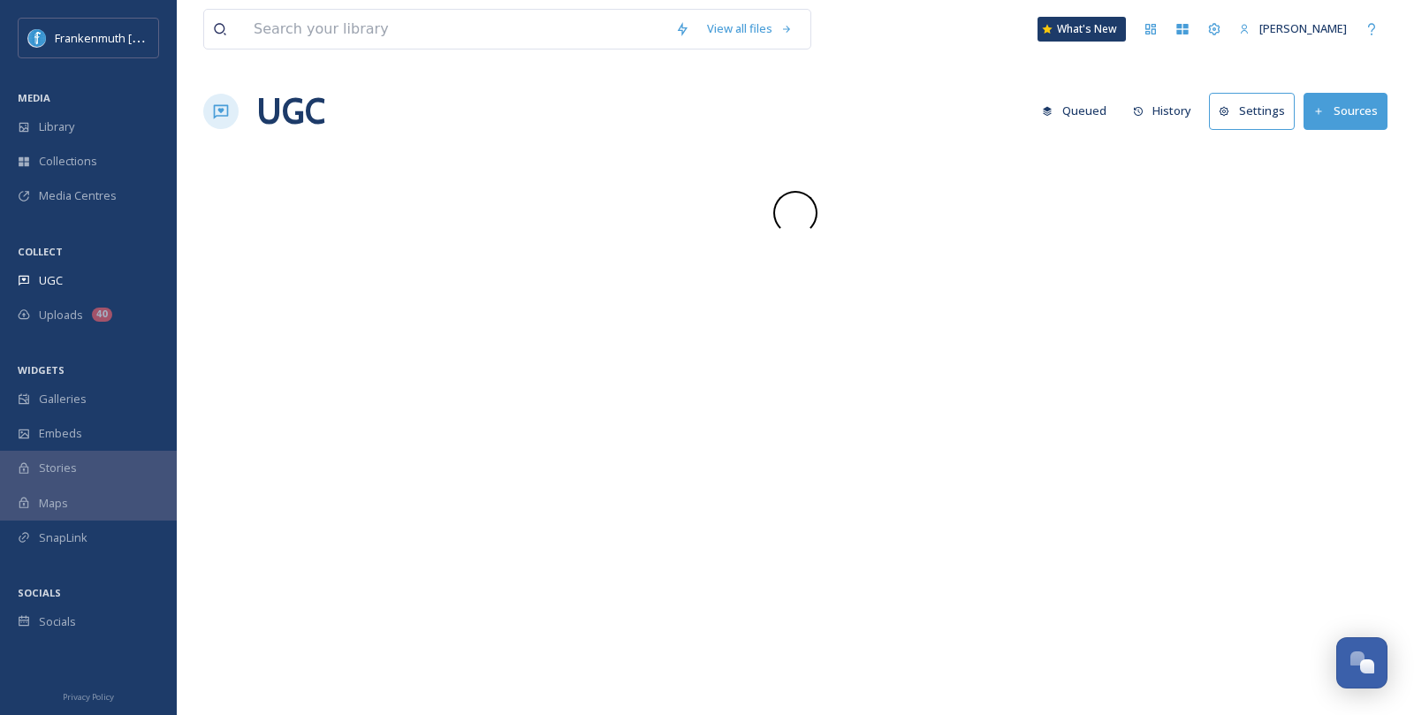
click at [133, 293] on div "UGC" at bounding box center [88, 280] width 177 height 34
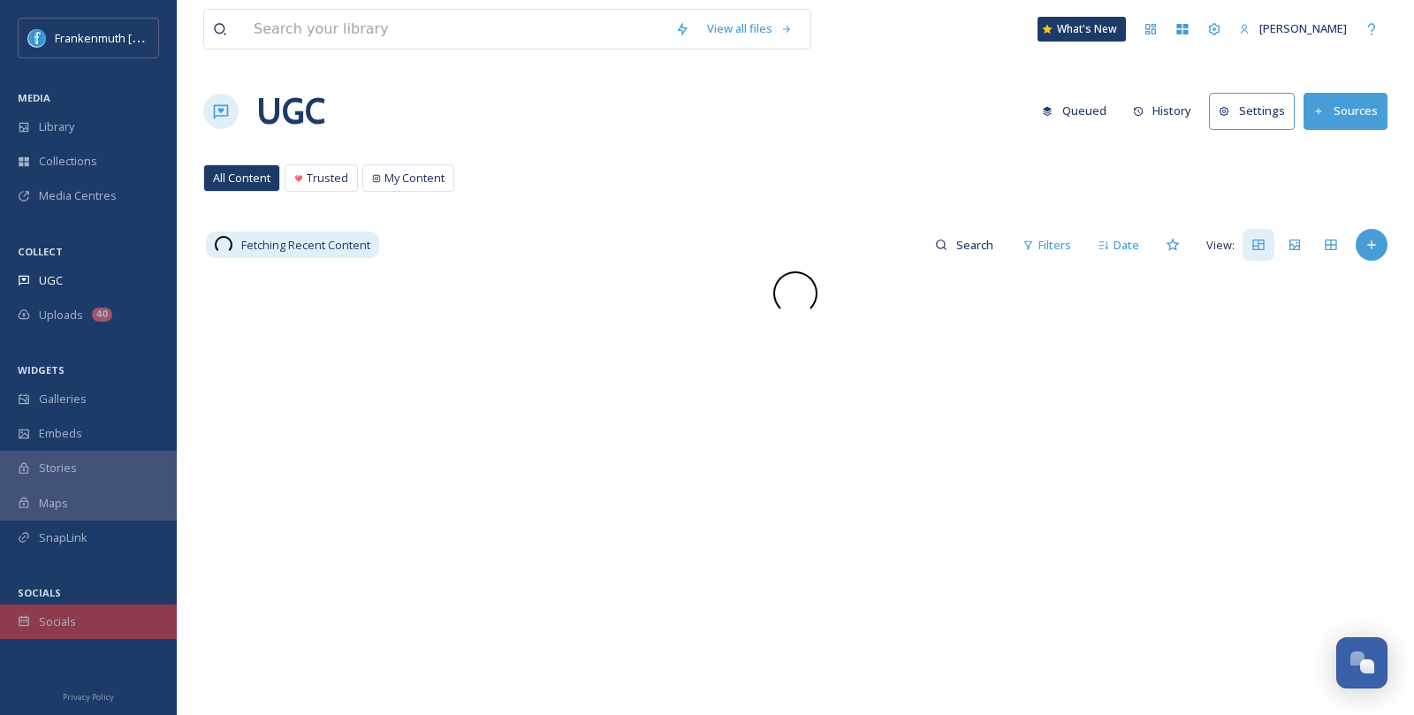
click at [128, 614] on div "Socials" at bounding box center [88, 622] width 177 height 34
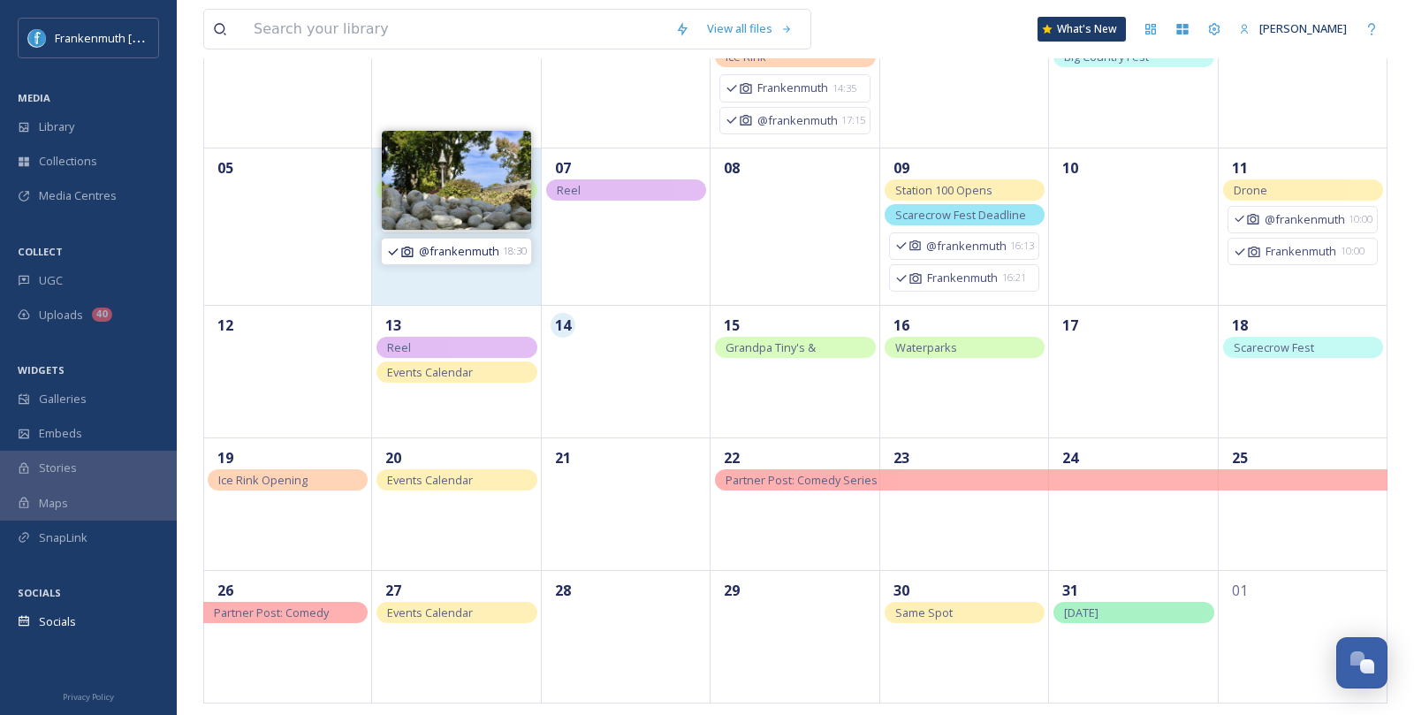
scroll to position [244, 0]
